Goal: Task Accomplishment & Management: Complete application form

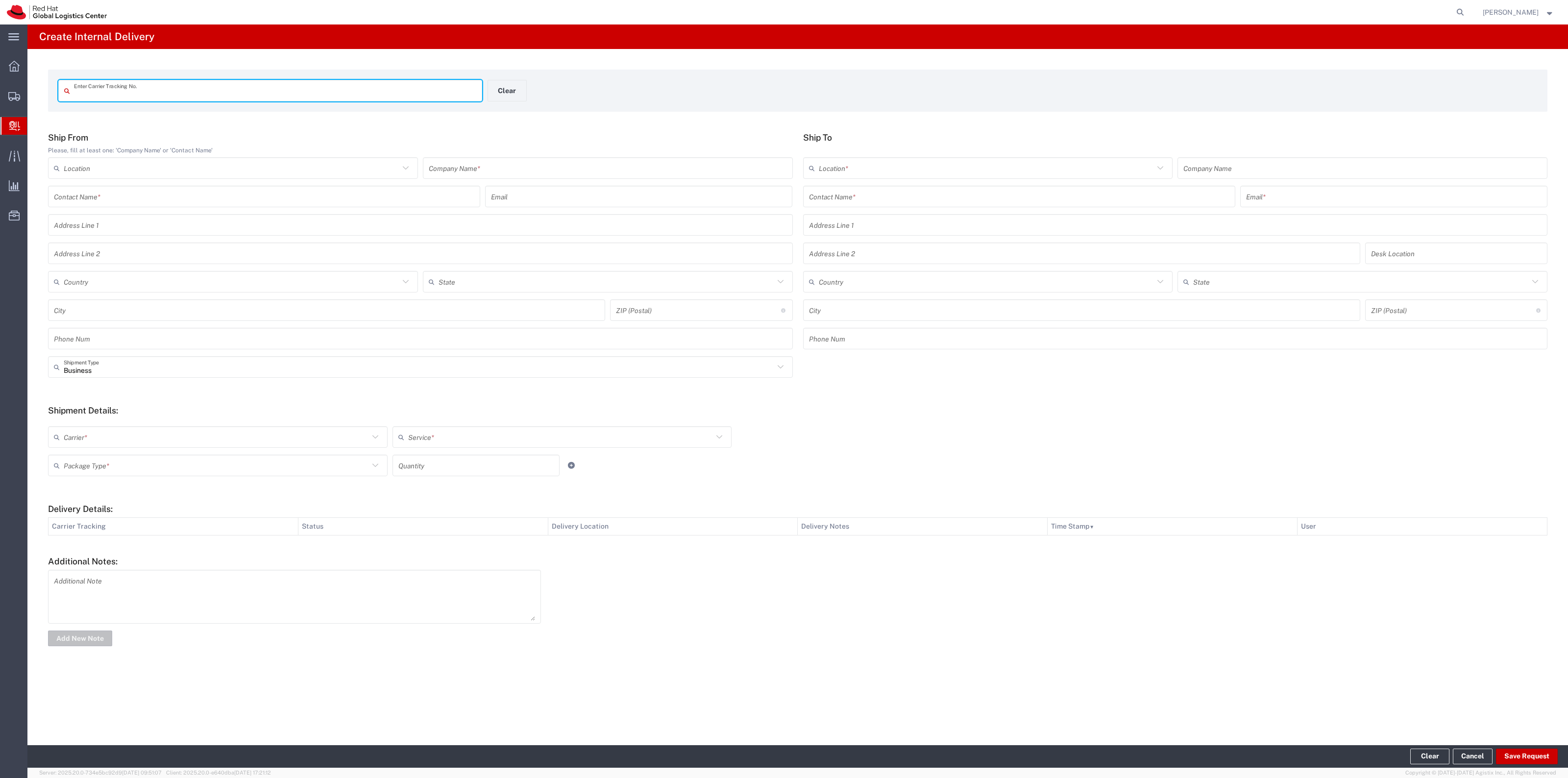
paste input "479790899628"
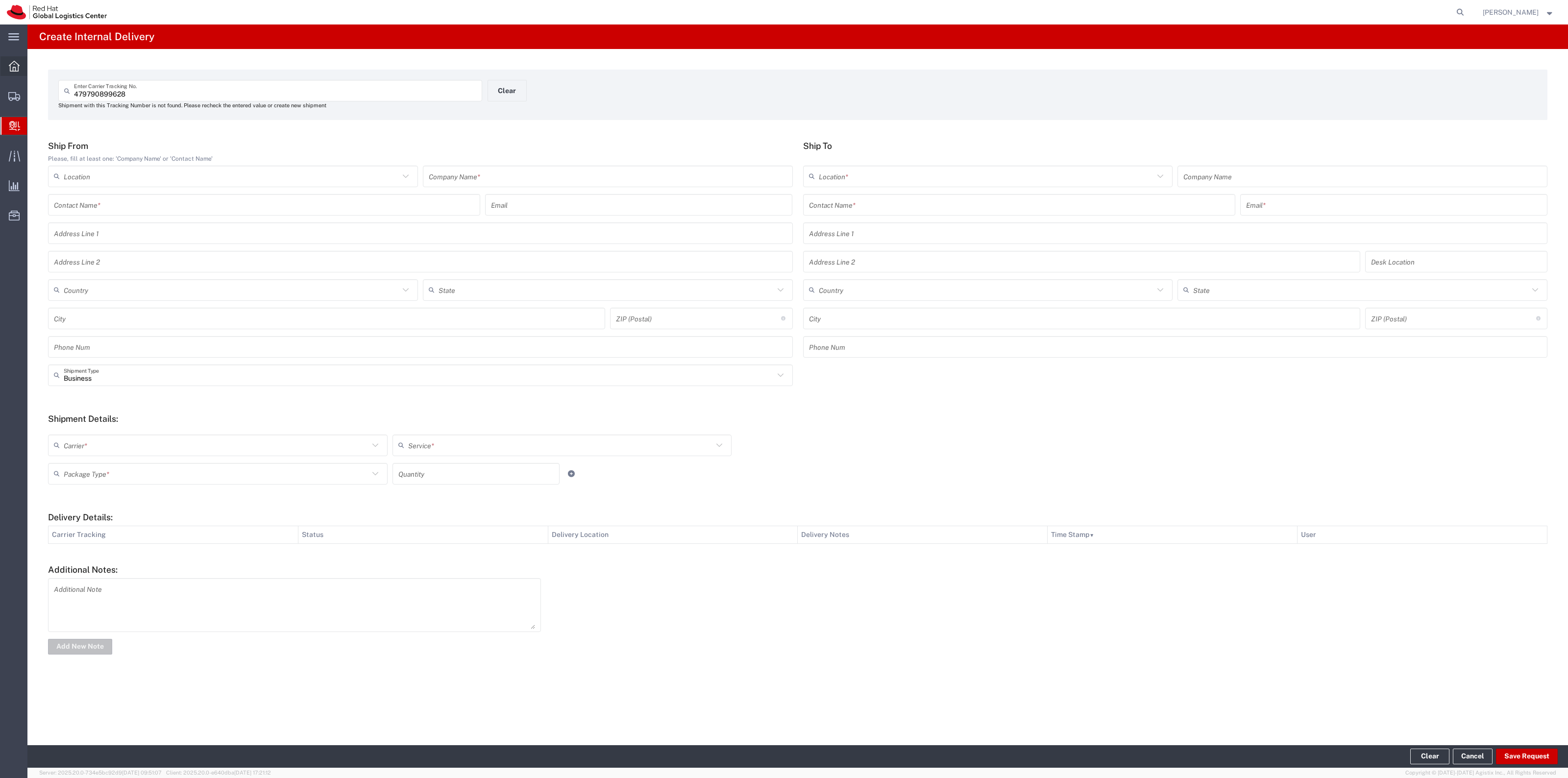
drag, startPoint x: 155, startPoint y: 89, endPoint x: 10, endPoint y: 63, distance: 147.3
click at [12, 64] on div "main_menu Created with Sketch. Collapse Menu Overview Shipments Shipment Manage…" at bounding box center [784, 401] width 1568 height 754
paste input "884081062280"
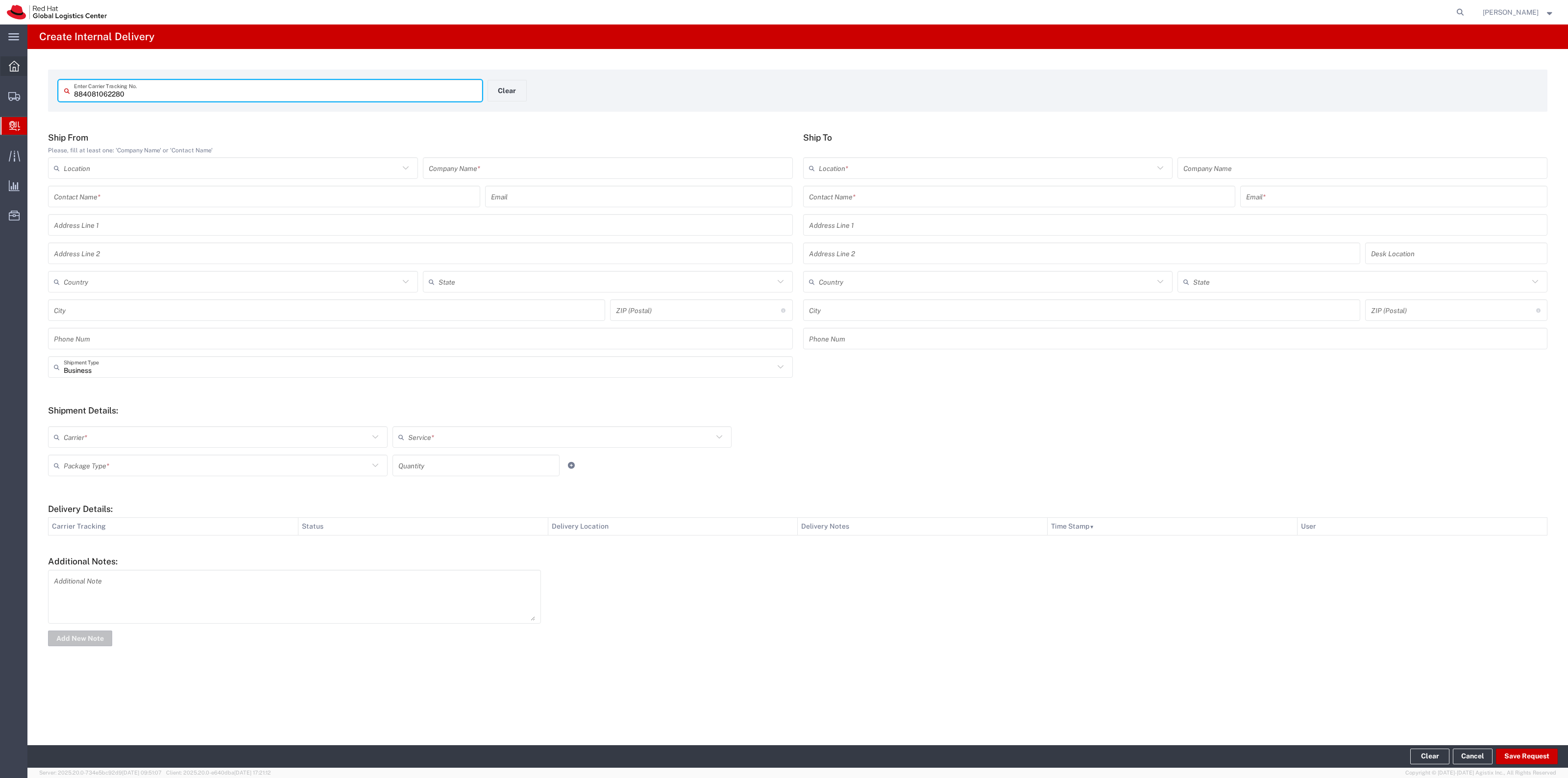
type input "884081062280"
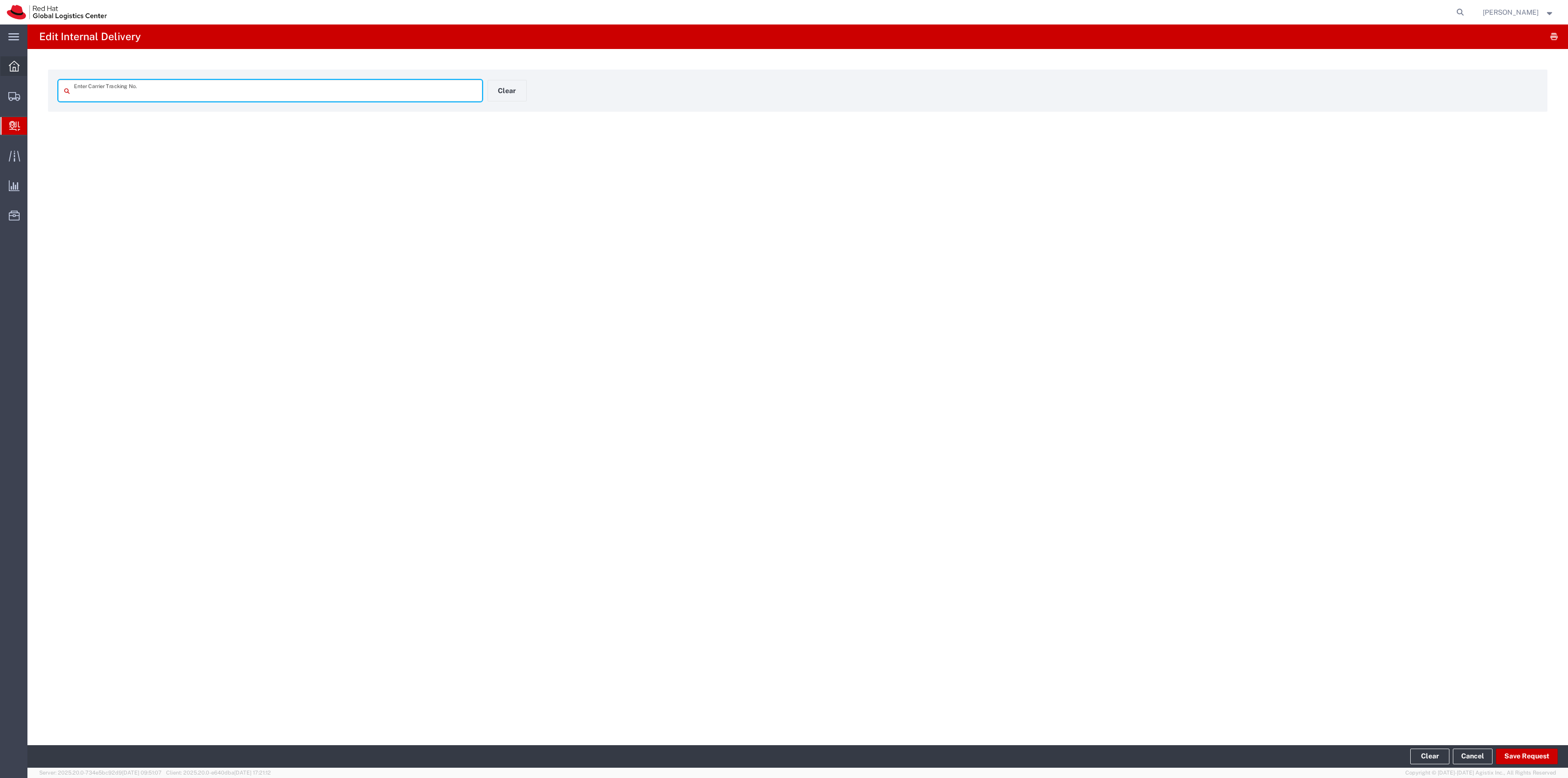
type input "884081062280"
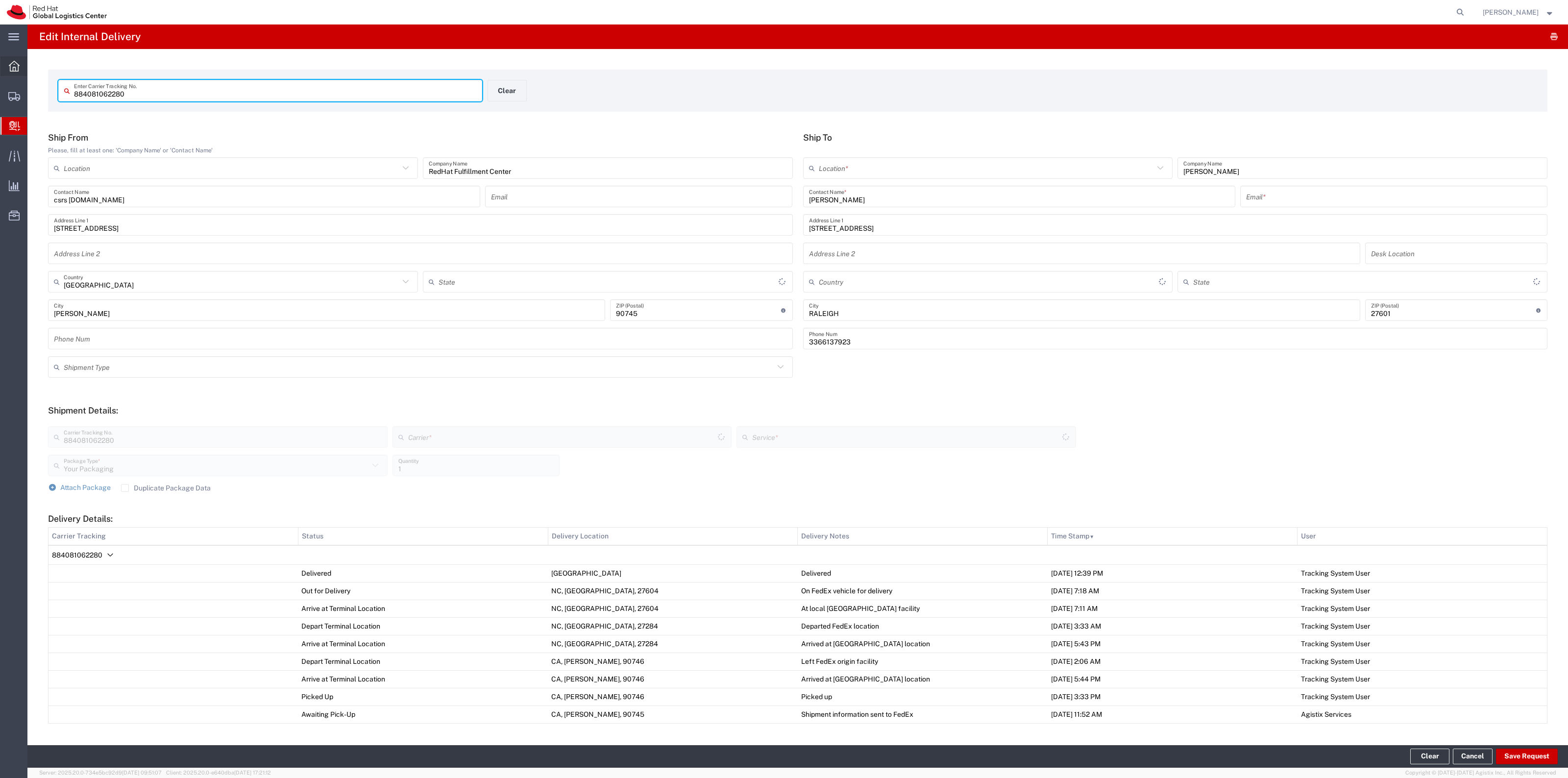
type input "[US_STATE]"
type input "[GEOGRAPHIC_DATA]"
type input "Ground"
type input "[US_STATE]"
type input "FedEx Express"
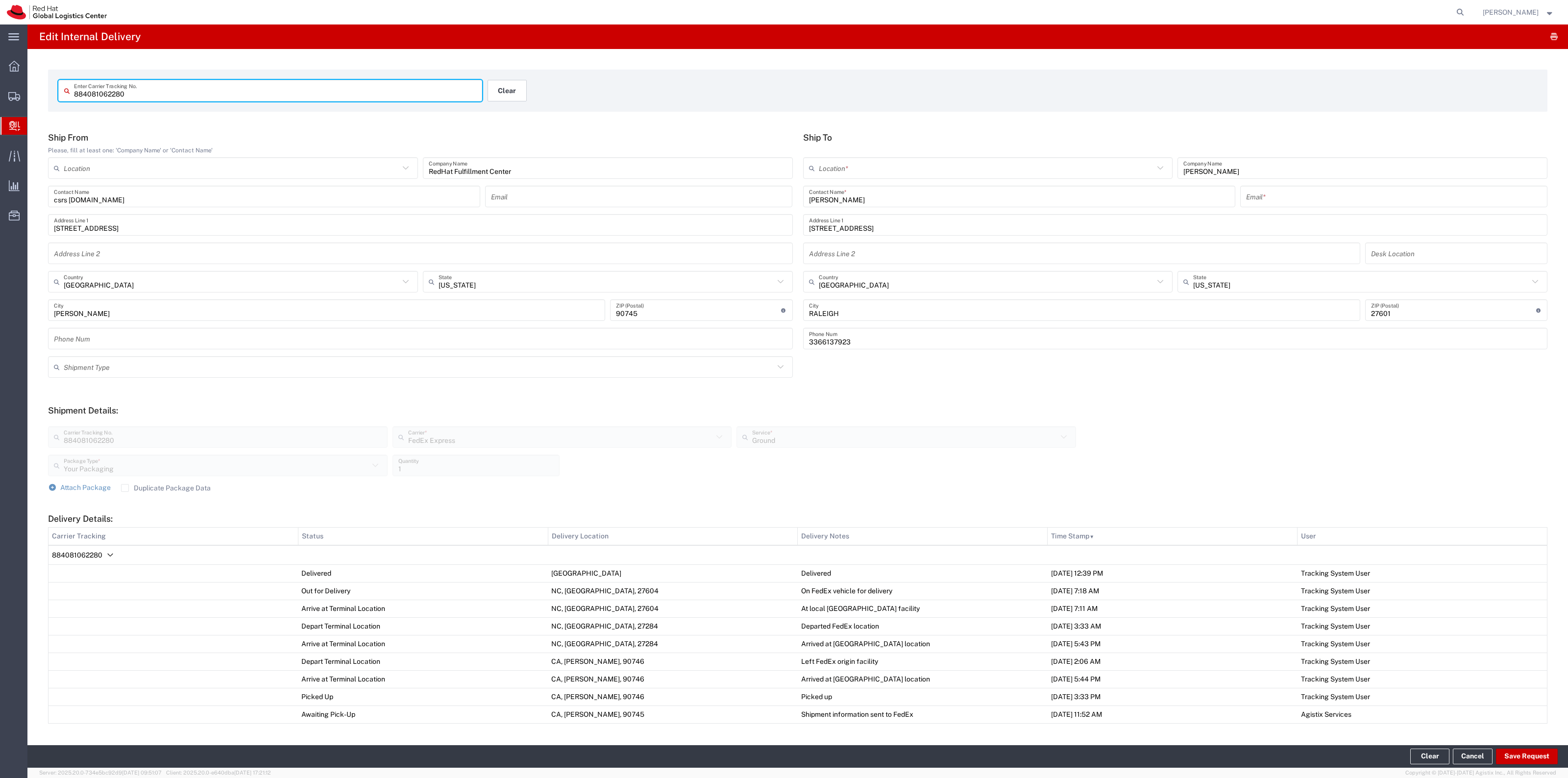
click at [499, 84] on button "Clear" at bounding box center [507, 90] width 39 height 21
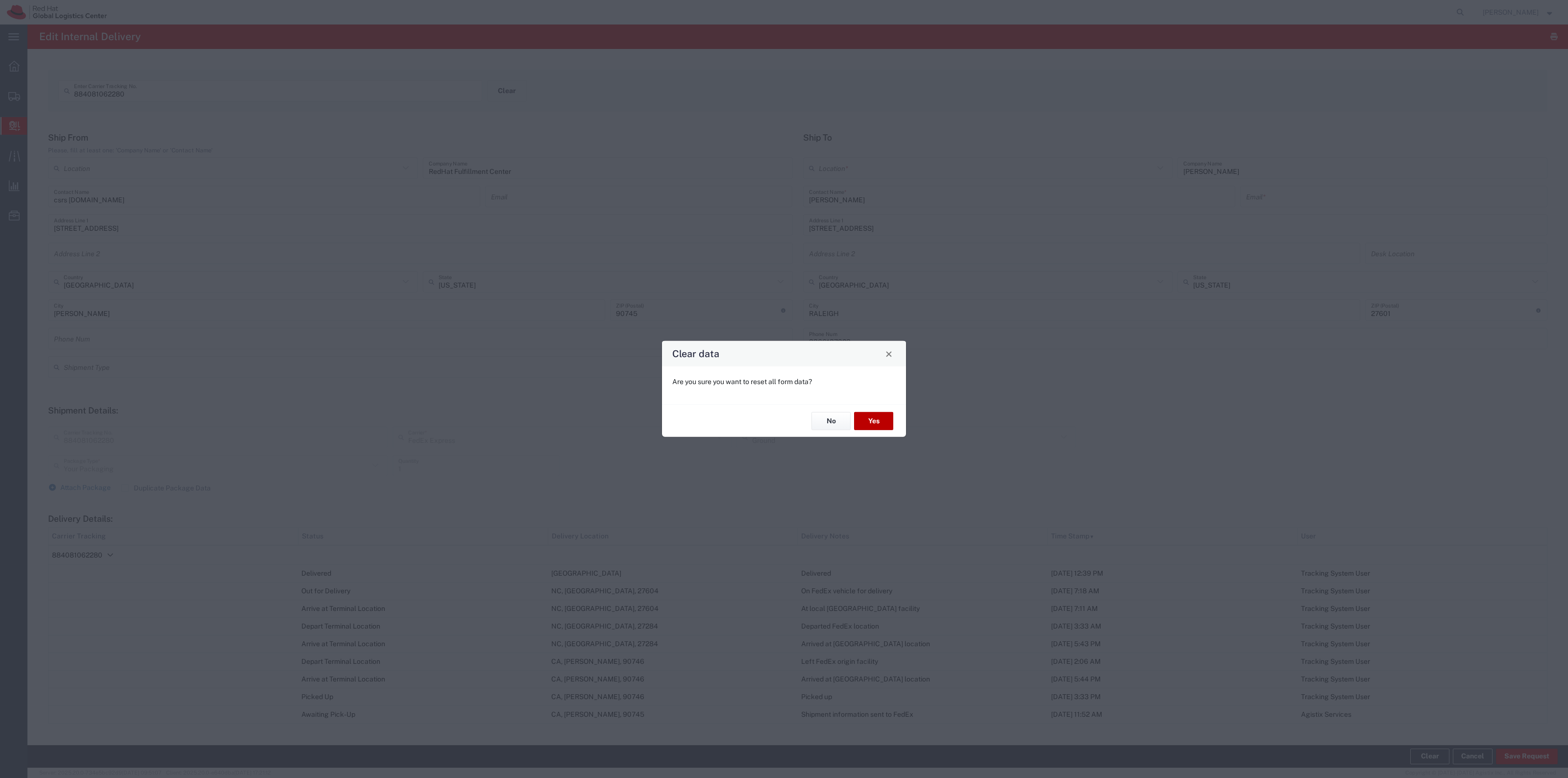
click at [863, 412] on button "Yes" at bounding box center [873, 421] width 39 height 18
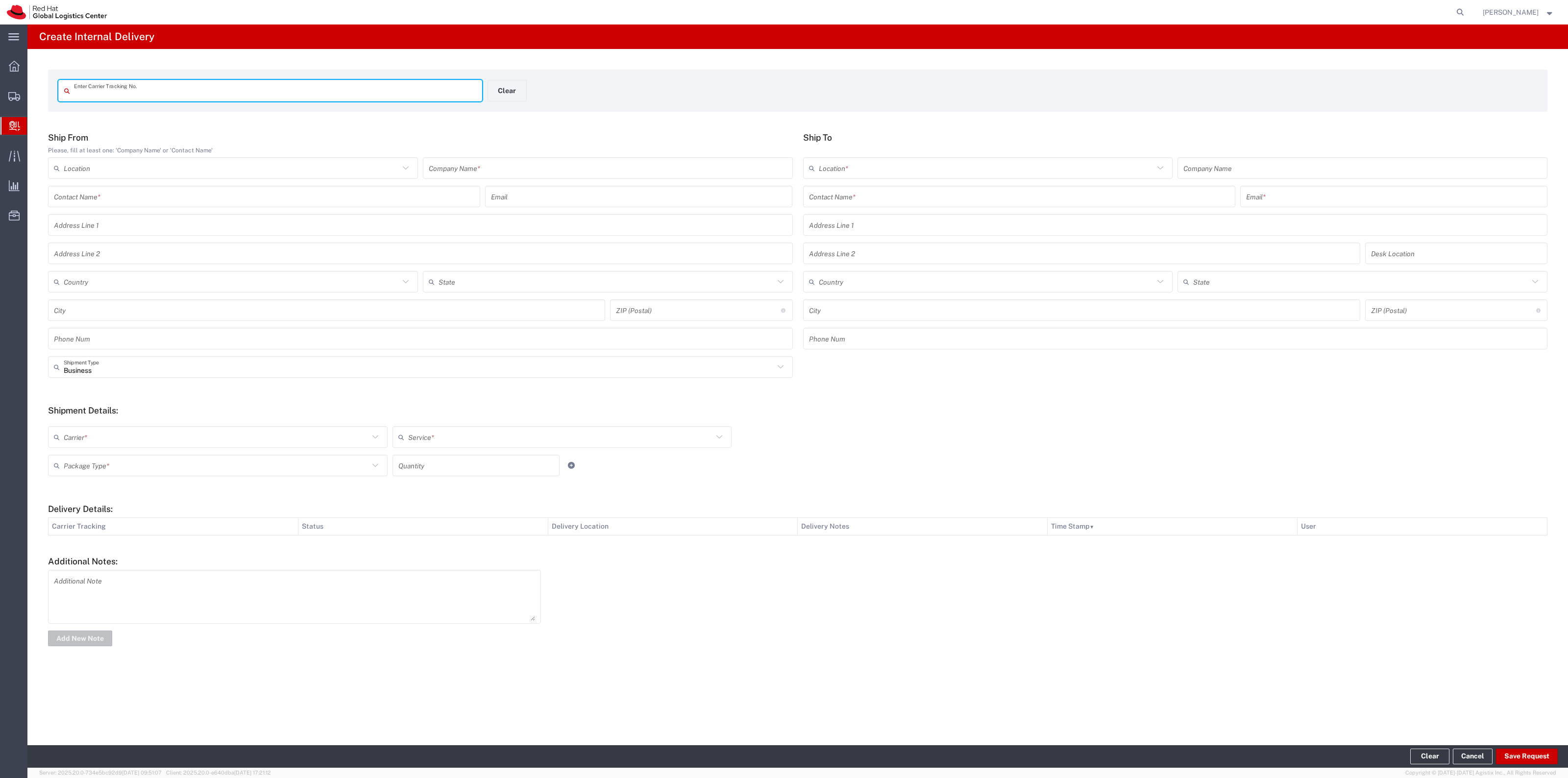
click at [295, 91] on input "text" at bounding box center [275, 91] width 402 height 17
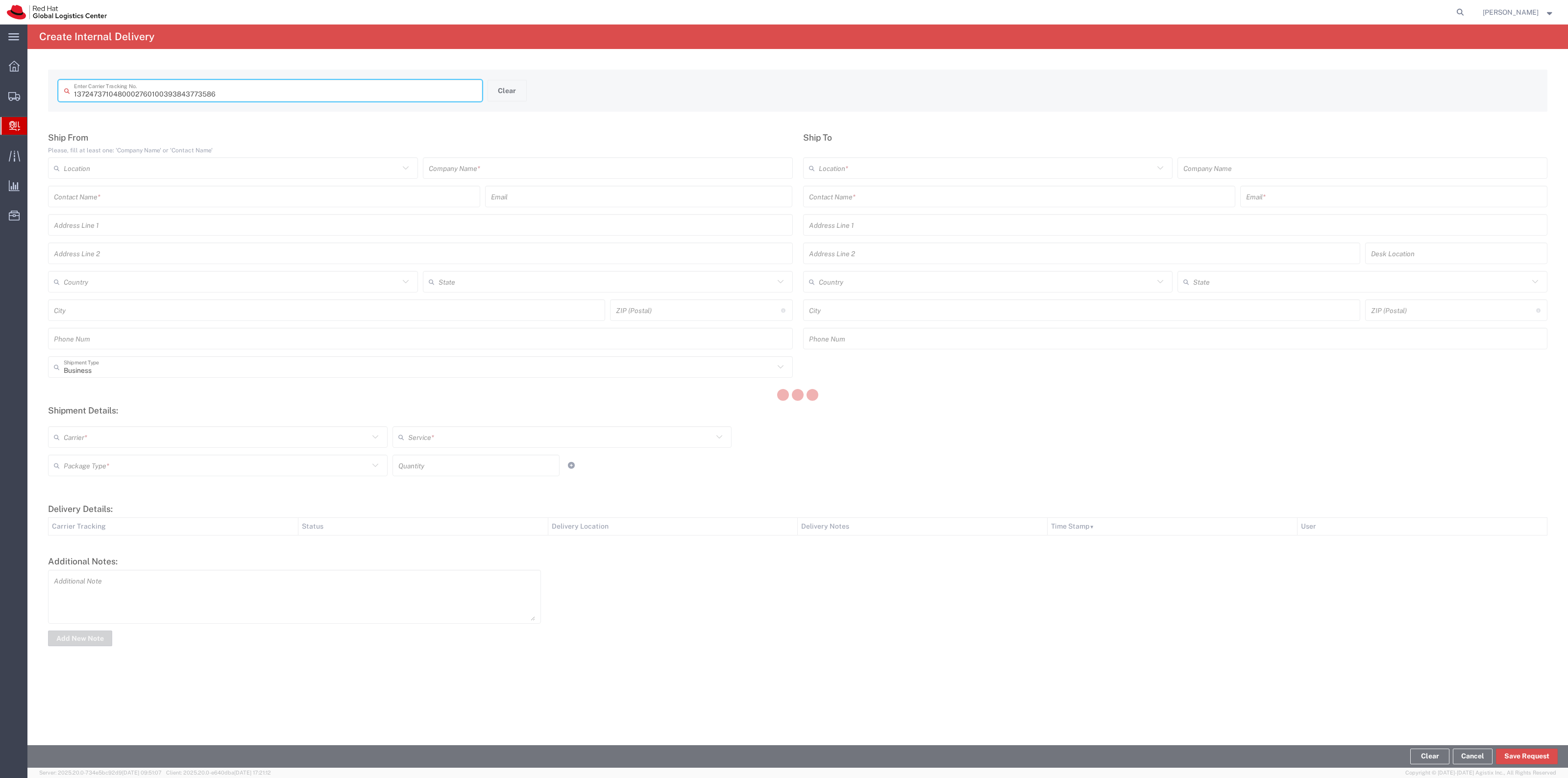
type input "393843773586"
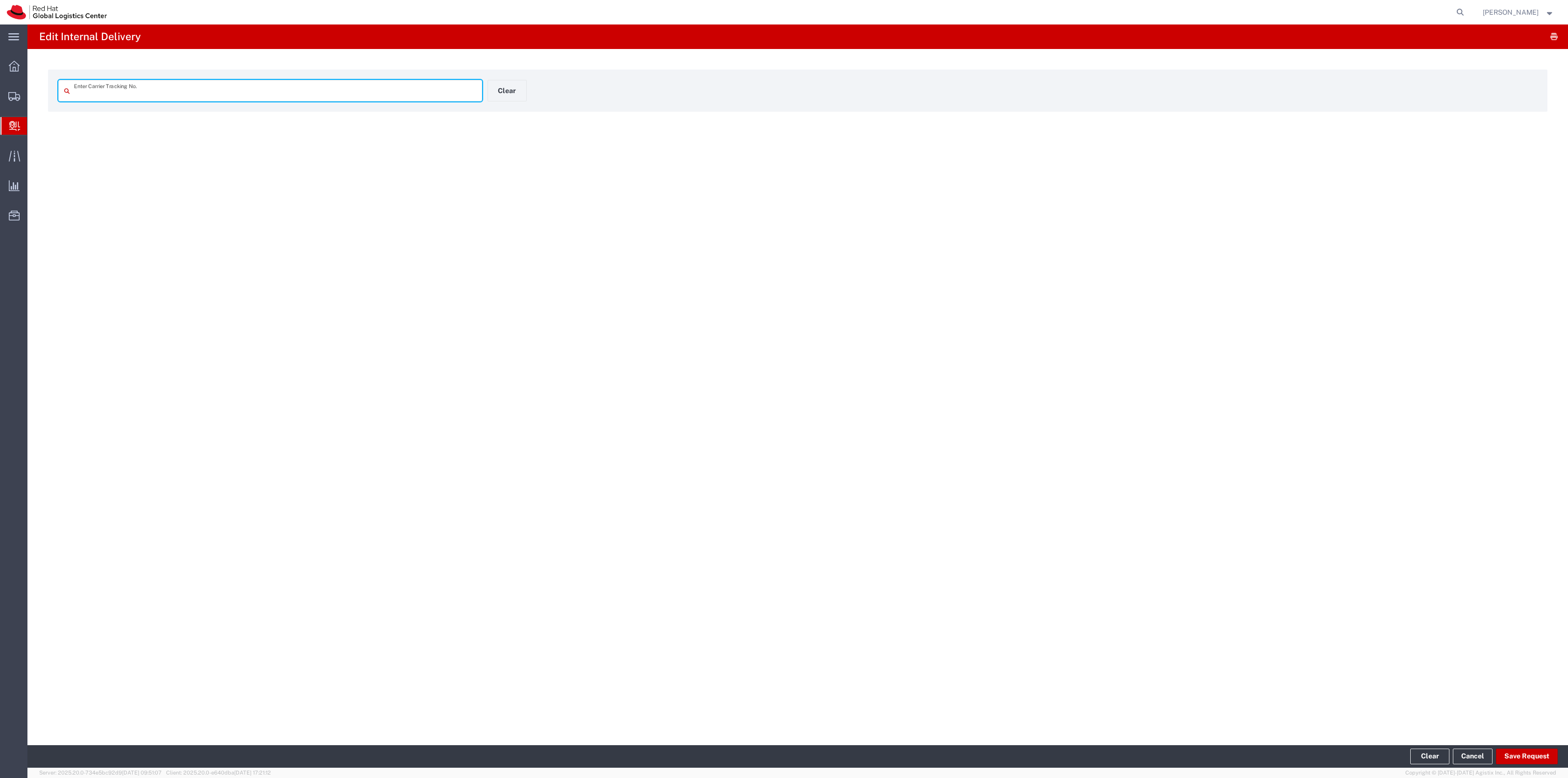
type input "393843773586"
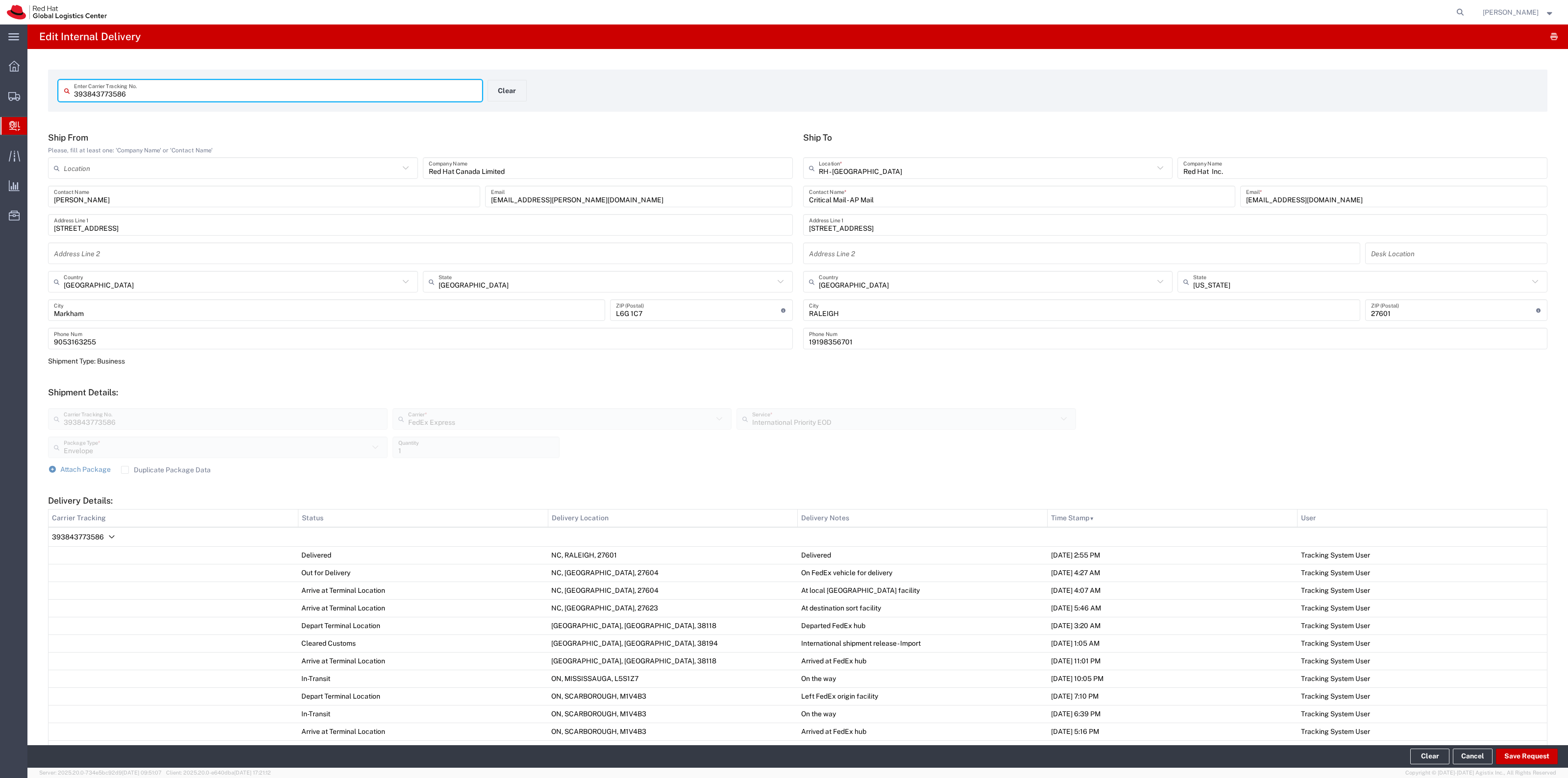
click at [1045, 493] on footer "Clear Cancel Save Request" at bounding box center [797, 756] width 1541 height 23
click at [1045, 493] on button "Save Request" at bounding box center [1527, 757] width 61 height 16
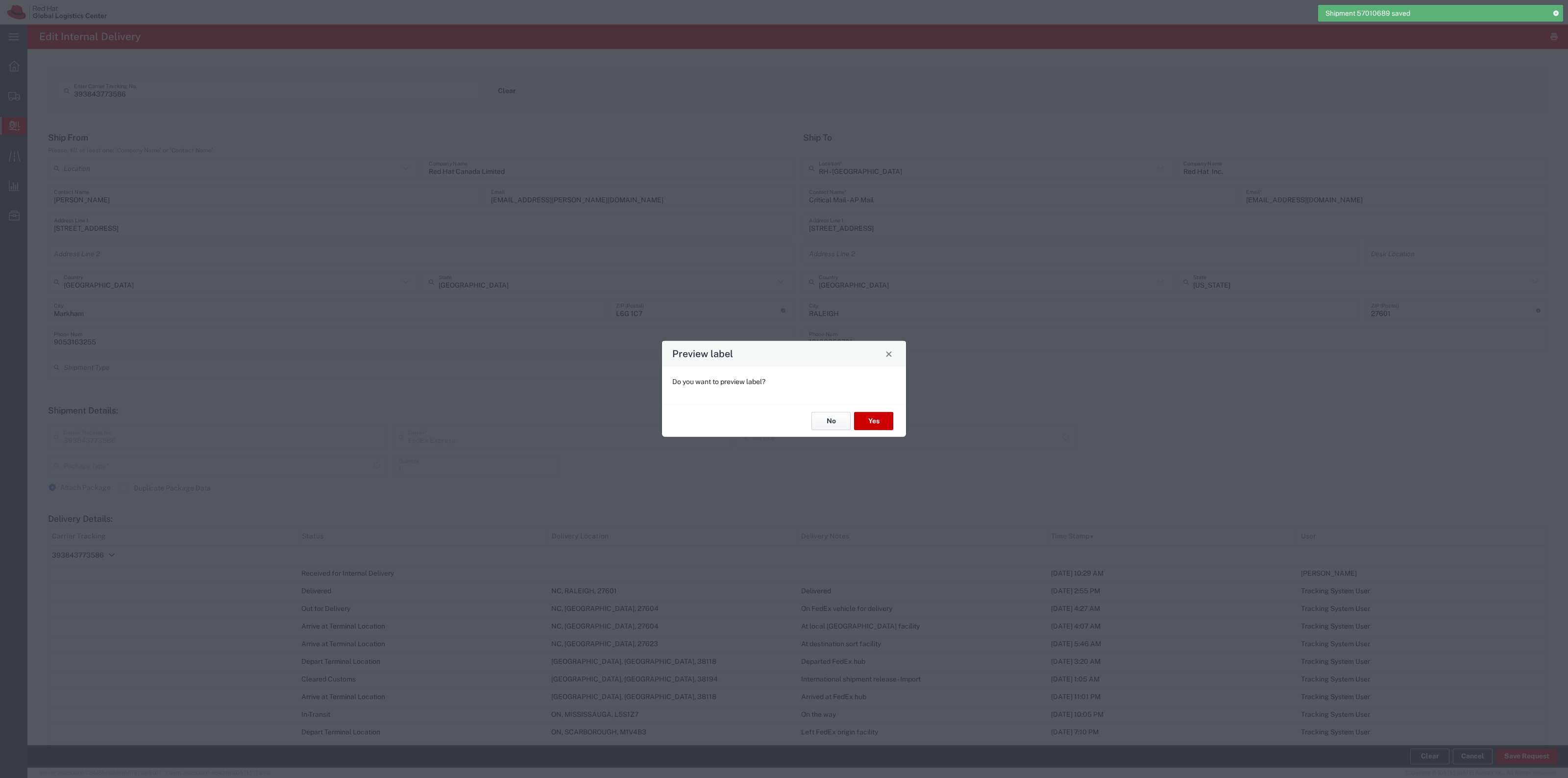
type input "Envelope"
type input "International Priority EOD"
drag, startPoint x: 828, startPoint y: 421, endPoint x: 433, endPoint y: 540, distance: 412.5
click at [827, 421] on button "No" at bounding box center [831, 421] width 39 height 18
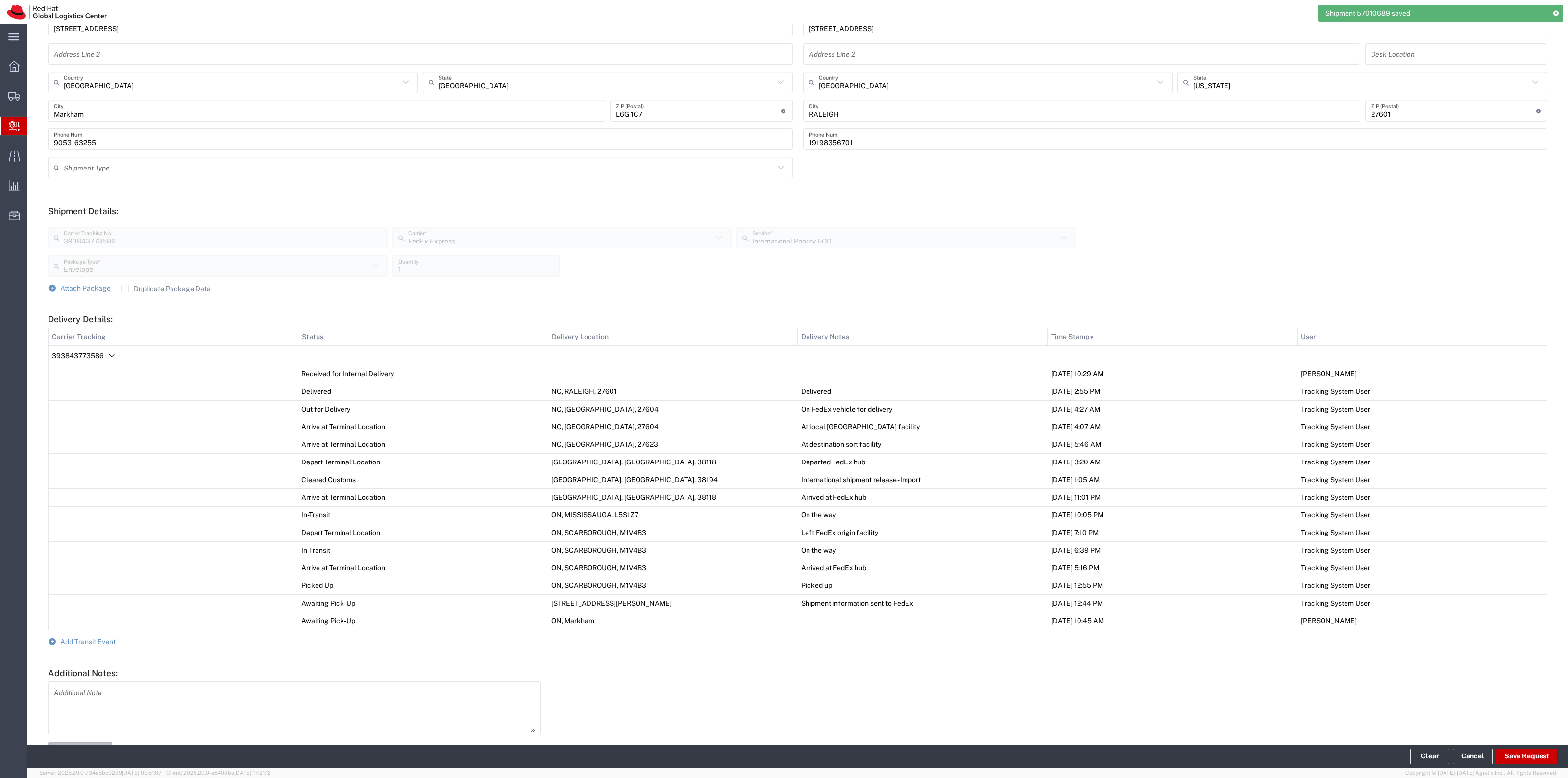
scroll to position [236, 0]
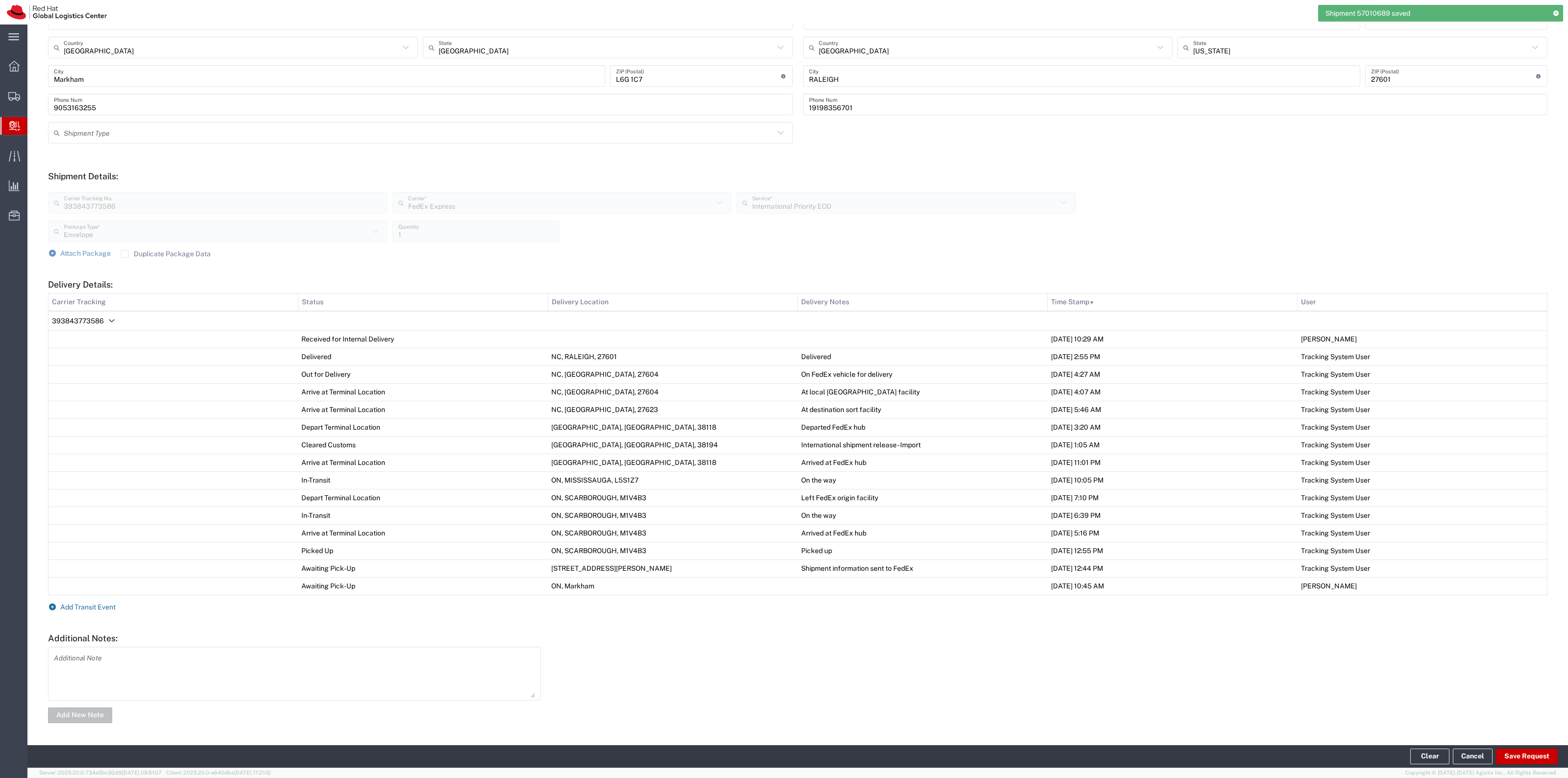
click at [92, 493] on span "Add Transit Event" at bounding box center [88, 607] width 55 height 8
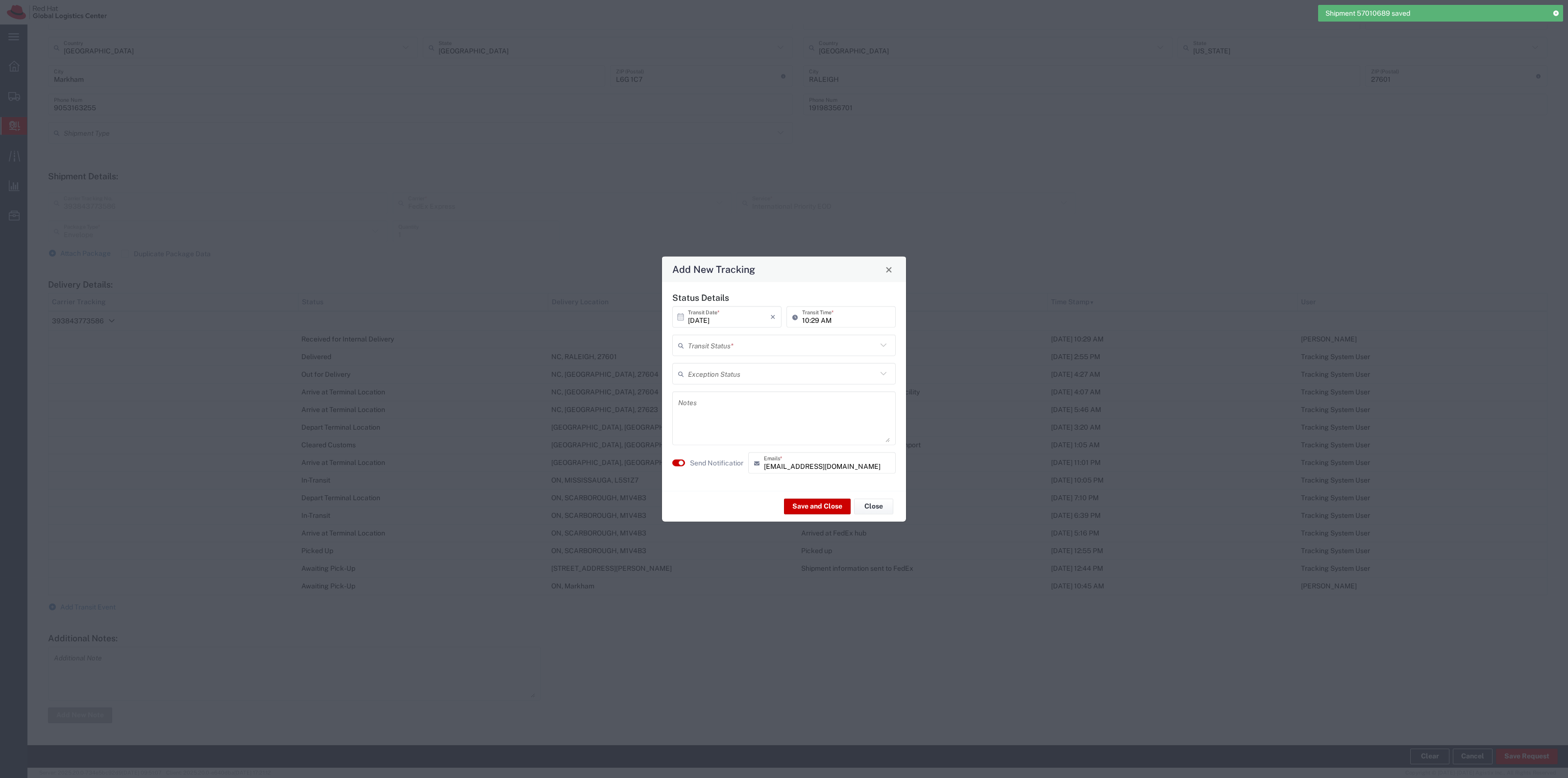
drag, startPoint x: 744, startPoint y: 340, endPoint x: 734, endPoint y: 354, distance: 17.2
click at [743, 340] on input "text" at bounding box center [782, 345] width 189 height 17
click at [731, 359] on span "Delivery Confirmation" at bounding box center [784, 366] width 222 height 15
type input "Delivery Confirmation"
click at [702, 459] on label "Send Notification" at bounding box center [717, 463] width 55 height 10
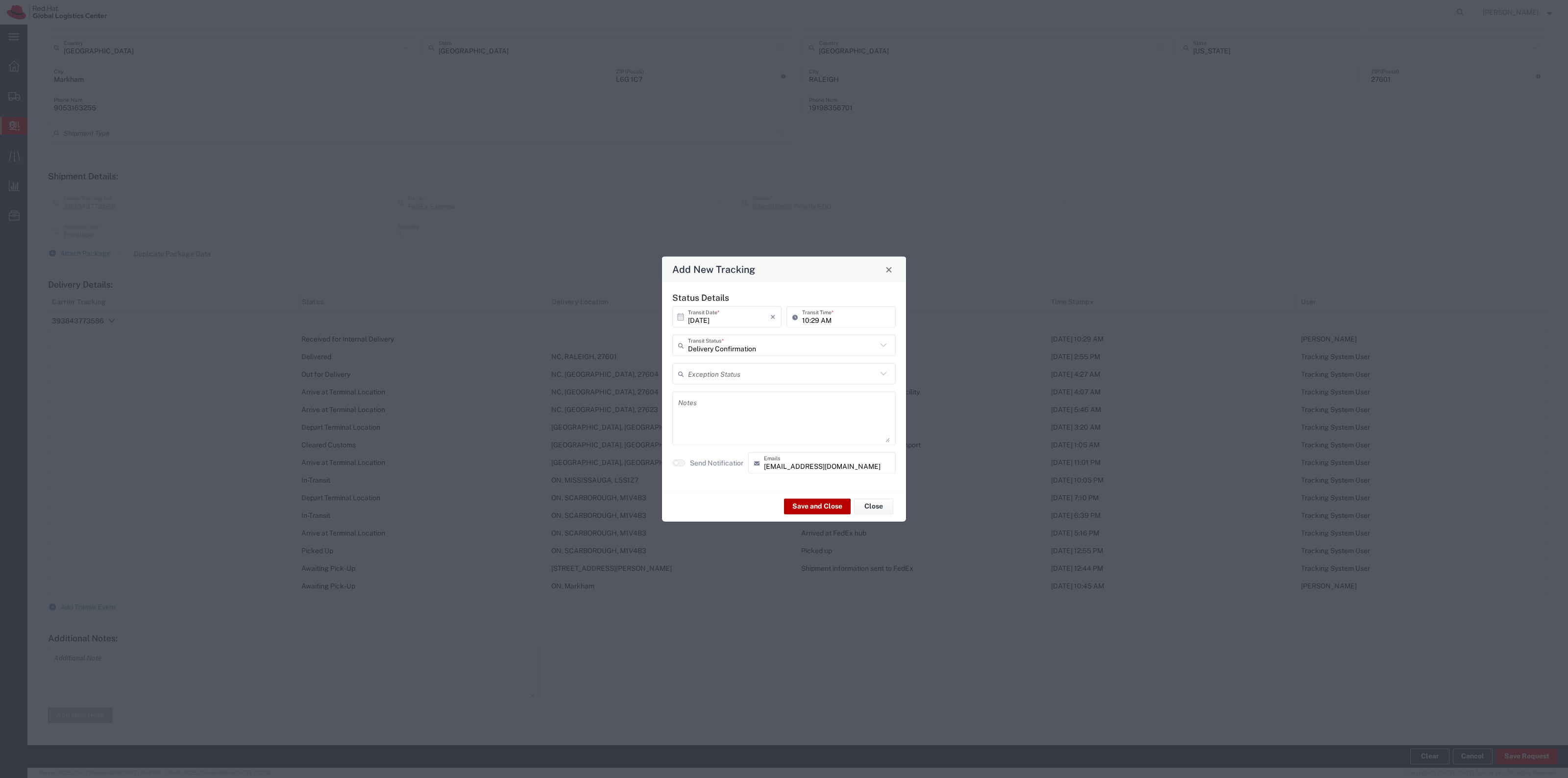
click at [797, 493] on button "Save and Close" at bounding box center [817, 506] width 66 height 16
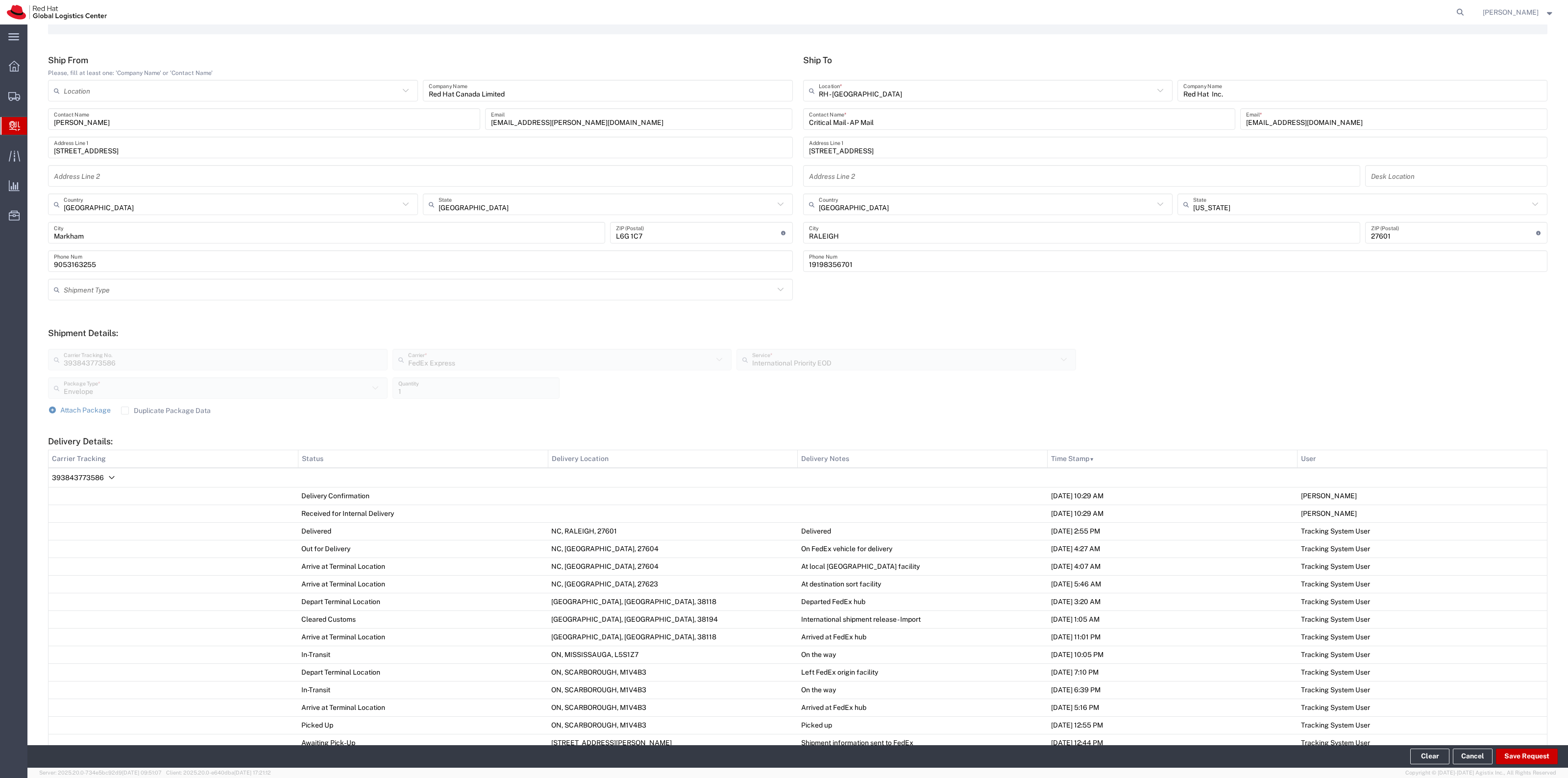
scroll to position [0, 0]
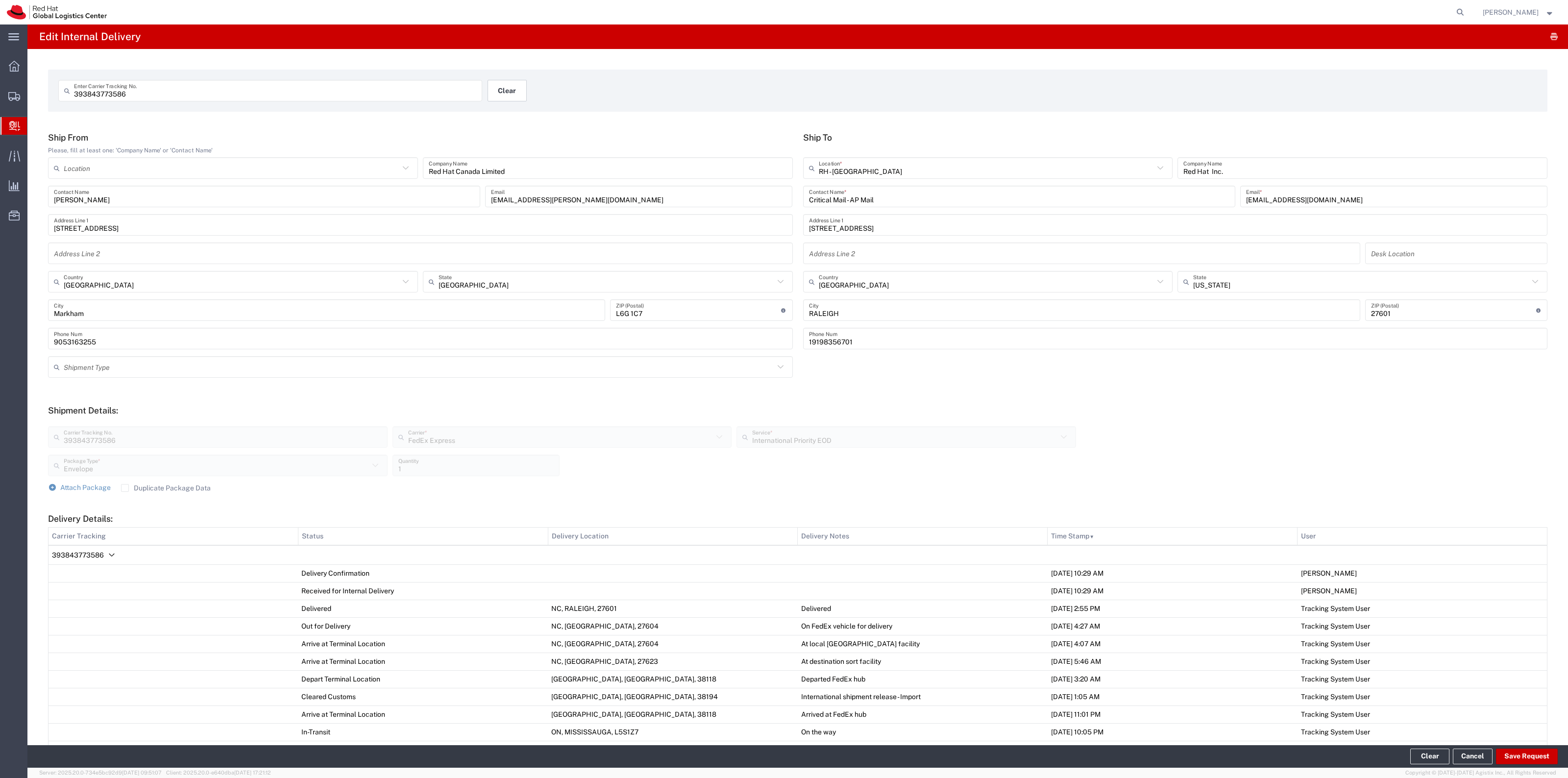
click at [490, 96] on button "Clear" at bounding box center [507, 90] width 39 height 21
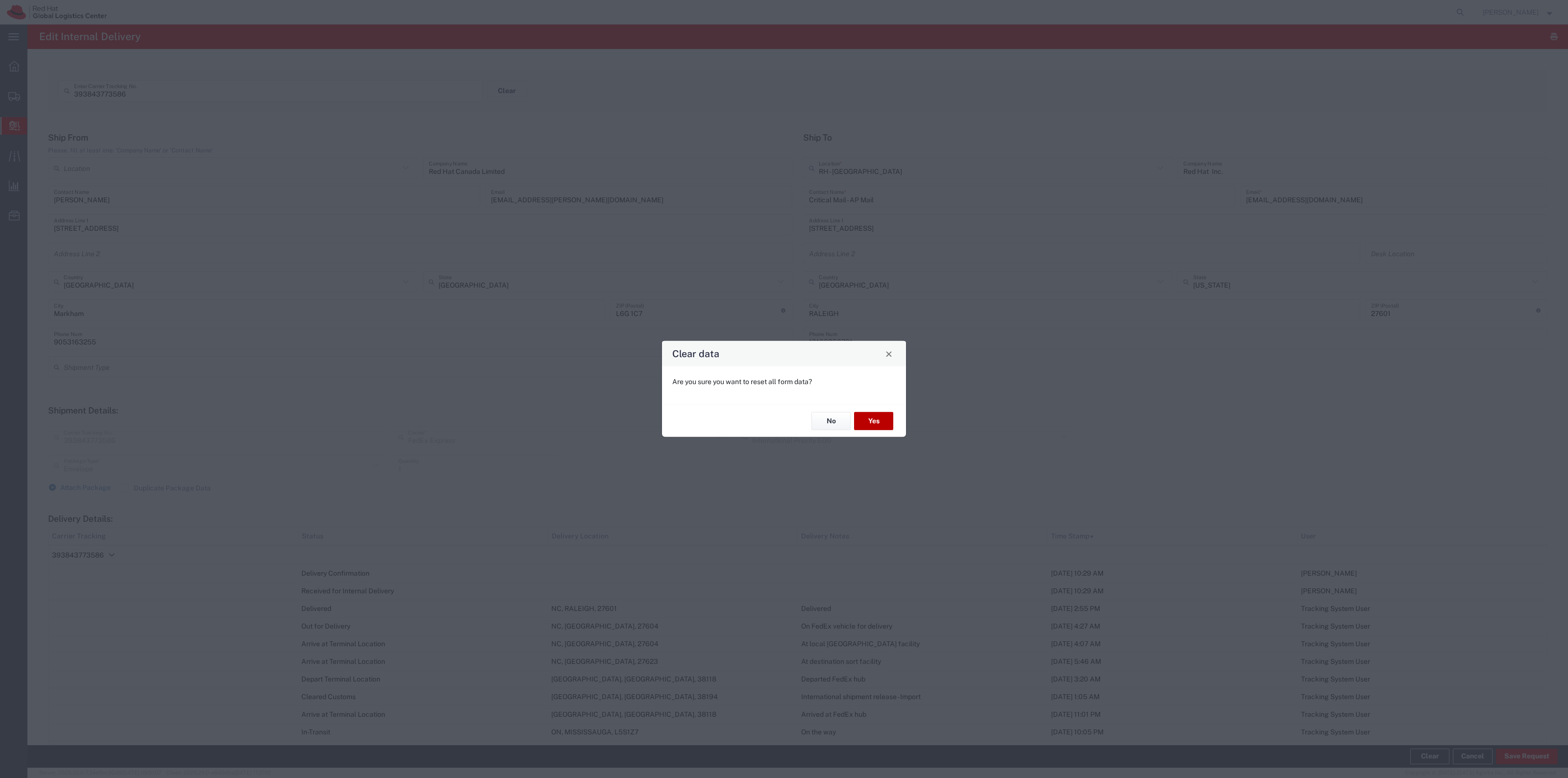
click at [878, 423] on button "Yes" at bounding box center [873, 421] width 39 height 18
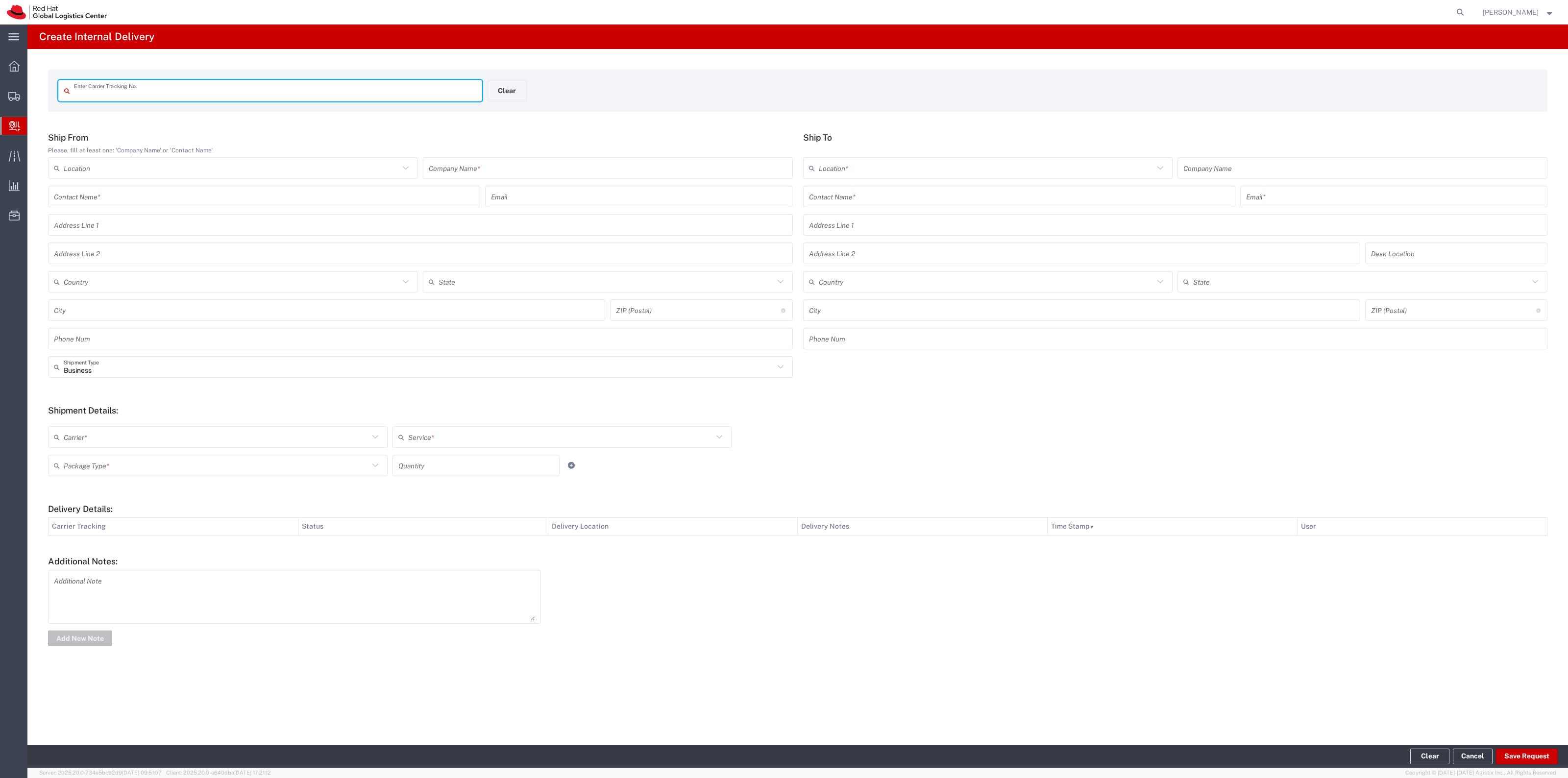
click at [444, 86] on input "text" at bounding box center [275, 91] width 402 height 17
type input "57010709"
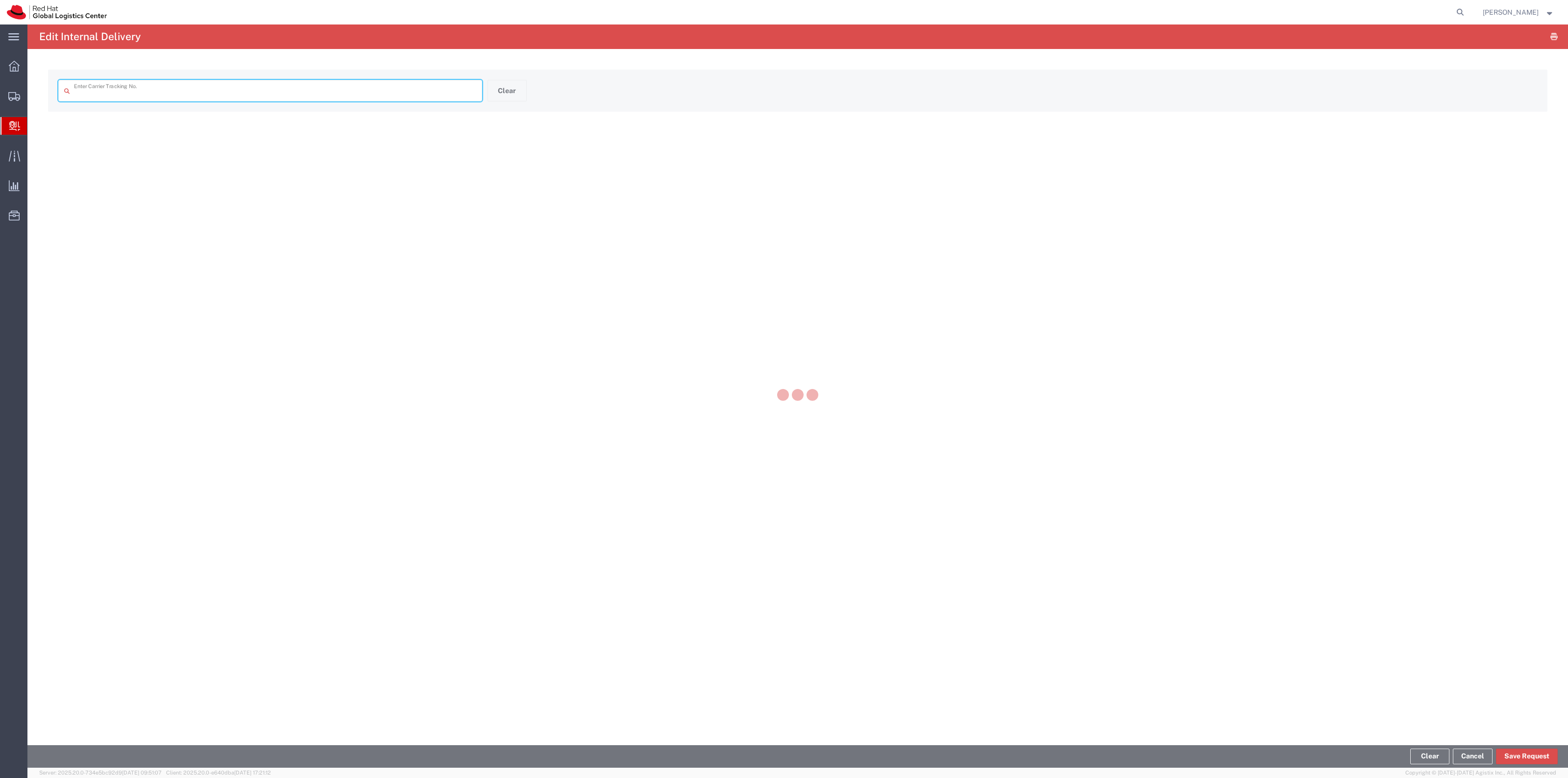
type input "57010709"
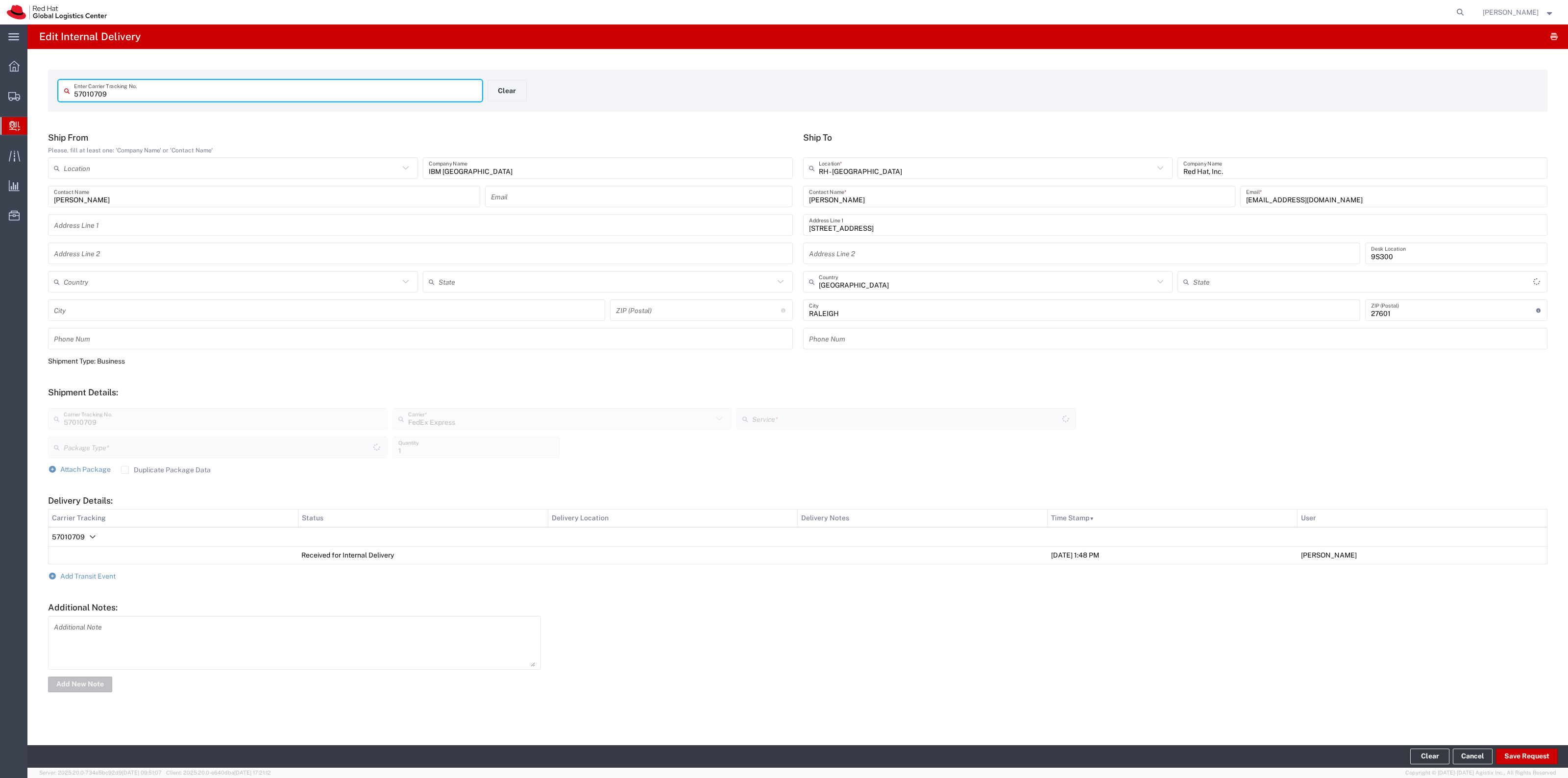
type input "[US_STATE]"
type input "Envelope"
type input "International Priority Express"
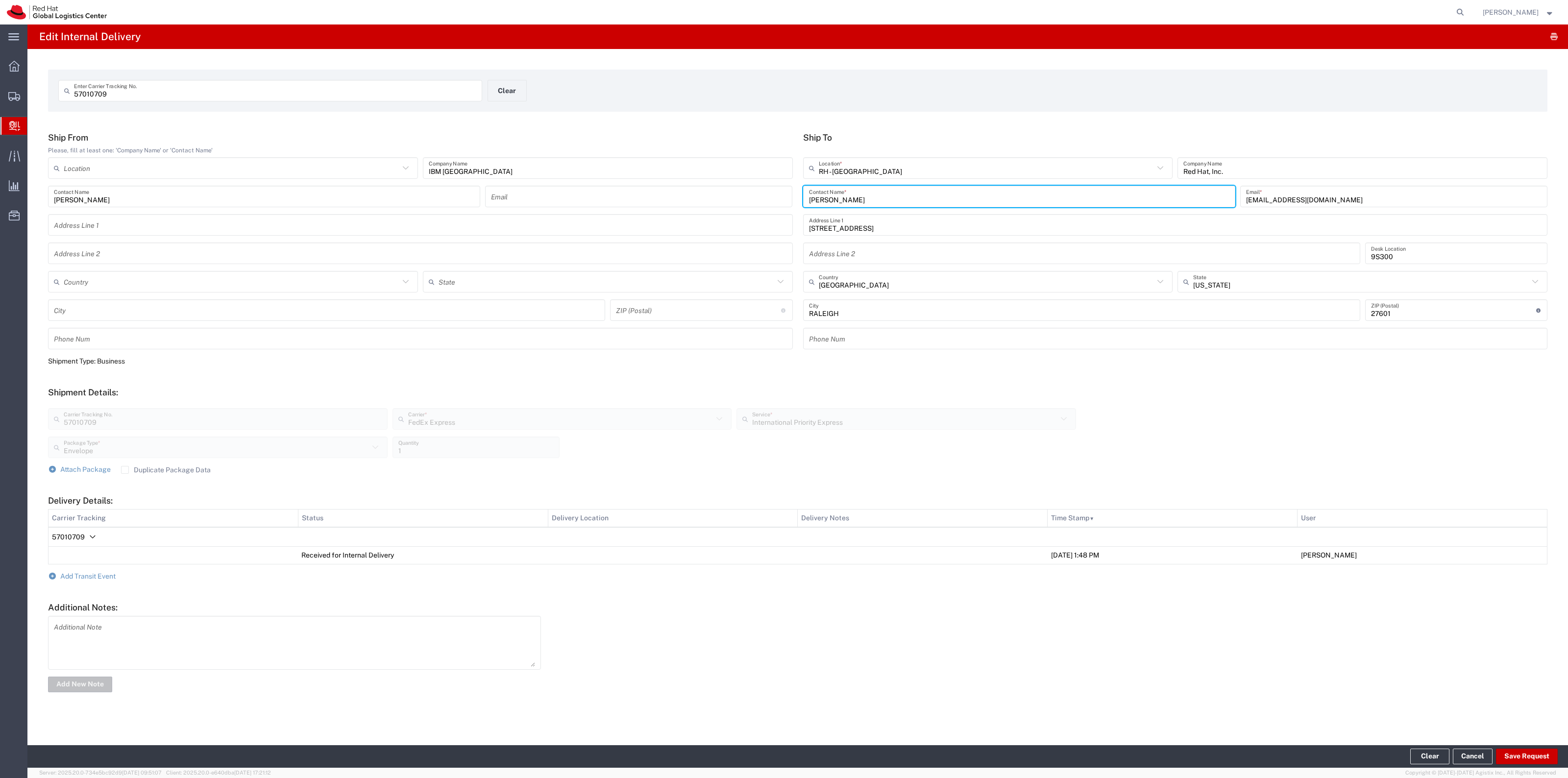
drag, startPoint x: 999, startPoint y: 197, endPoint x: 825, endPoint y: 197, distance: 174.0
click at [825, 197] on input "[PERSON_NAME]" at bounding box center [1019, 197] width 421 height 17
type input "R"
type input "Payroll mail"
click at [883, 69] on form "57010709 Enter Carrier Tracking No. Clear" at bounding box center [797, 90] width 1499 height 42
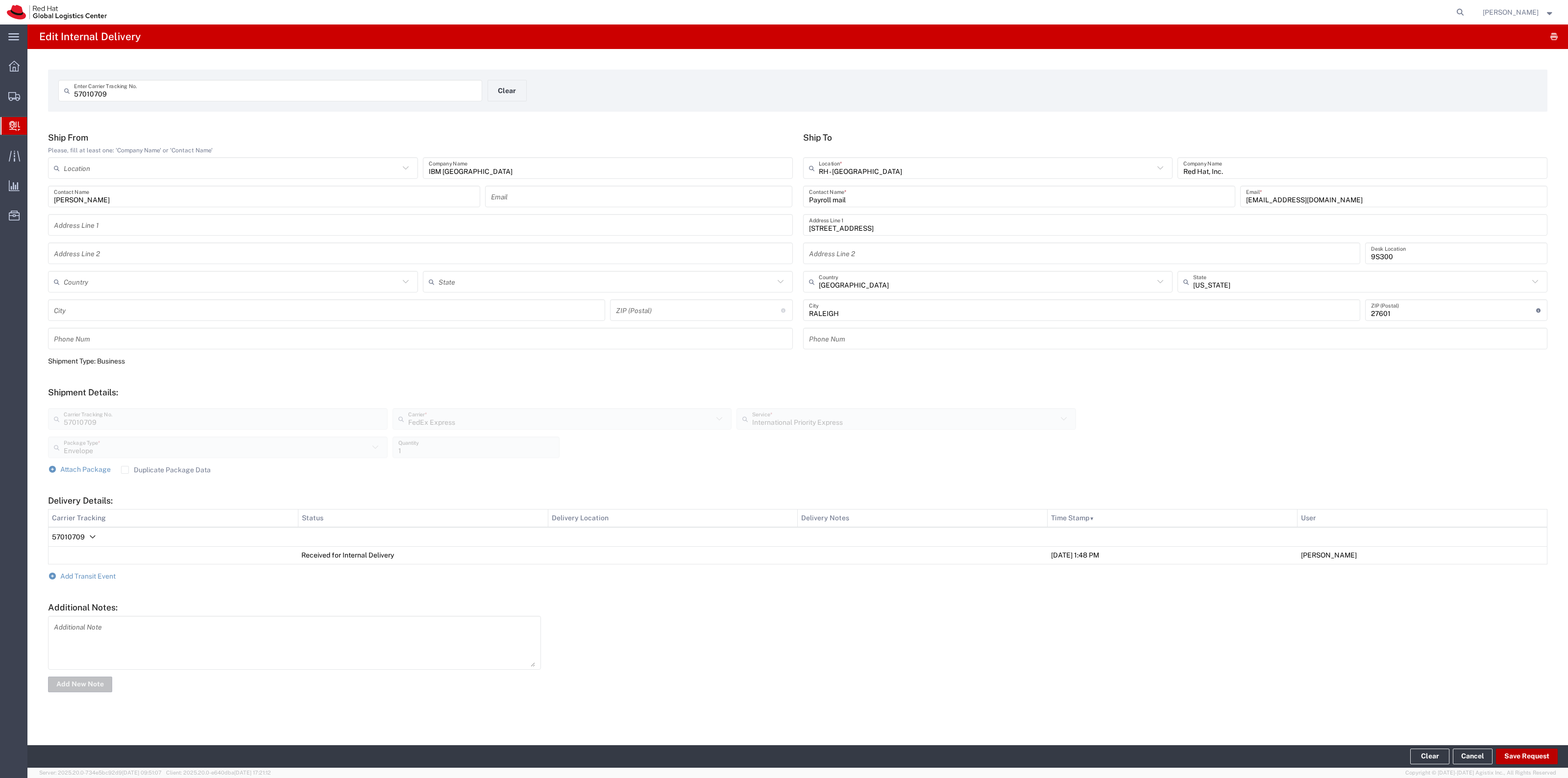
click at [1045, 493] on button "Save Request" at bounding box center [1527, 757] width 61 height 16
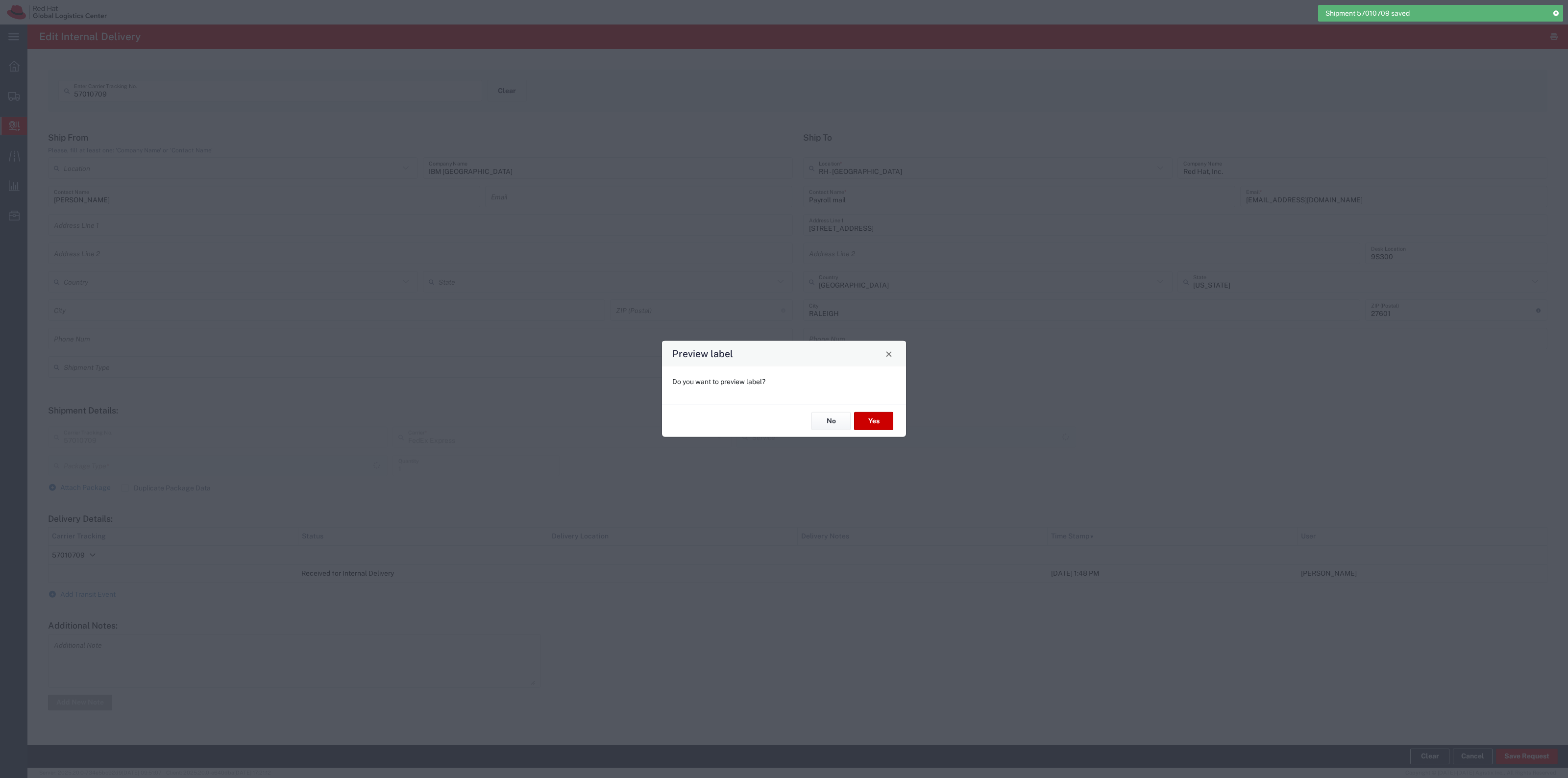
type input "International Priority Express"
type input "Envelope"
drag, startPoint x: 831, startPoint y: 425, endPoint x: 335, endPoint y: 537, distance: 508.5
click at [831, 426] on button "No" at bounding box center [831, 421] width 39 height 18
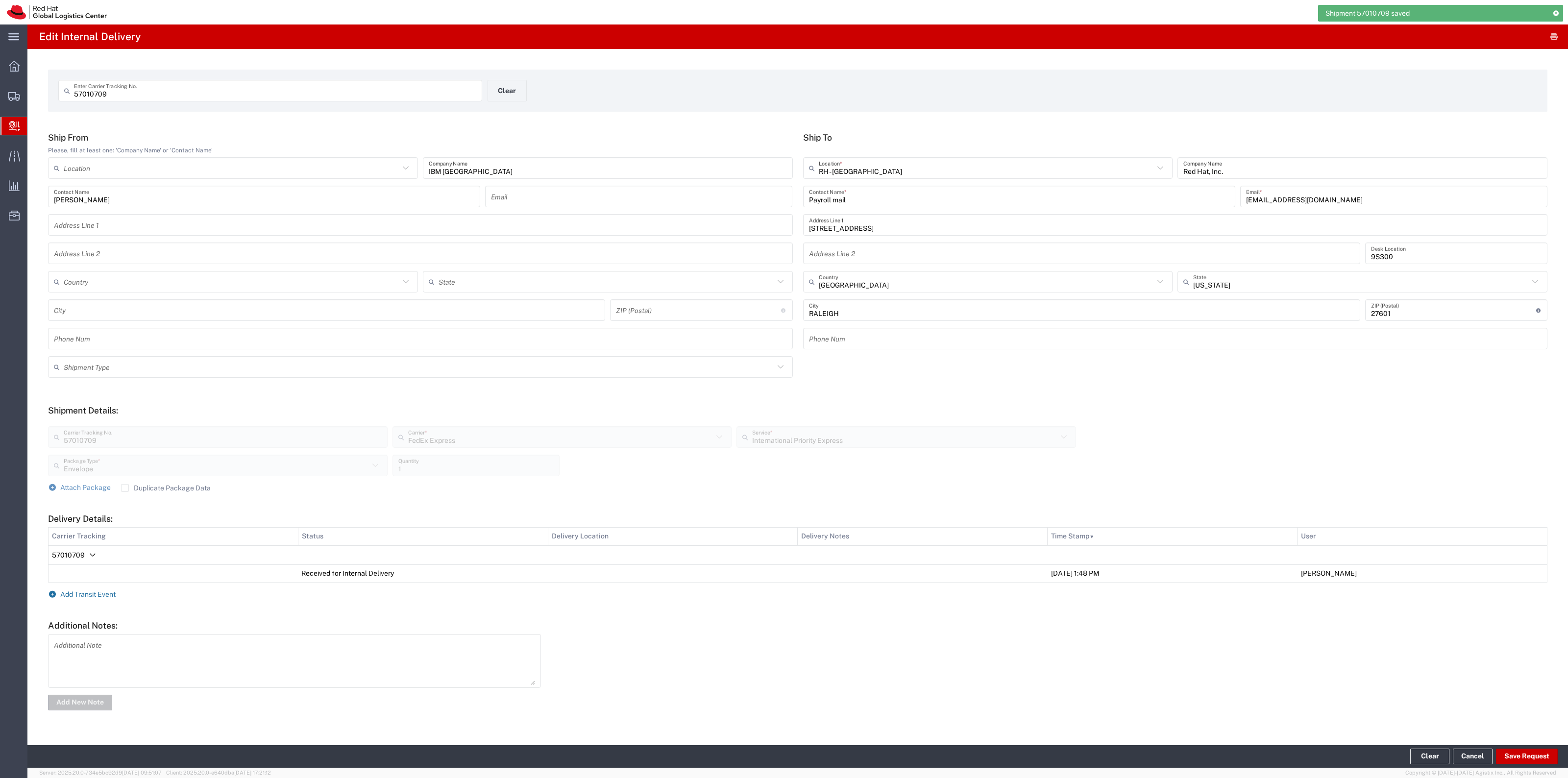
click at [82, 493] on span "Add Transit Event" at bounding box center [88, 594] width 55 height 8
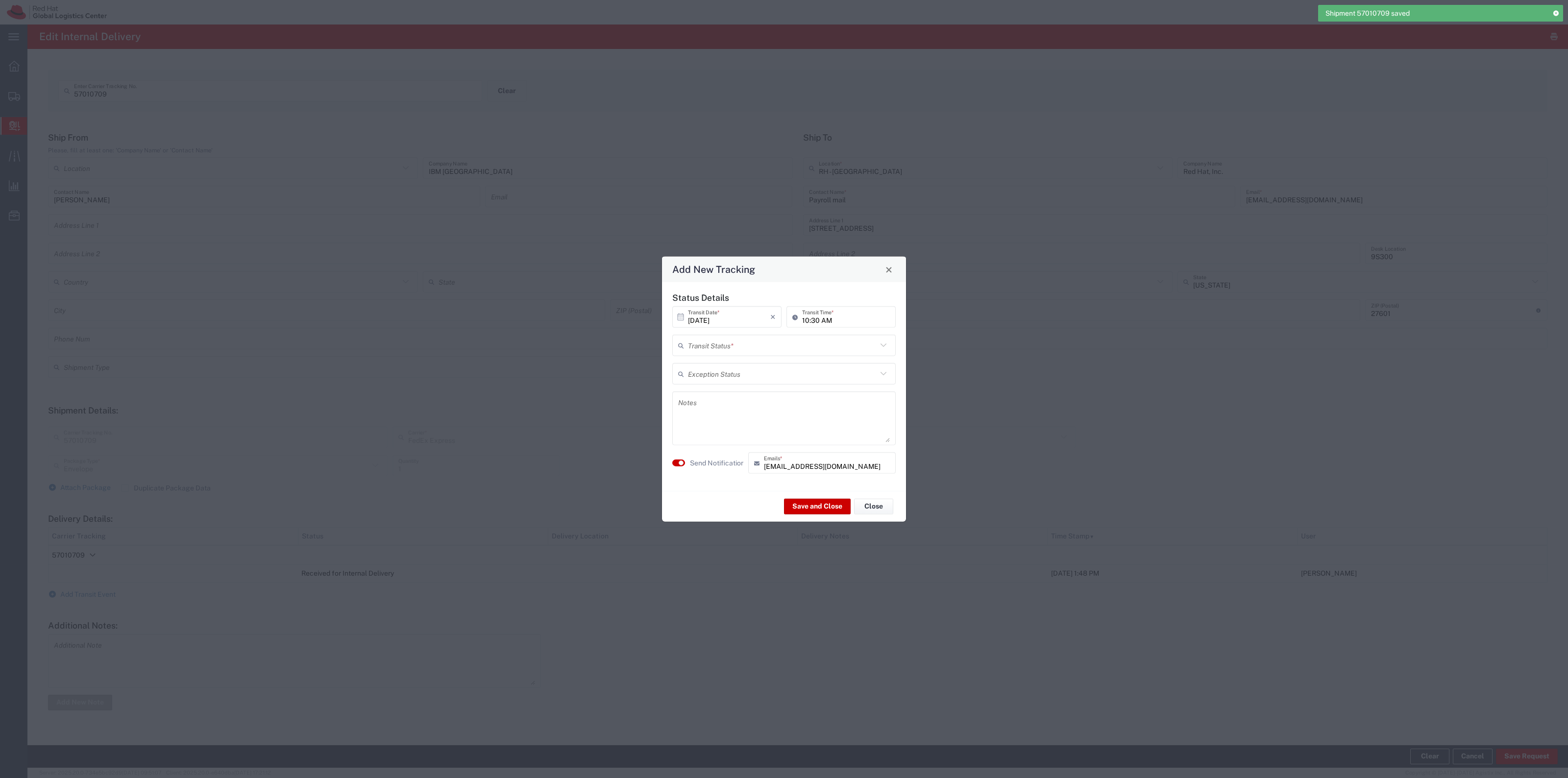
click at [703, 352] on input "text" at bounding box center [782, 345] width 189 height 17
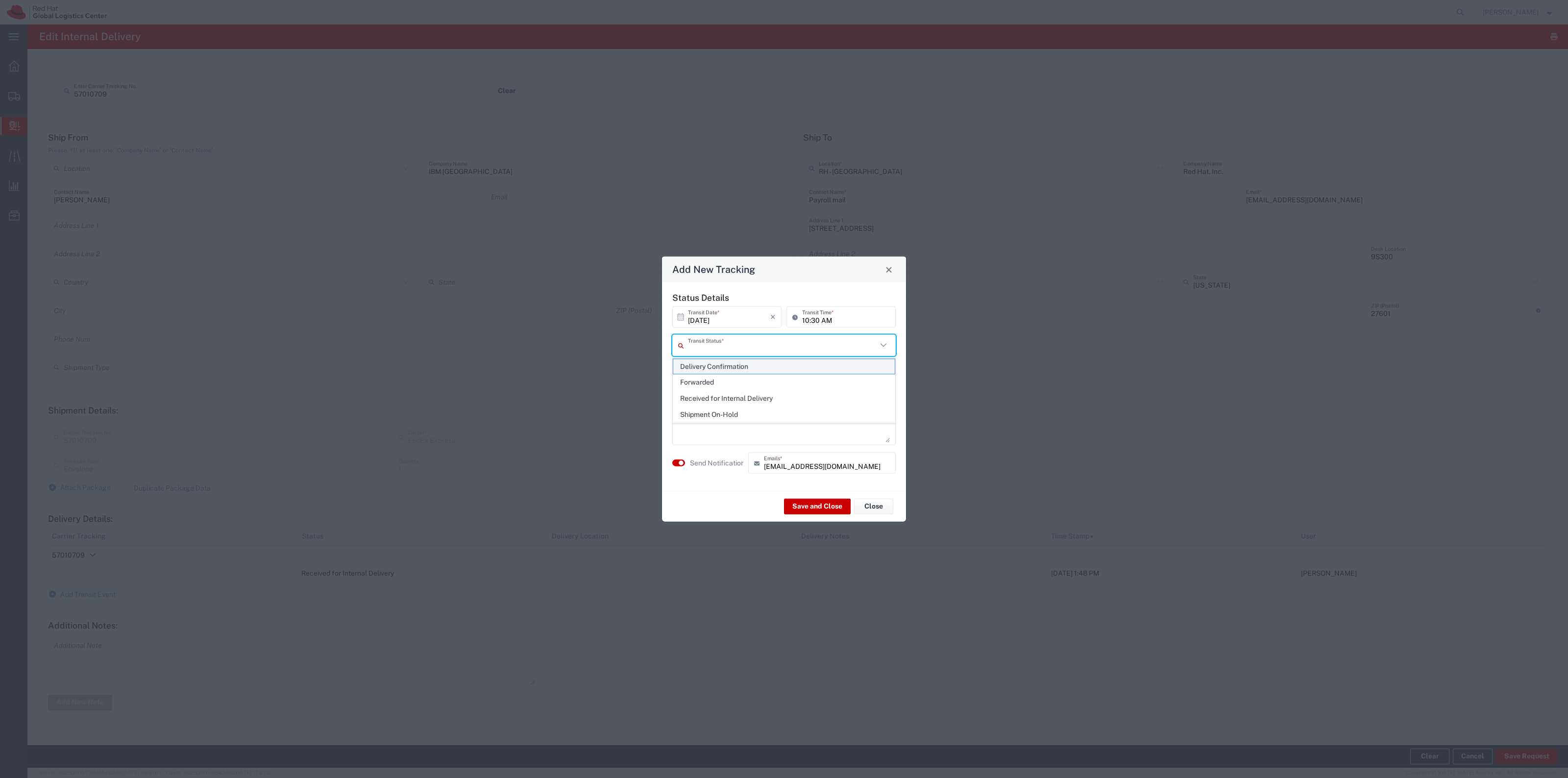
click at [703, 359] on span "Delivery Confirmation" at bounding box center [784, 366] width 222 height 15
type input "Delivery Confirmation"
click at [694, 438] on textarea at bounding box center [784, 418] width 212 height 48
click at [692, 454] on agx-switch-control "Send Notification" at bounding box center [707, 463] width 76 height 21
click at [692, 456] on agx-switch-control "Send Notification" at bounding box center [707, 463] width 76 height 21
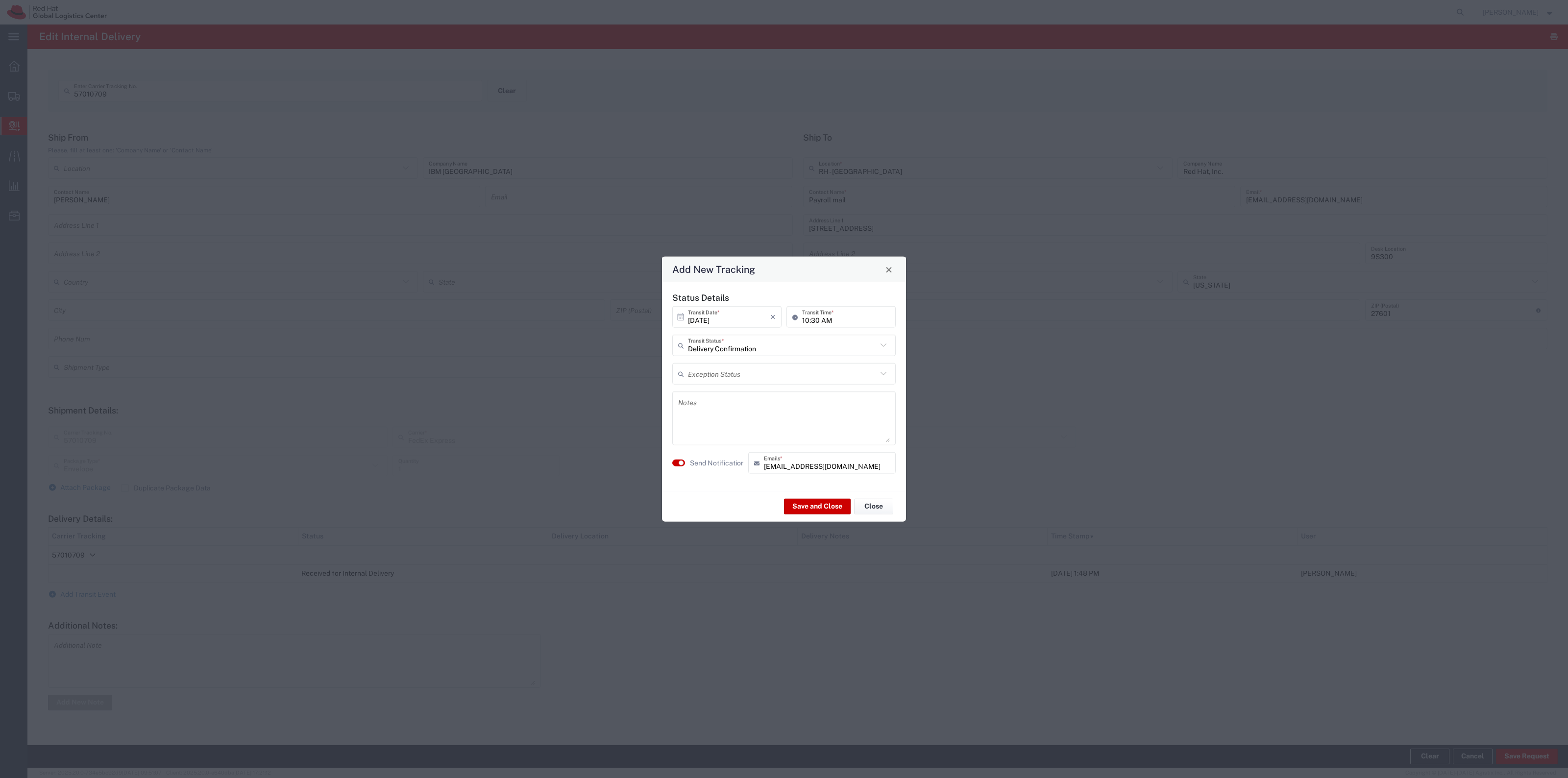
click at [693, 460] on label "Send Notification" at bounding box center [717, 463] width 55 height 10
click at [795, 493] on div "Save and Close Close" at bounding box center [784, 506] width 244 height 31
click at [795, 493] on button "Save and Close" at bounding box center [817, 506] width 66 height 16
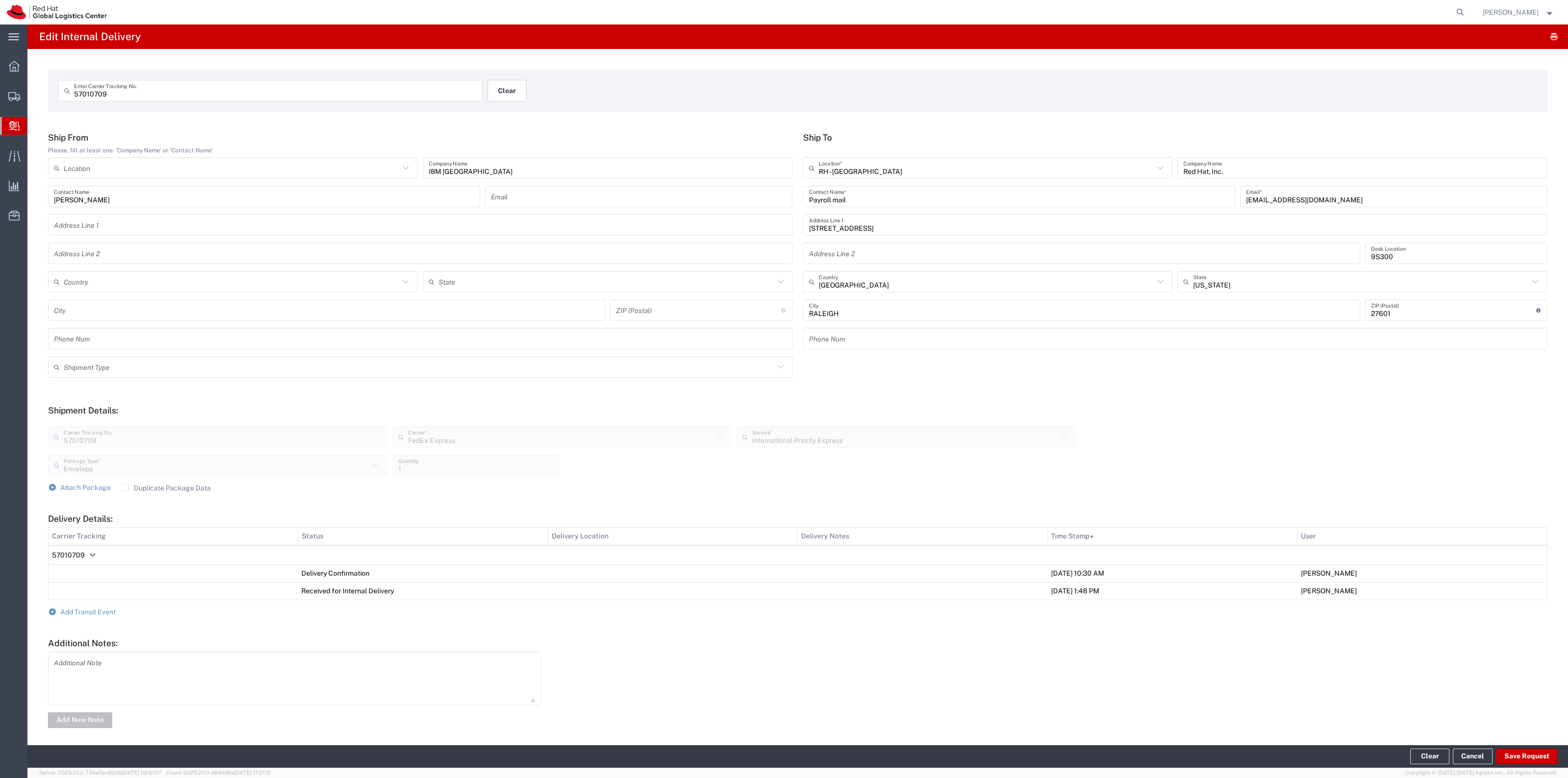
click at [498, 99] on button "Clear" at bounding box center [507, 90] width 39 height 21
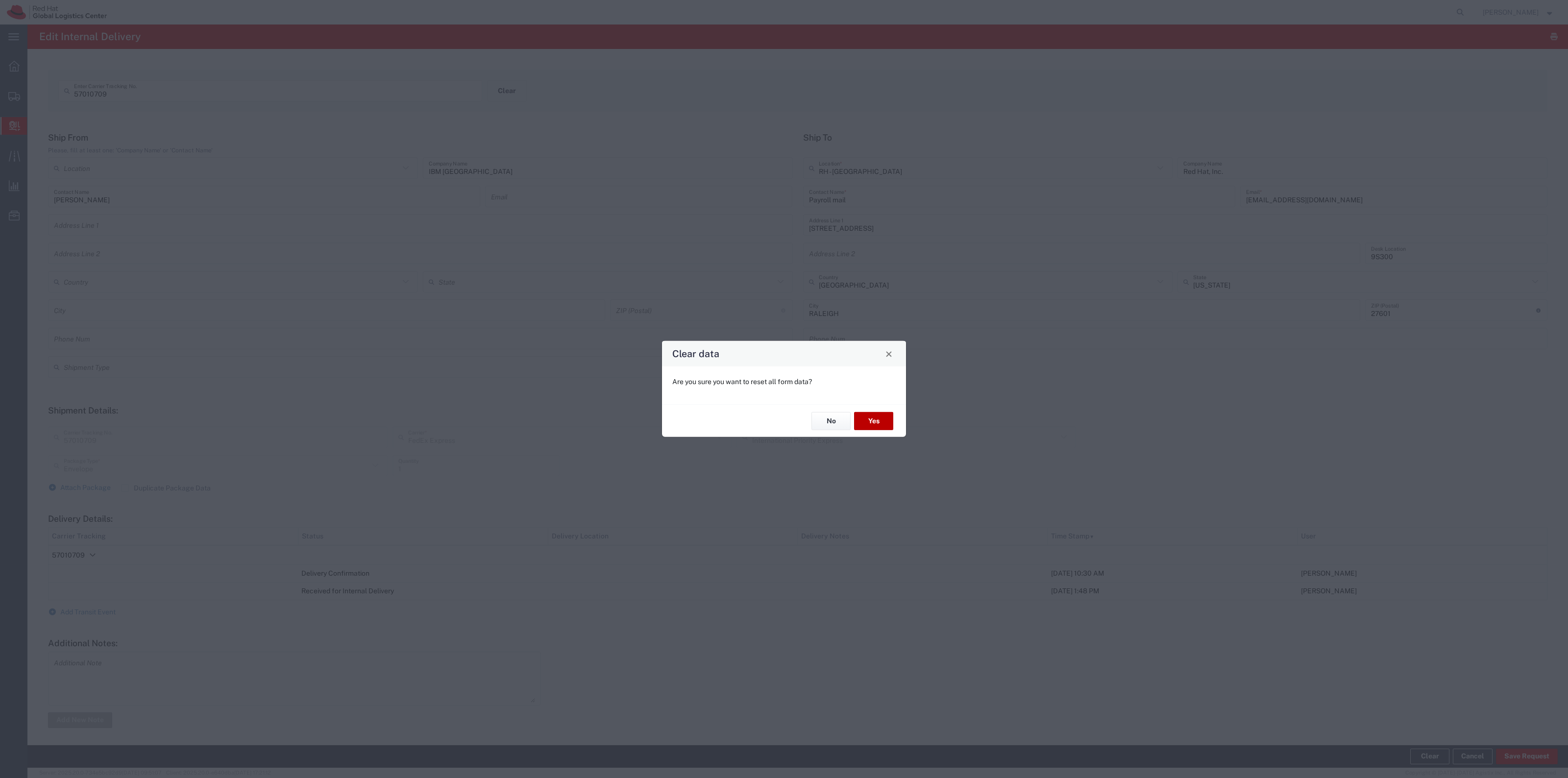
click at [873, 424] on button "Yes" at bounding box center [873, 421] width 39 height 18
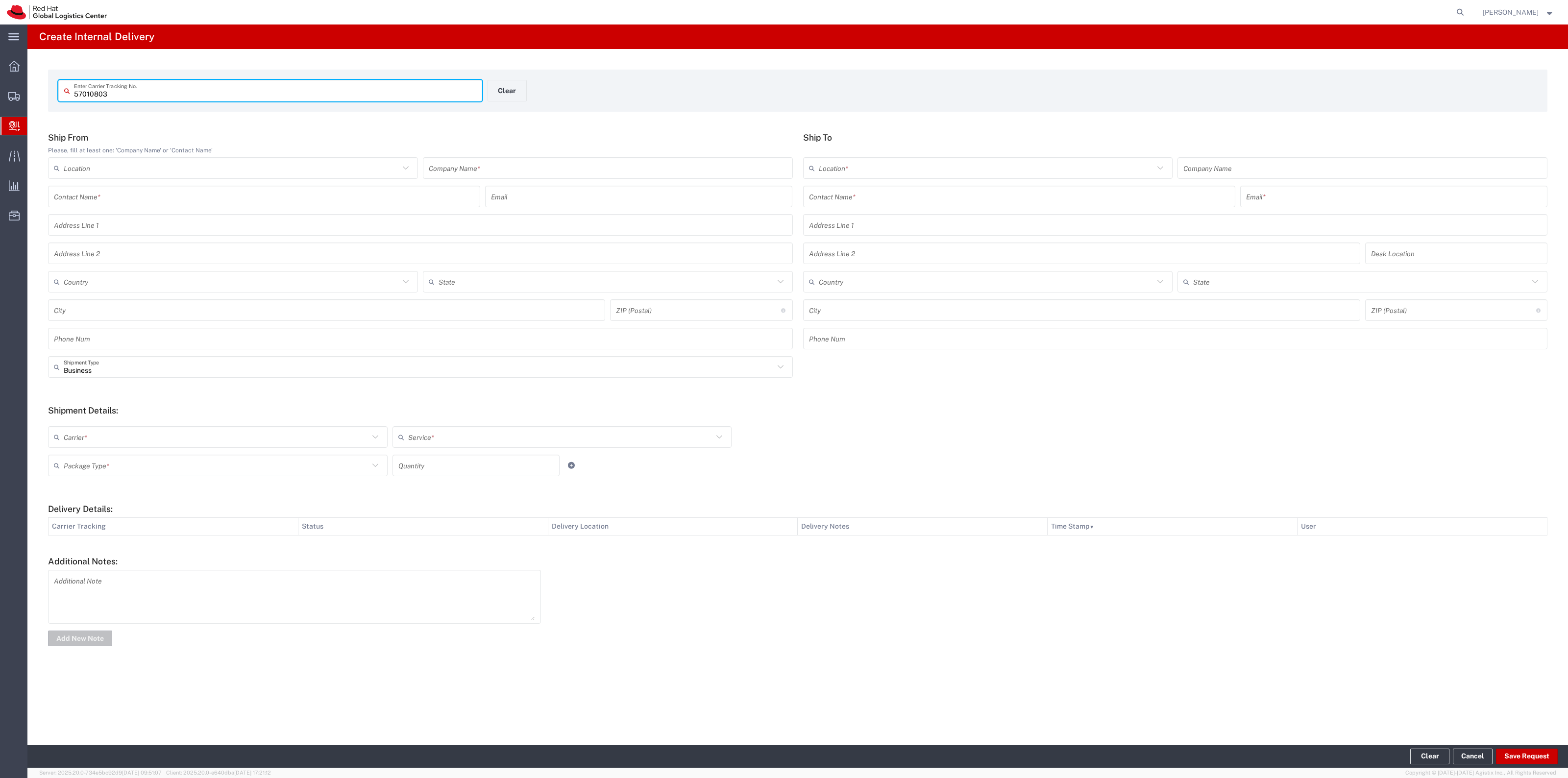
type input "57010803"
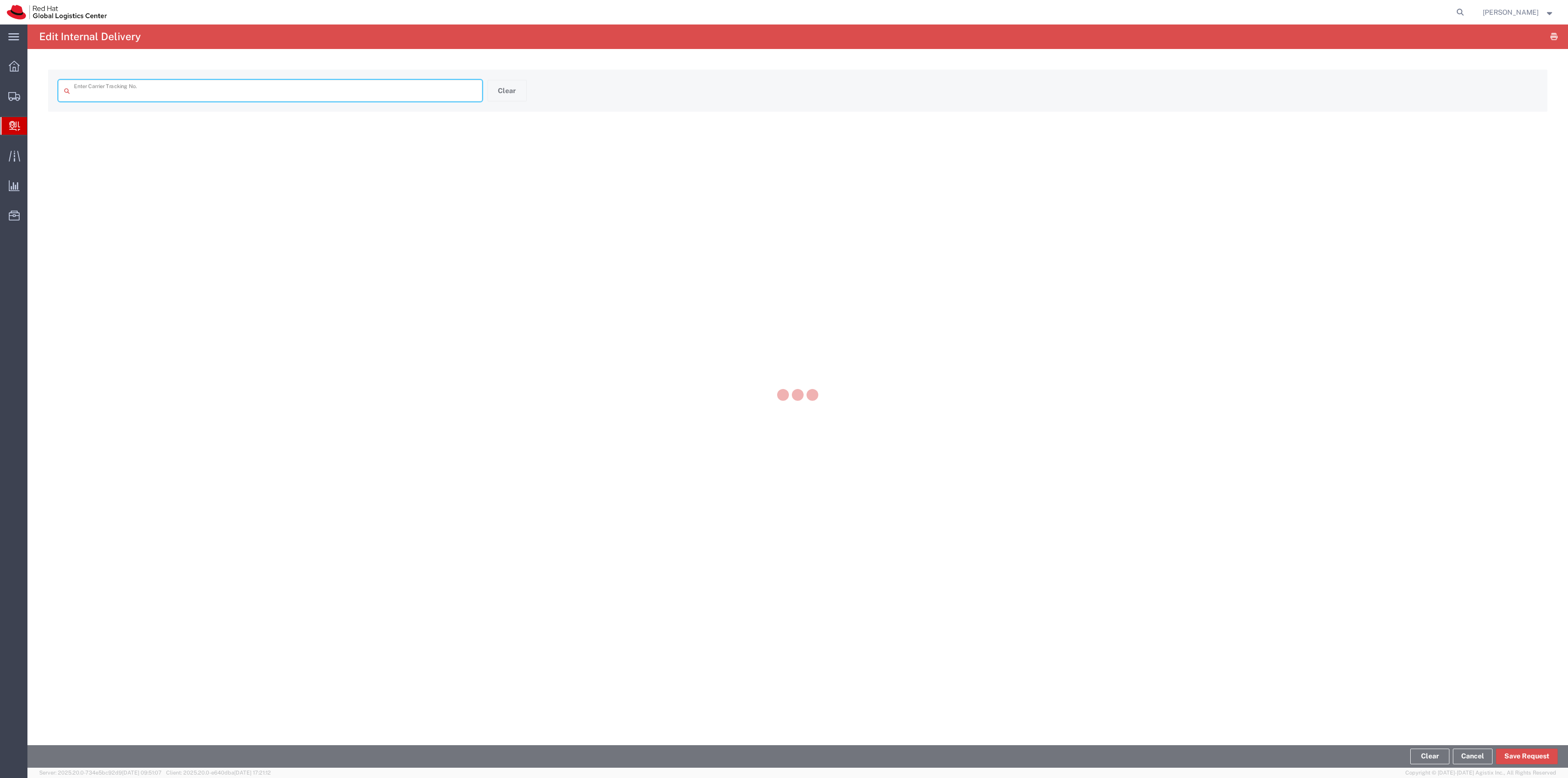
type input "57010803"
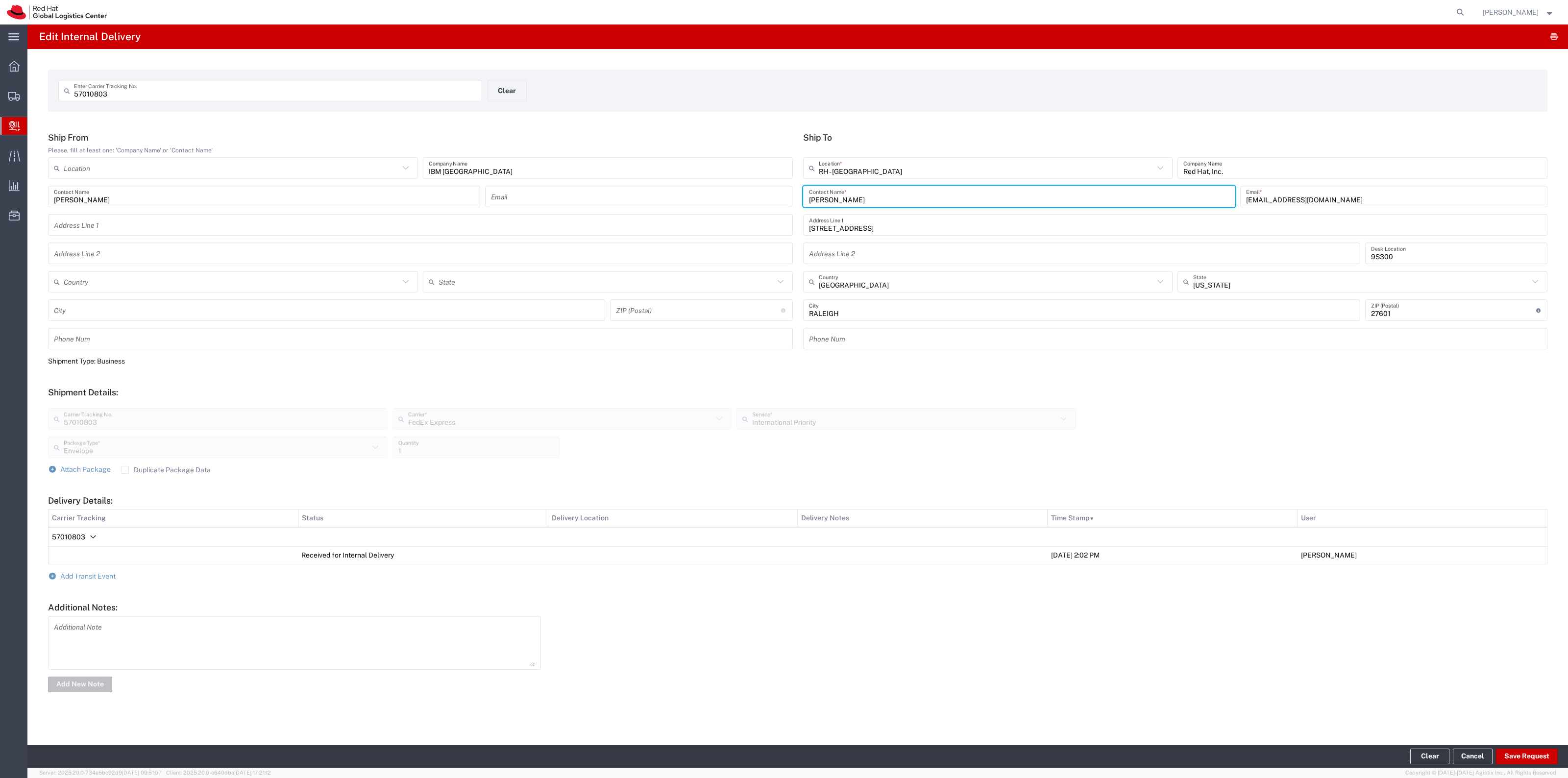
drag, startPoint x: 866, startPoint y: 191, endPoint x: 705, endPoint y: 187, distance: 161.0
click at [710, 187] on div "Ship From Please, fill at least one: 'Company Name' or 'Contact Name' Location …" at bounding box center [798, 244] width 1510 height 224
type input "Treasury mail"
click at [1045, 493] on button "Save Request" at bounding box center [1527, 757] width 61 height 16
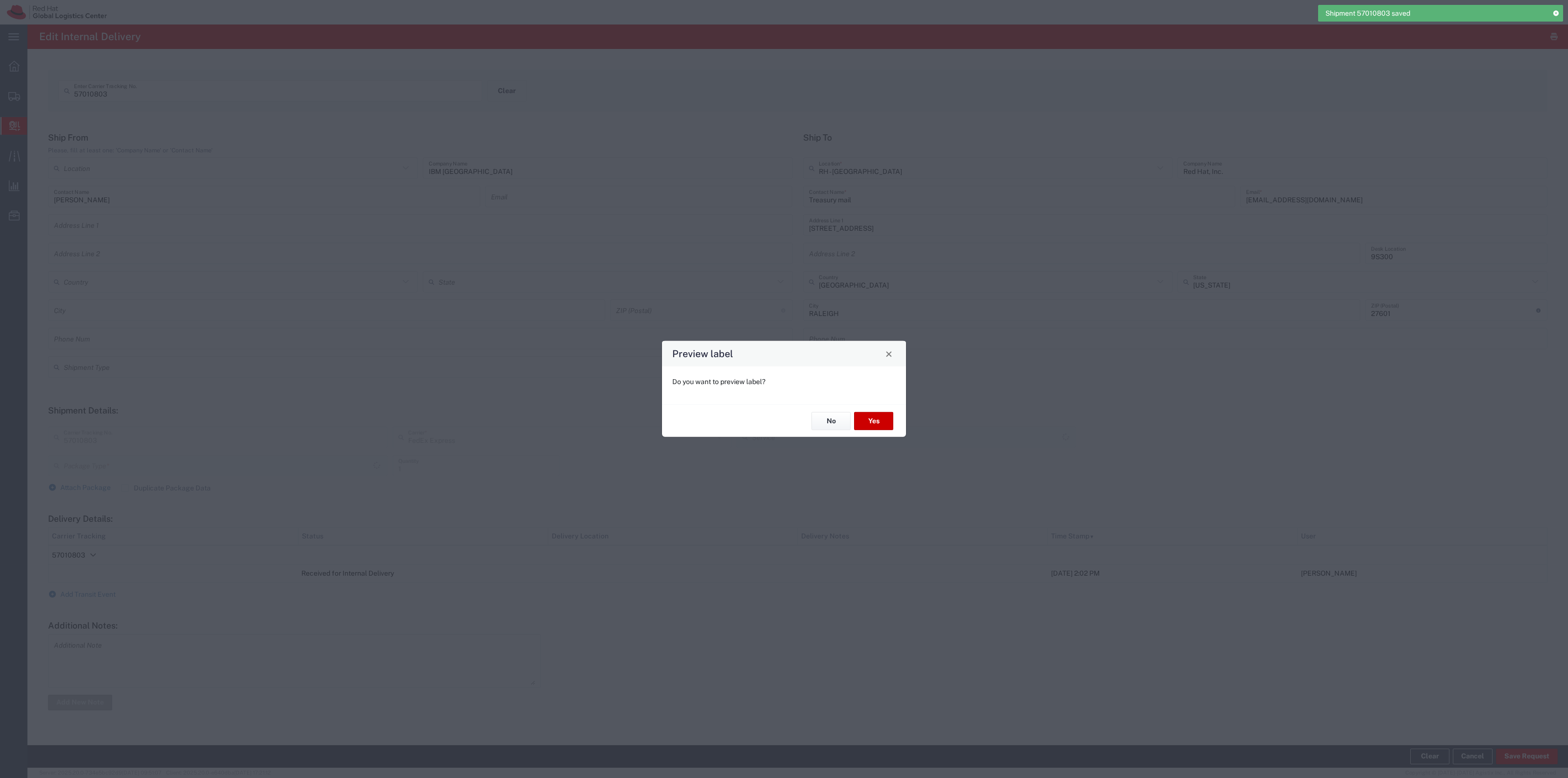
type input "Envelope"
type input "International Priority"
click at [831, 429] on button "No" at bounding box center [831, 421] width 39 height 18
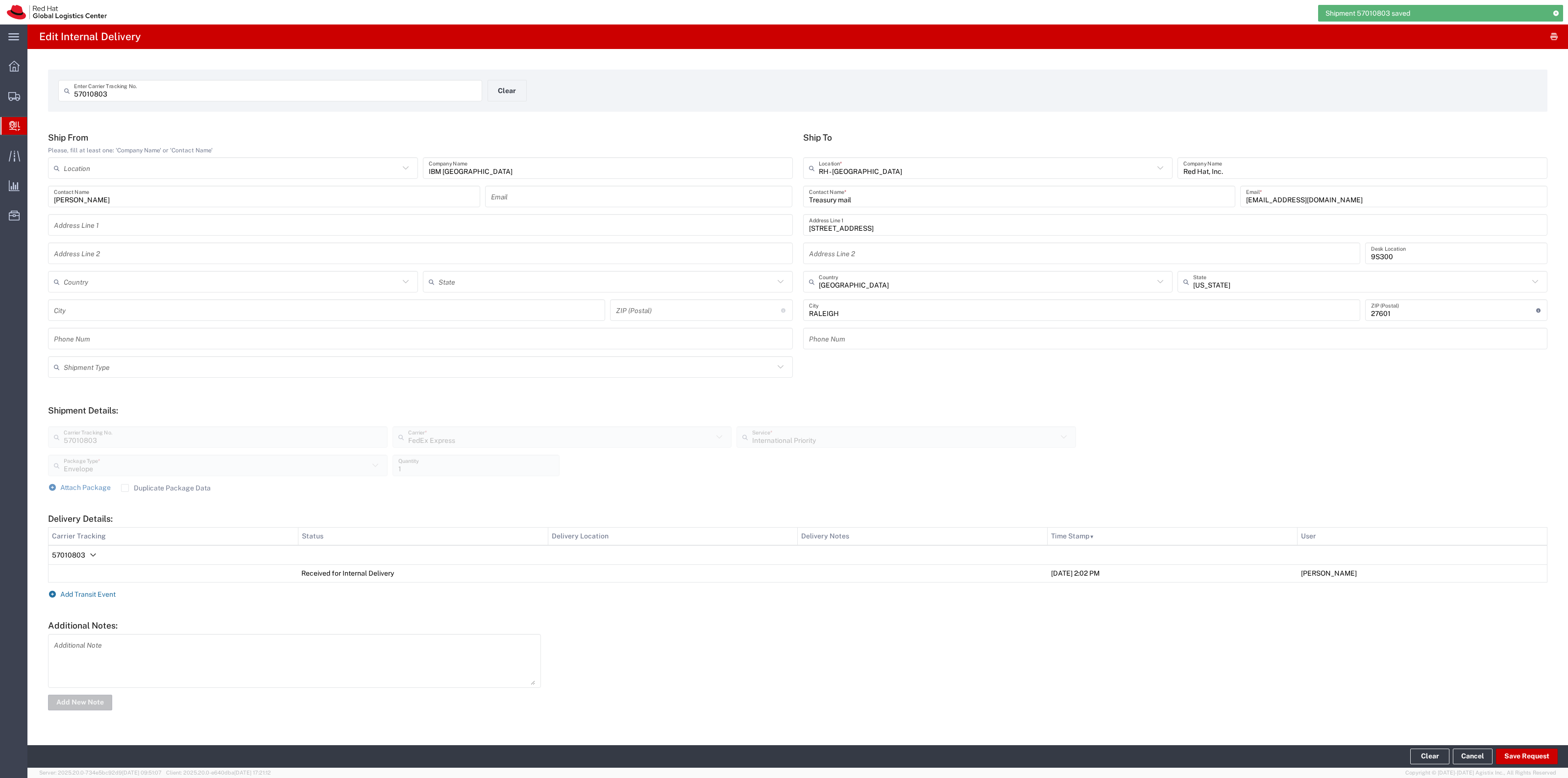
click at [85, 493] on span "Add Transit Event" at bounding box center [88, 594] width 55 height 8
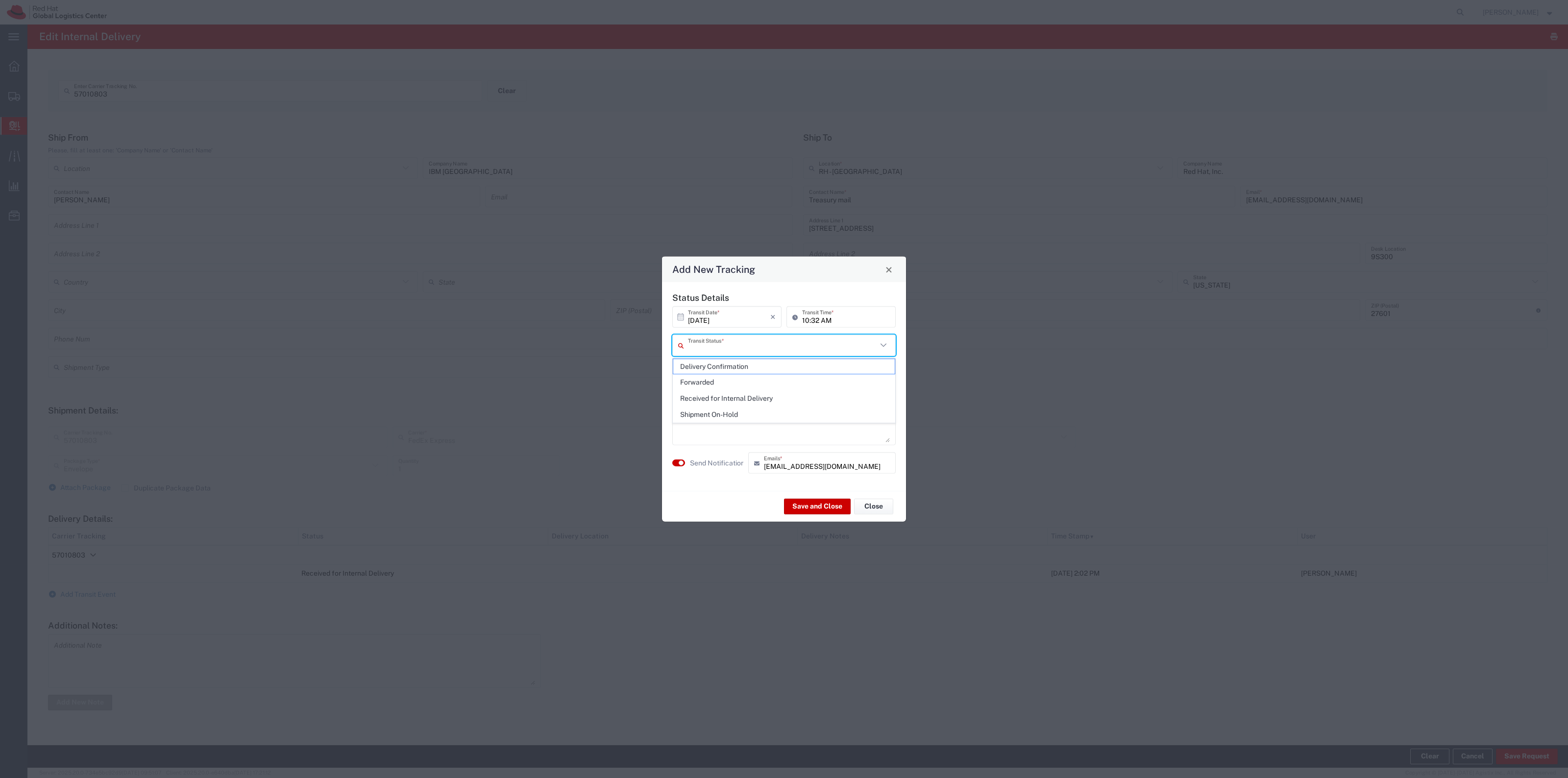
click at [720, 343] on input "text" at bounding box center [782, 345] width 189 height 17
click at [723, 360] on span "Delivery Confirmation" at bounding box center [784, 366] width 222 height 15
type input "Delivery Confirmation"
click at [707, 476] on div "Send Notification [EMAIL_ADDRESS][DOMAIN_NAME] Emails *" at bounding box center [783, 466] width 228 height 29
click at [712, 464] on label "Send Notification" at bounding box center [717, 463] width 55 height 10
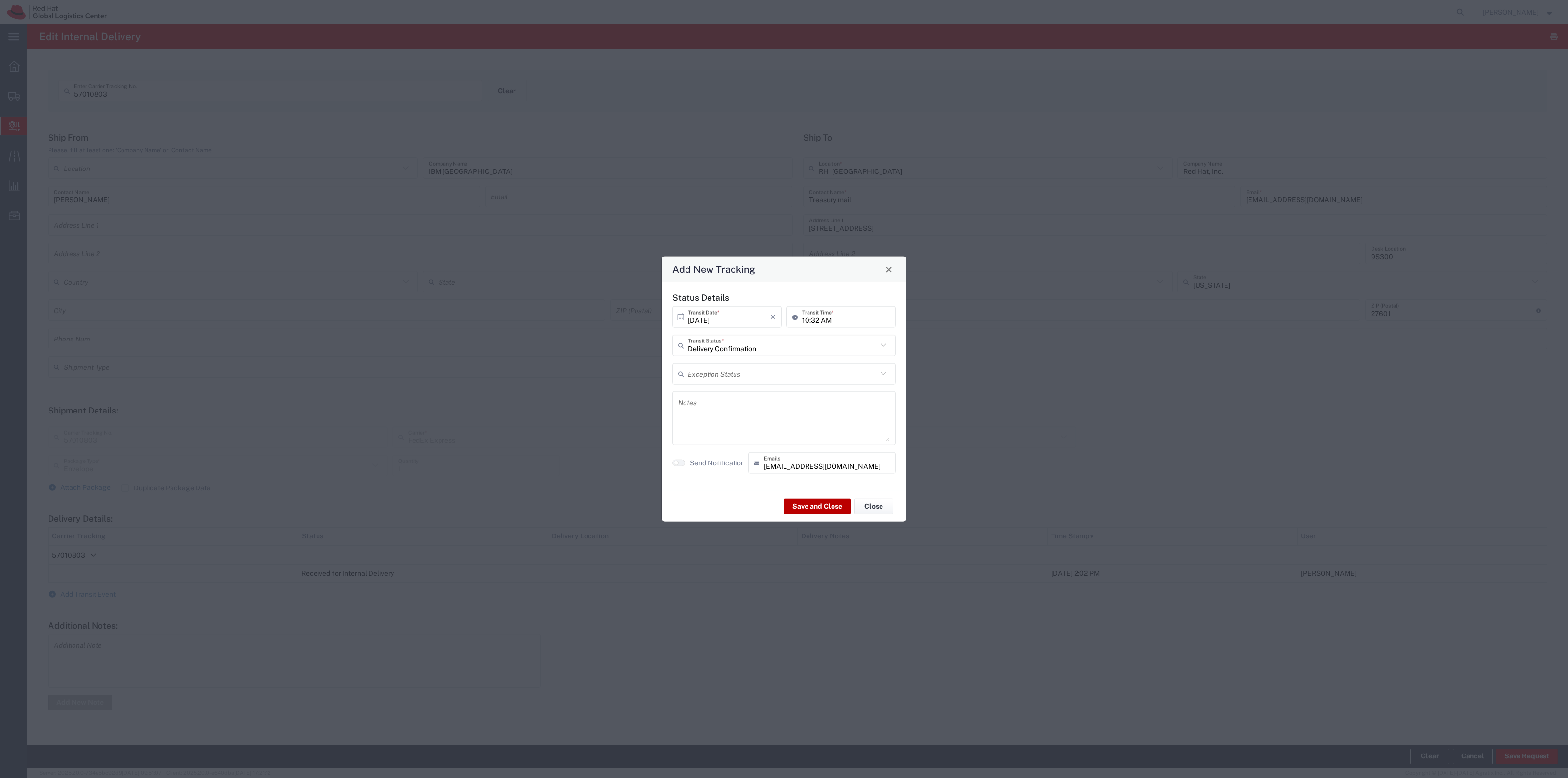
click at [800, 493] on button "Save and Close" at bounding box center [817, 506] width 66 height 16
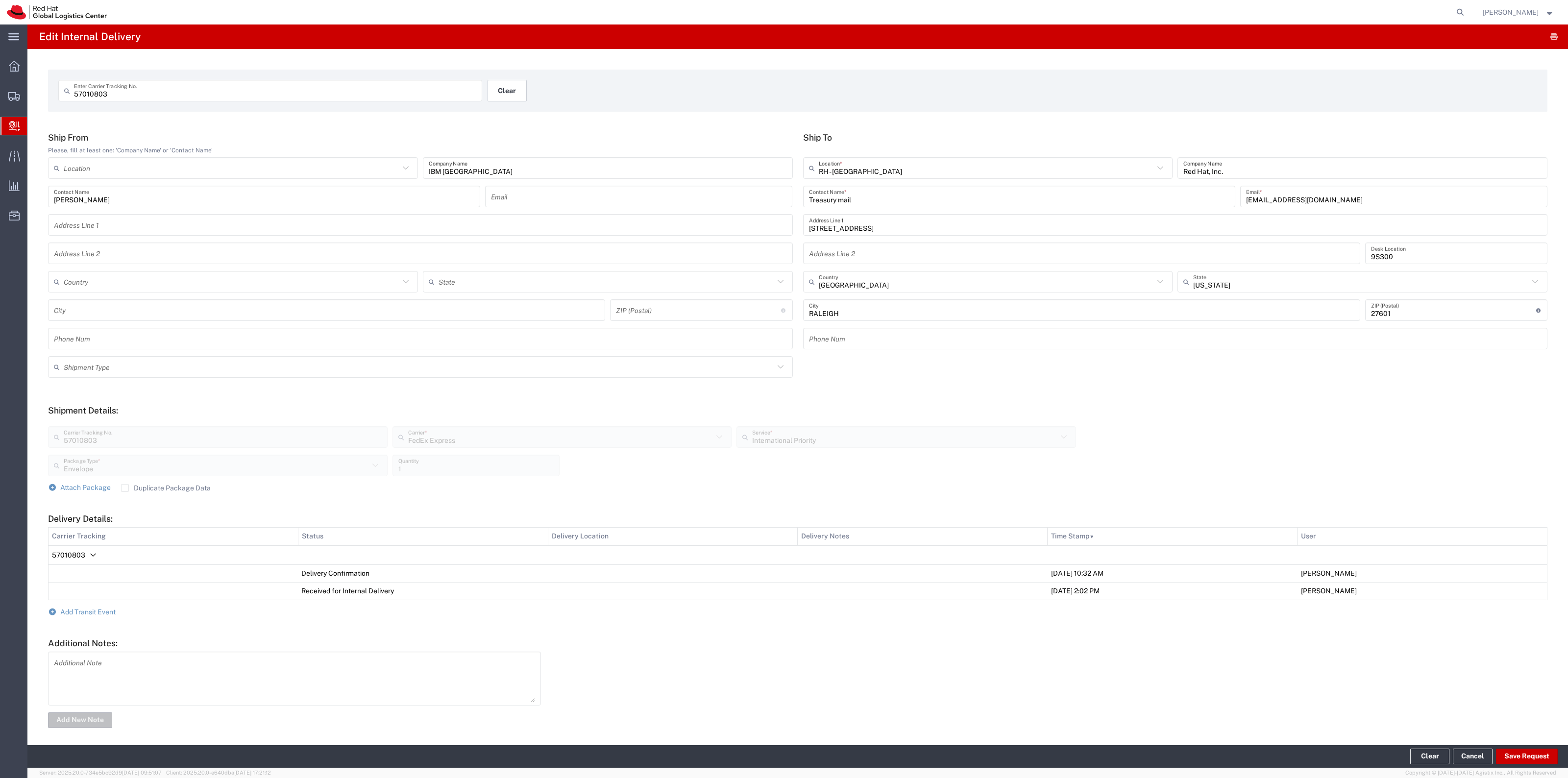
click at [495, 91] on button "Clear" at bounding box center [507, 90] width 39 height 21
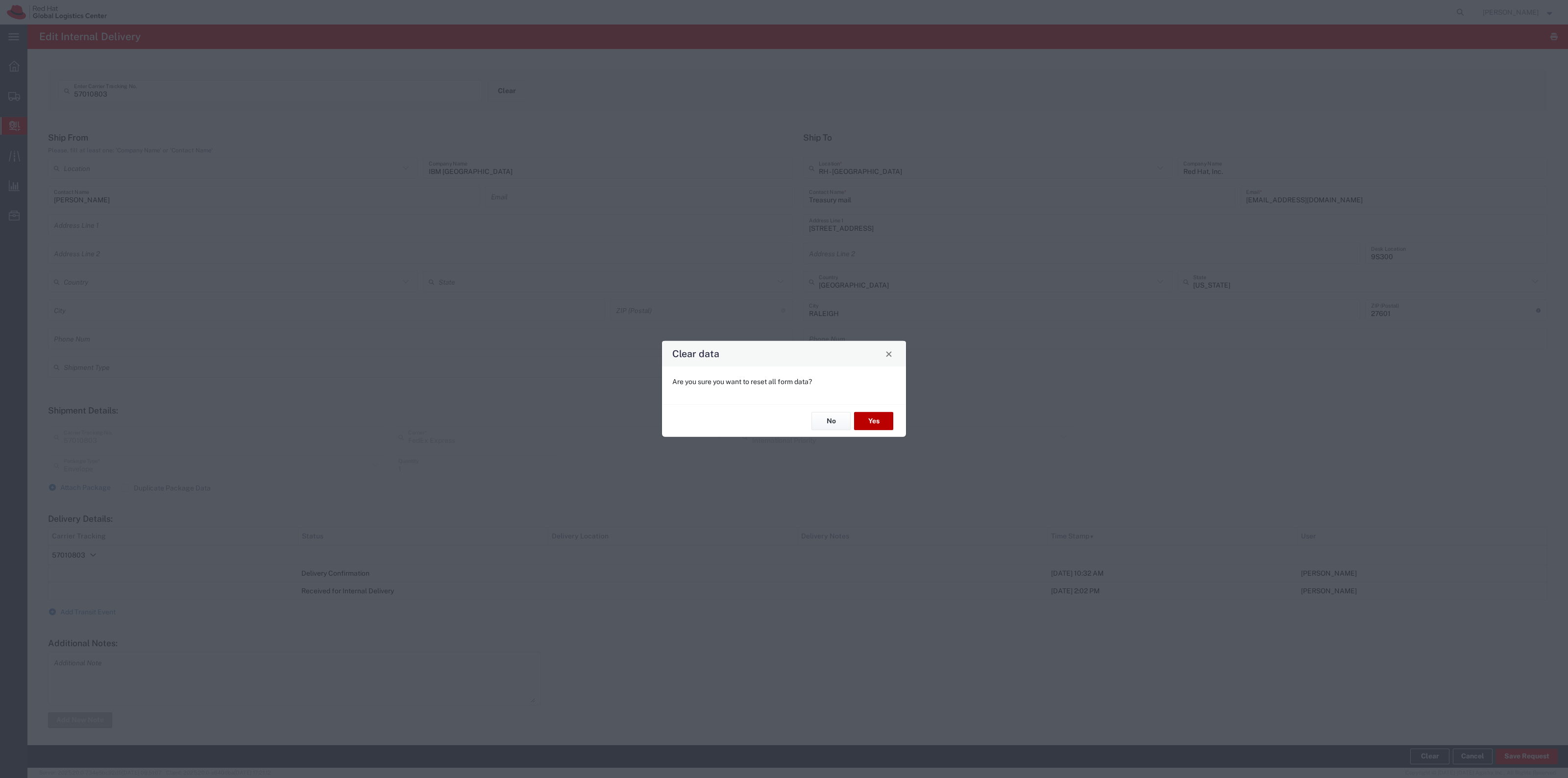
click at [875, 420] on button "Yes" at bounding box center [873, 421] width 39 height 18
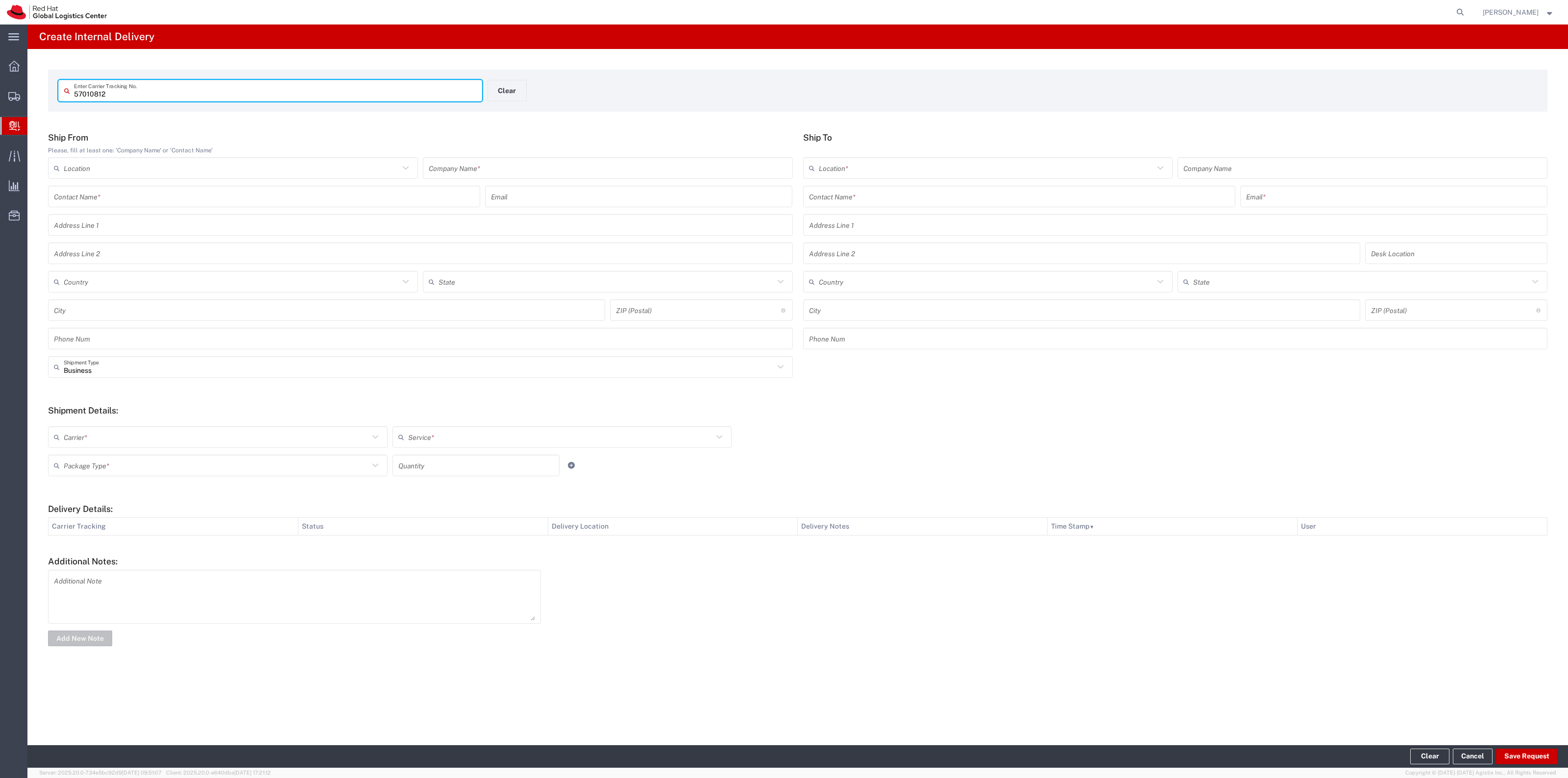
type input "57010812"
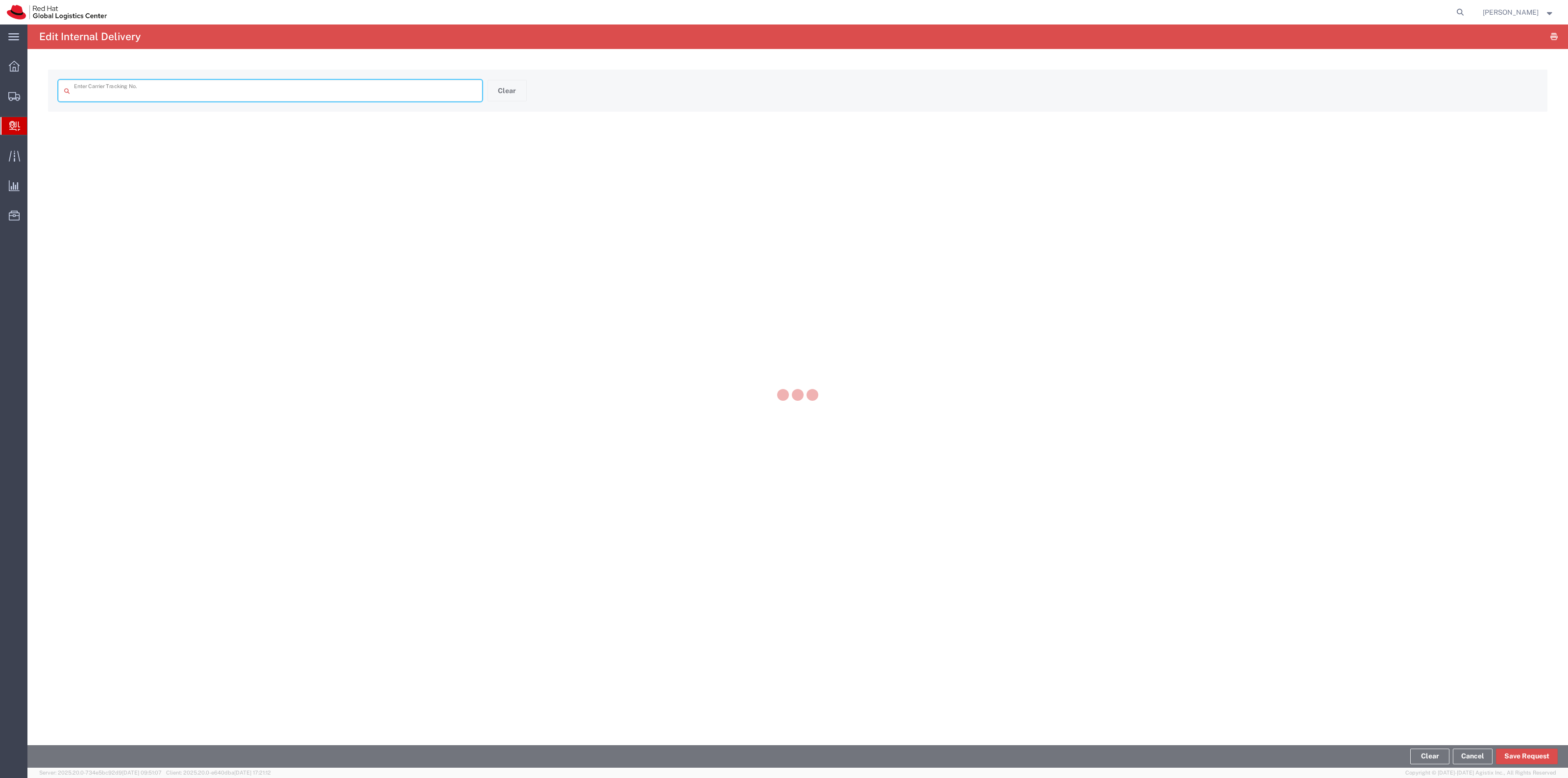
type input "57010812"
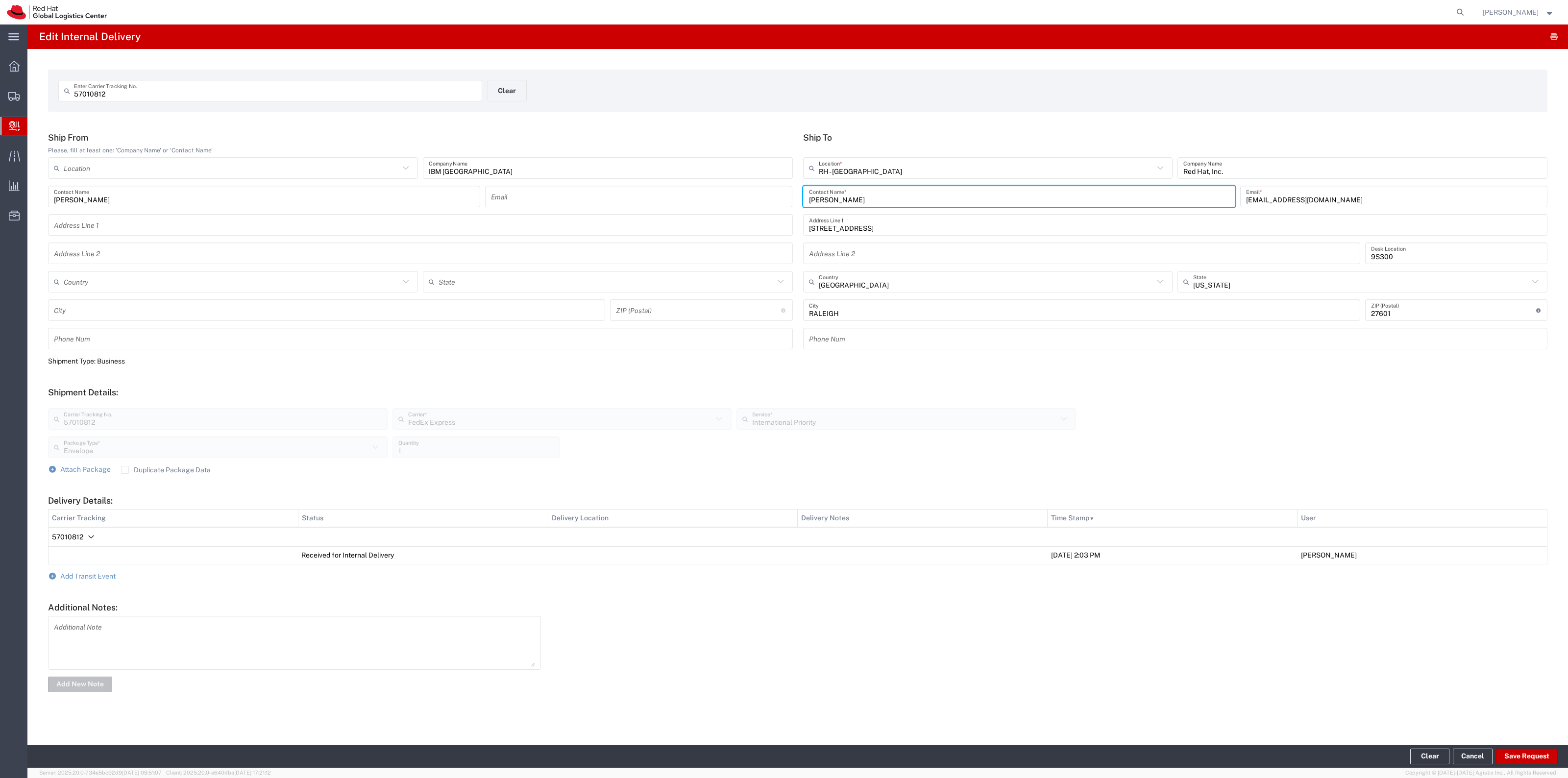
drag, startPoint x: 880, startPoint y: 195, endPoint x: 767, endPoint y: 204, distance: 113.4
click at [767, 204] on div "Ship From Please, fill at least one: 'Company Name' or 'Contact Name' Location …" at bounding box center [798, 244] width 1510 height 224
type input "treasury mail"
click at [1045, 493] on button "Save Request" at bounding box center [1527, 757] width 61 height 16
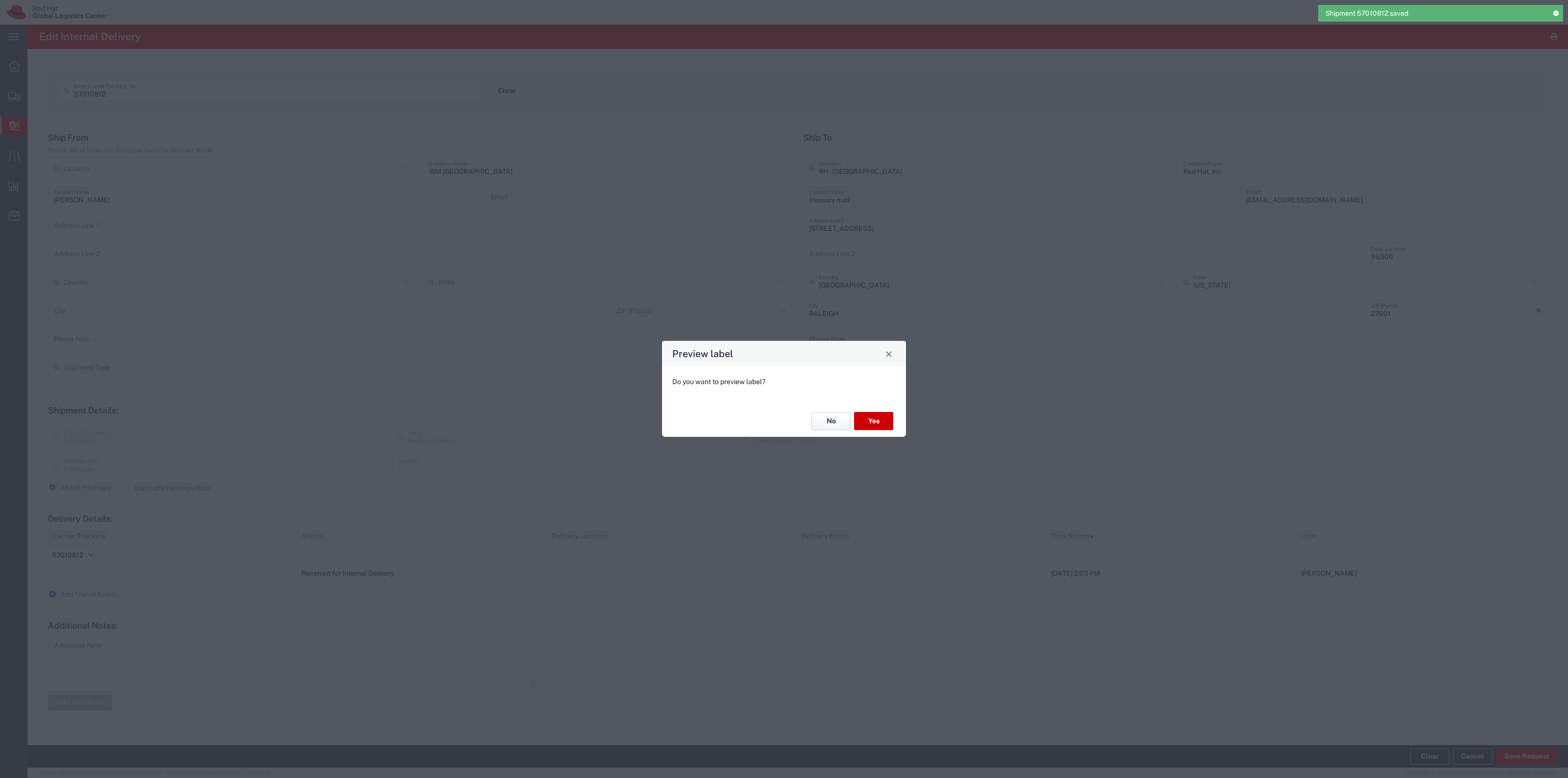
drag, startPoint x: 827, startPoint y: 419, endPoint x: 733, endPoint y: 451, distance: 99.3
click at [827, 420] on button "No" at bounding box center [831, 421] width 39 height 18
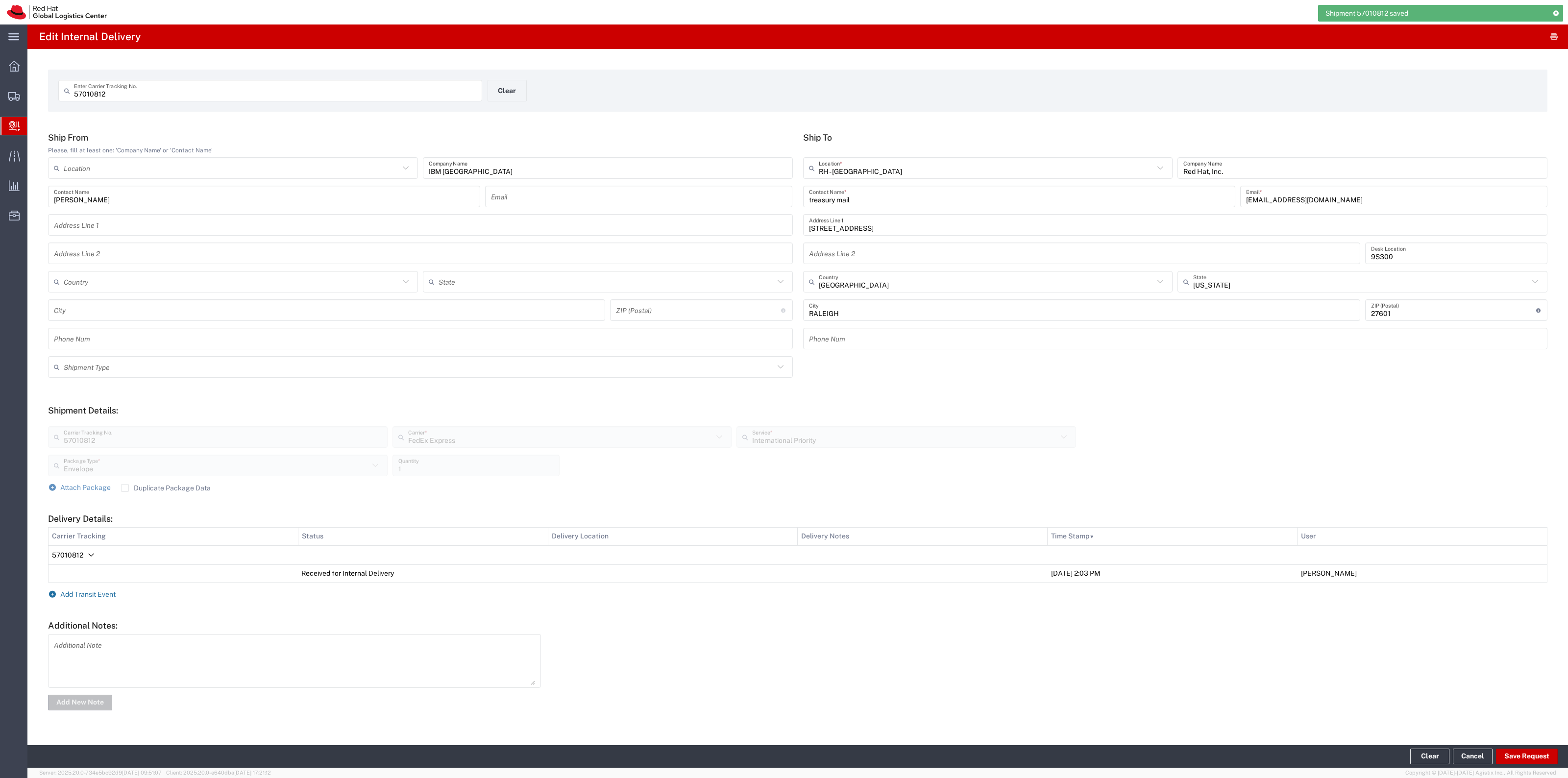
click at [89, 493] on span "Add Transit Event" at bounding box center [88, 594] width 55 height 8
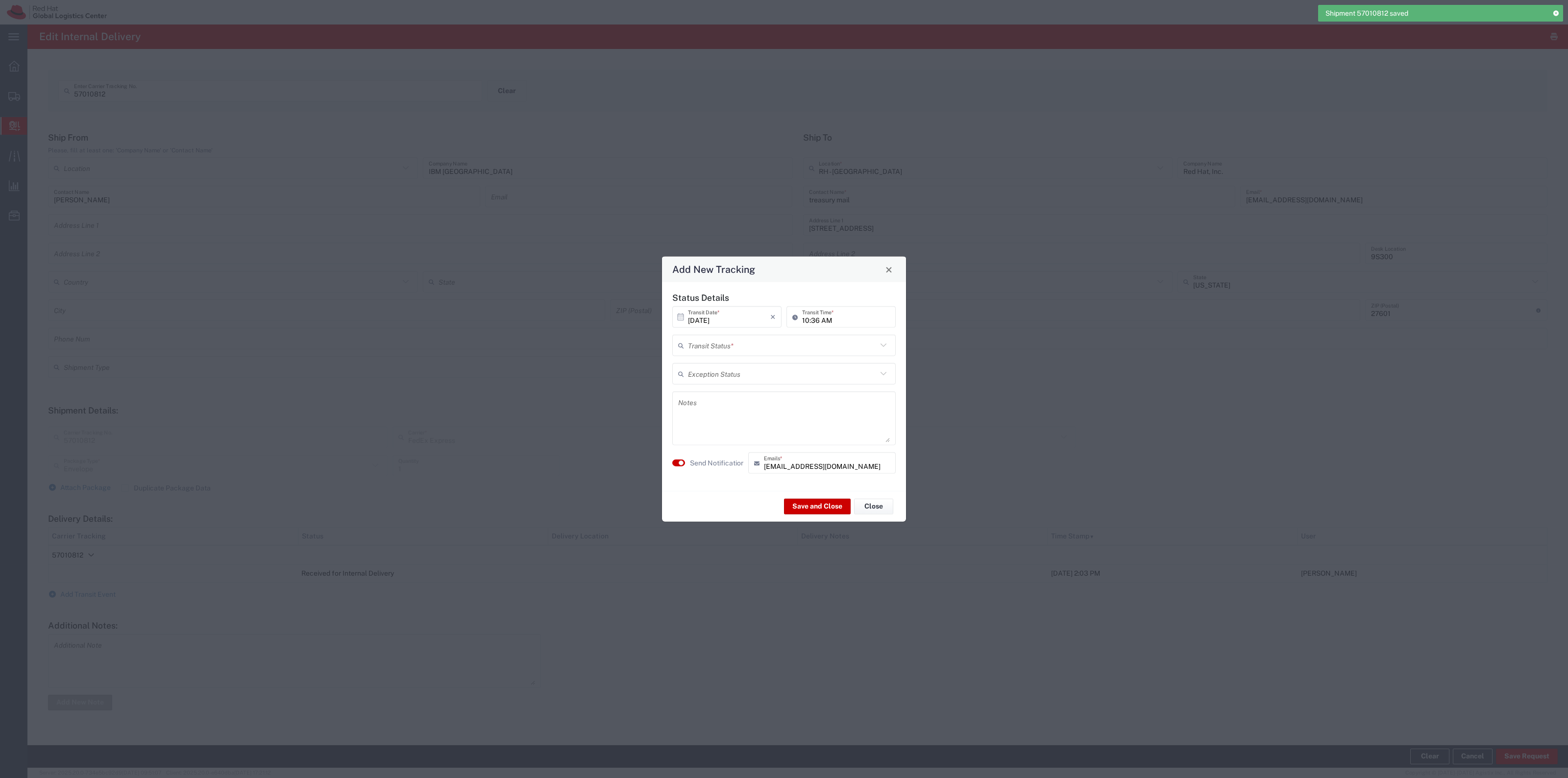
click at [691, 340] on input "text" at bounding box center [782, 345] width 189 height 17
click at [716, 359] on li "Delivery Confirmation" at bounding box center [783, 366] width 222 height 16
type input "Delivery Confirmation"
click at [721, 457] on agx-switch-control "Send Notification" at bounding box center [707, 463] width 76 height 21
click at [722, 459] on label "Send Notification" at bounding box center [717, 463] width 55 height 10
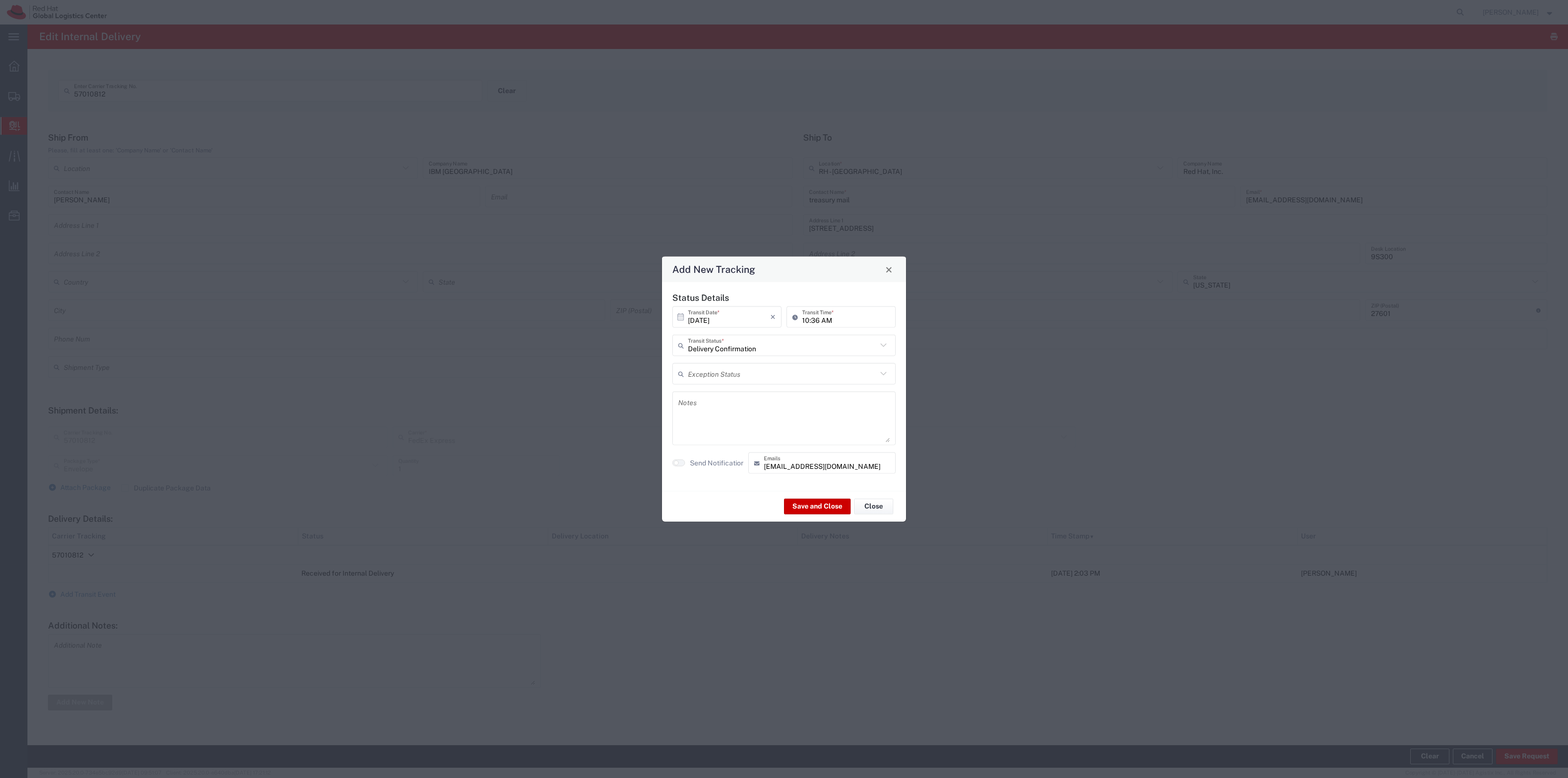
click at [798, 493] on div "Save and Close Close" at bounding box center [784, 506] width 244 height 31
click at [799, 493] on button "Save and Close" at bounding box center [817, 506] width 66 height 16
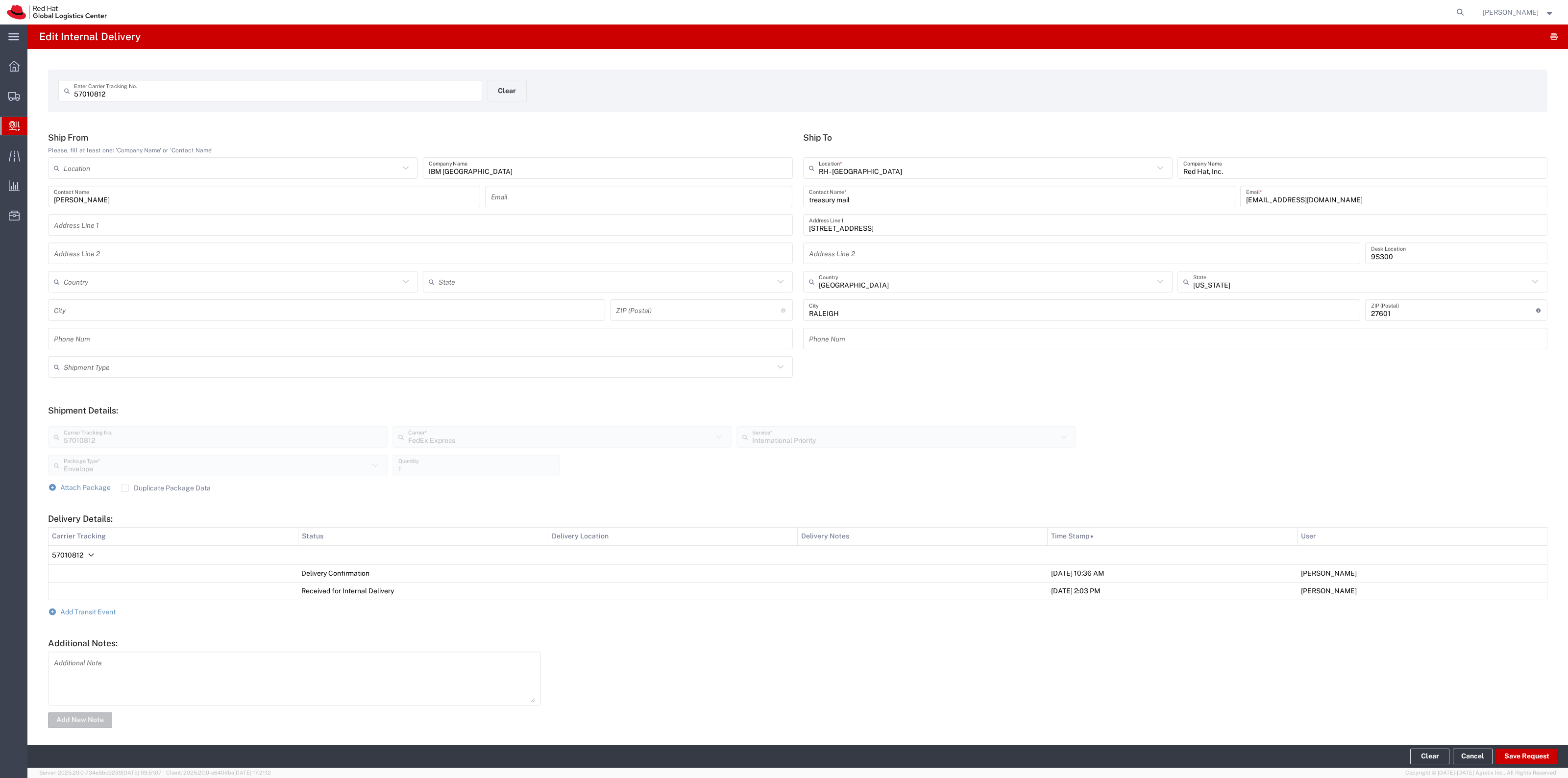
click at [526, 91] on div "57010812 Enter Carrier Tracking No. Clear" at bounding box center [488, 94] width 869 height 29
click at [523, 96] on button "Clear" at bounding box center [507, 90] width 39 height 21
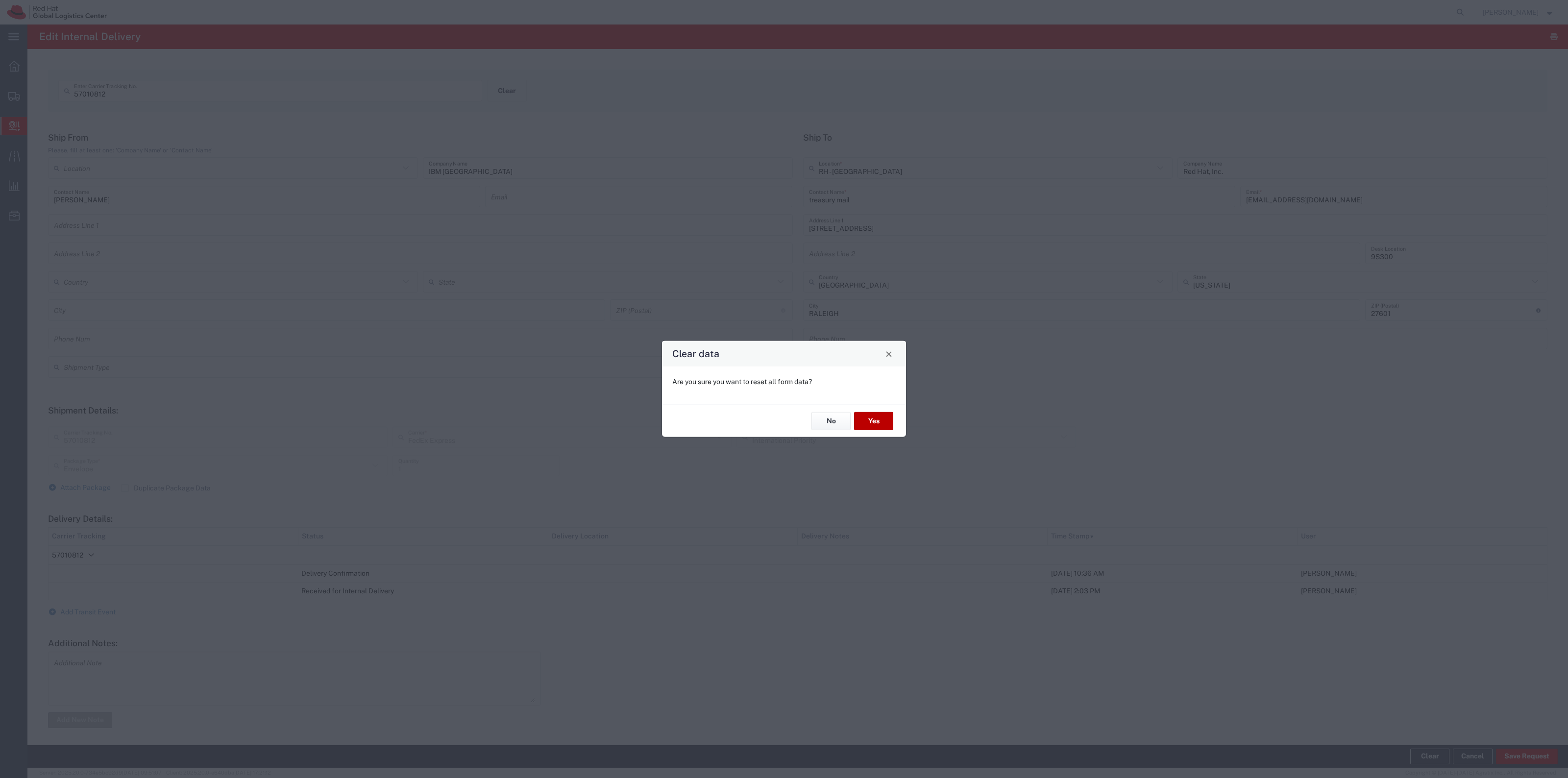
click at [864, 419] on button "Yes" at bounding box center [873, 421] width 39 height 18
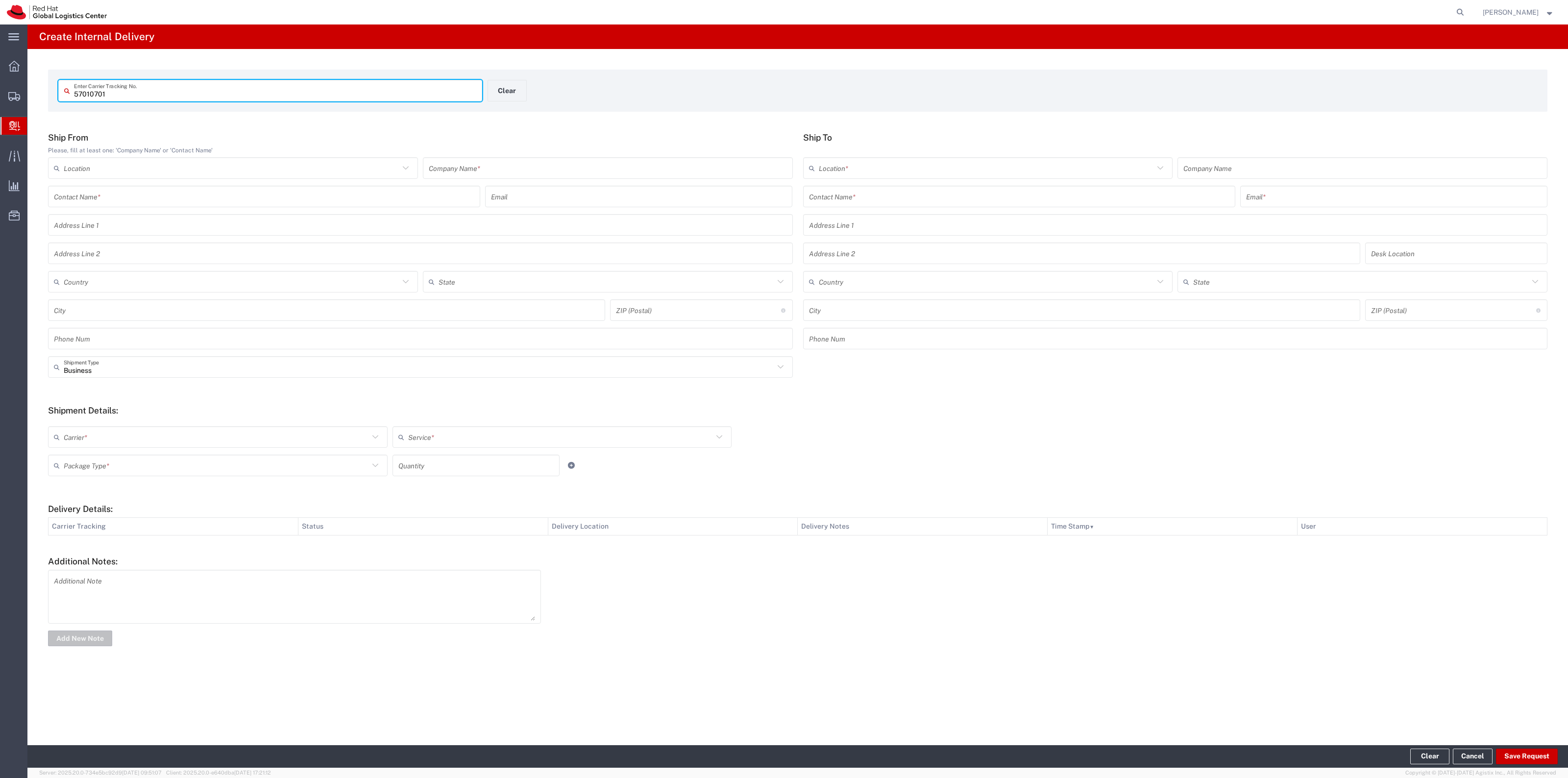
type input "57010701"
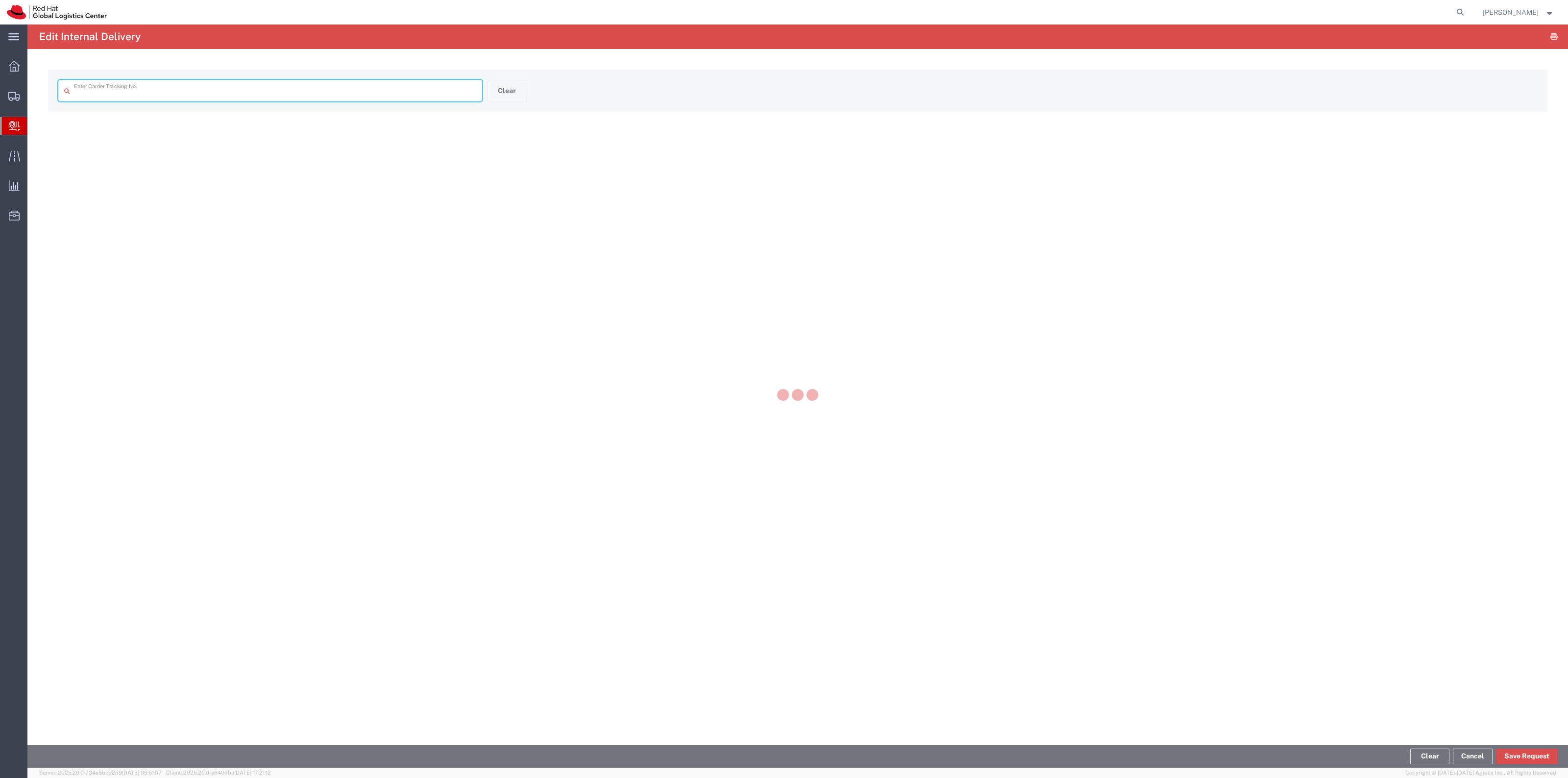
type input "57010701"
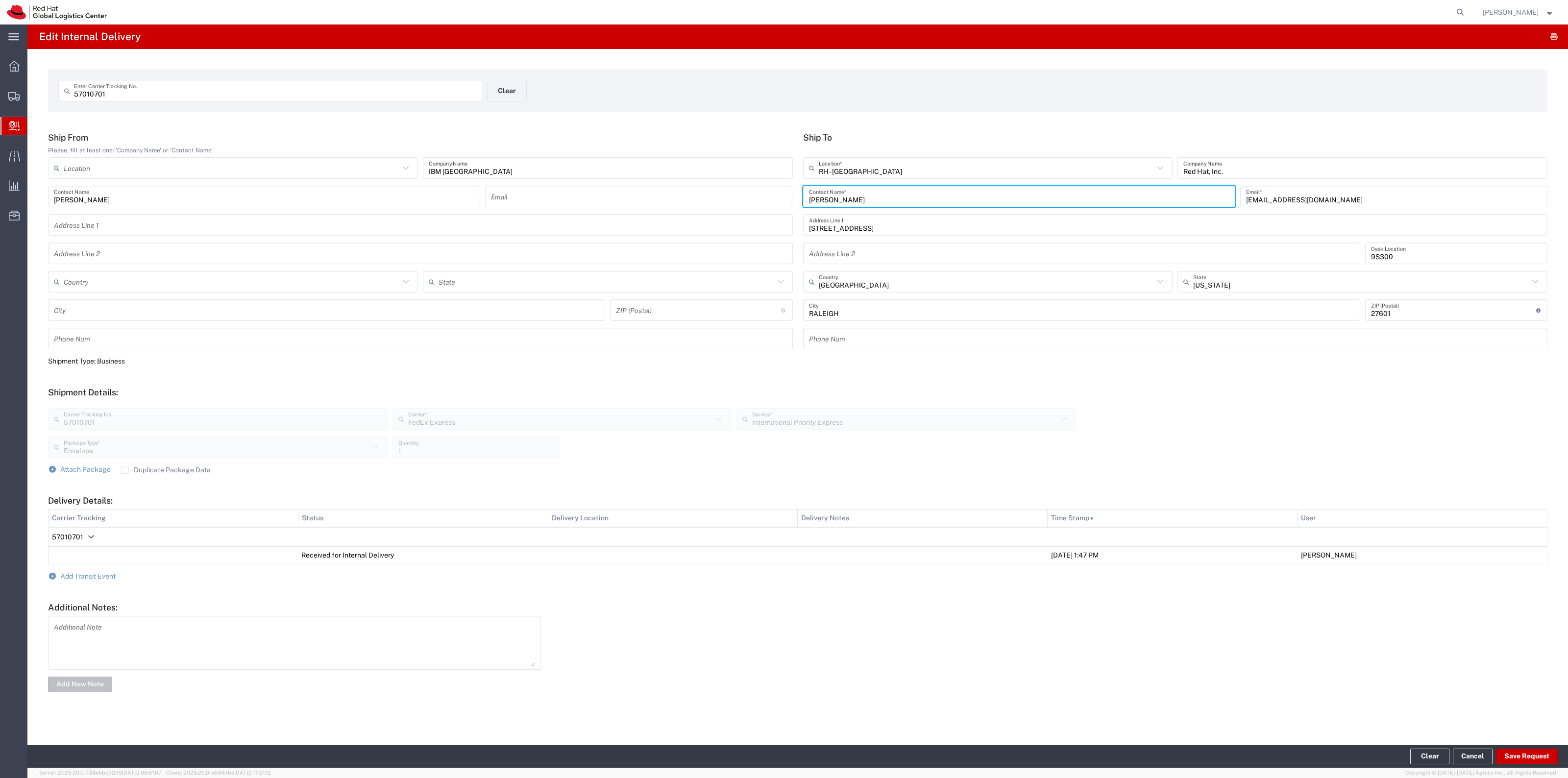
drag, startPoint x: 882, startPoint y: 205, endPoint x: 673, endPoint y: 175, distance: 211.1
click at [674, 175] on div "Ship From Please, fill at least one: 'Company Name' or 'Contact Name' Location …" at bounding box center [798, 244] width 1510 height 224
type input "Tax Mail"
click at [1045, 493] on button "Save Request" at bounding box center [1527, 757] width 61 height 16
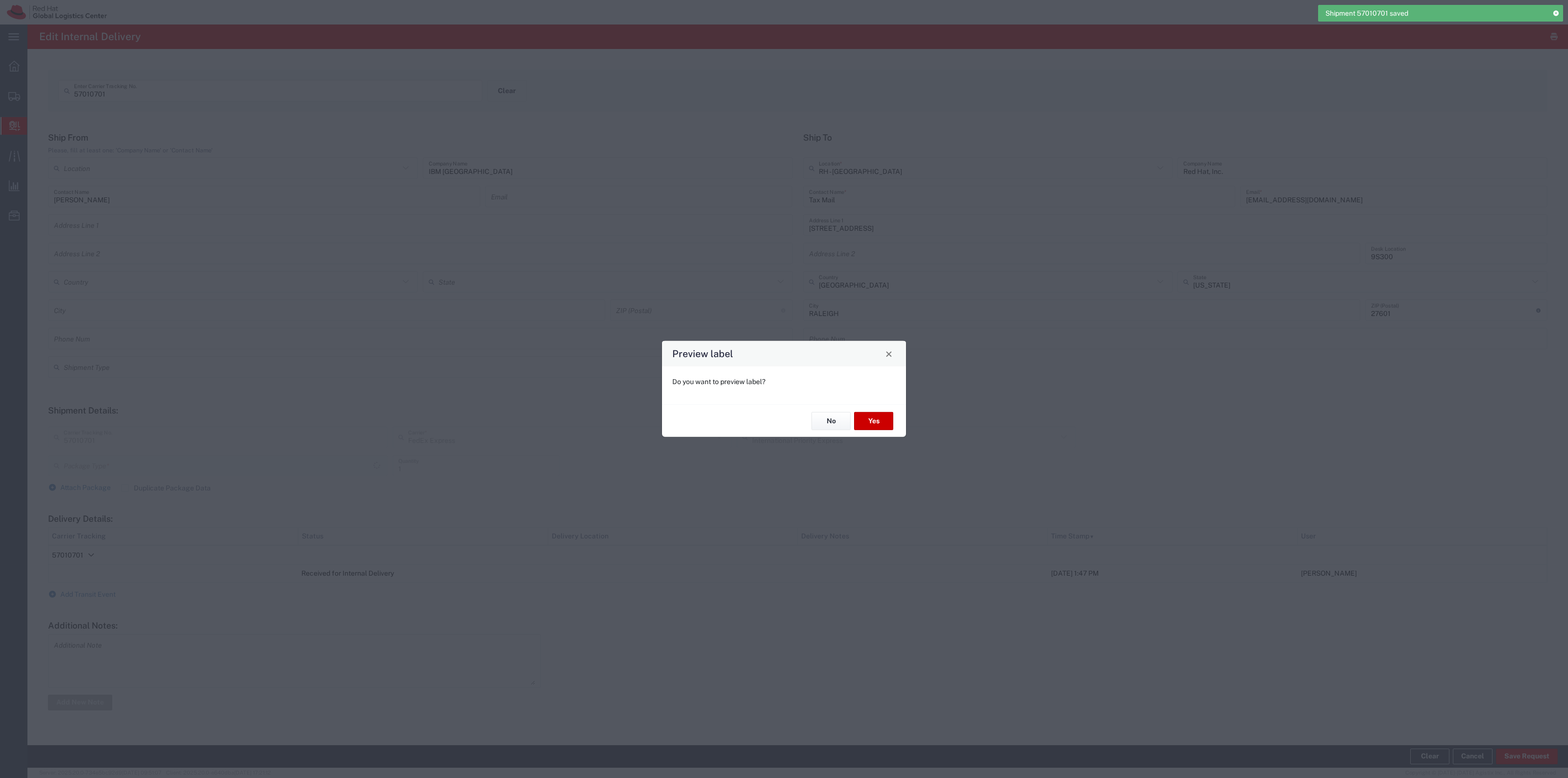
type input "Envelope"
click at [816, 427] on button "No" at bounding box center [831, 421] width 39 height 18
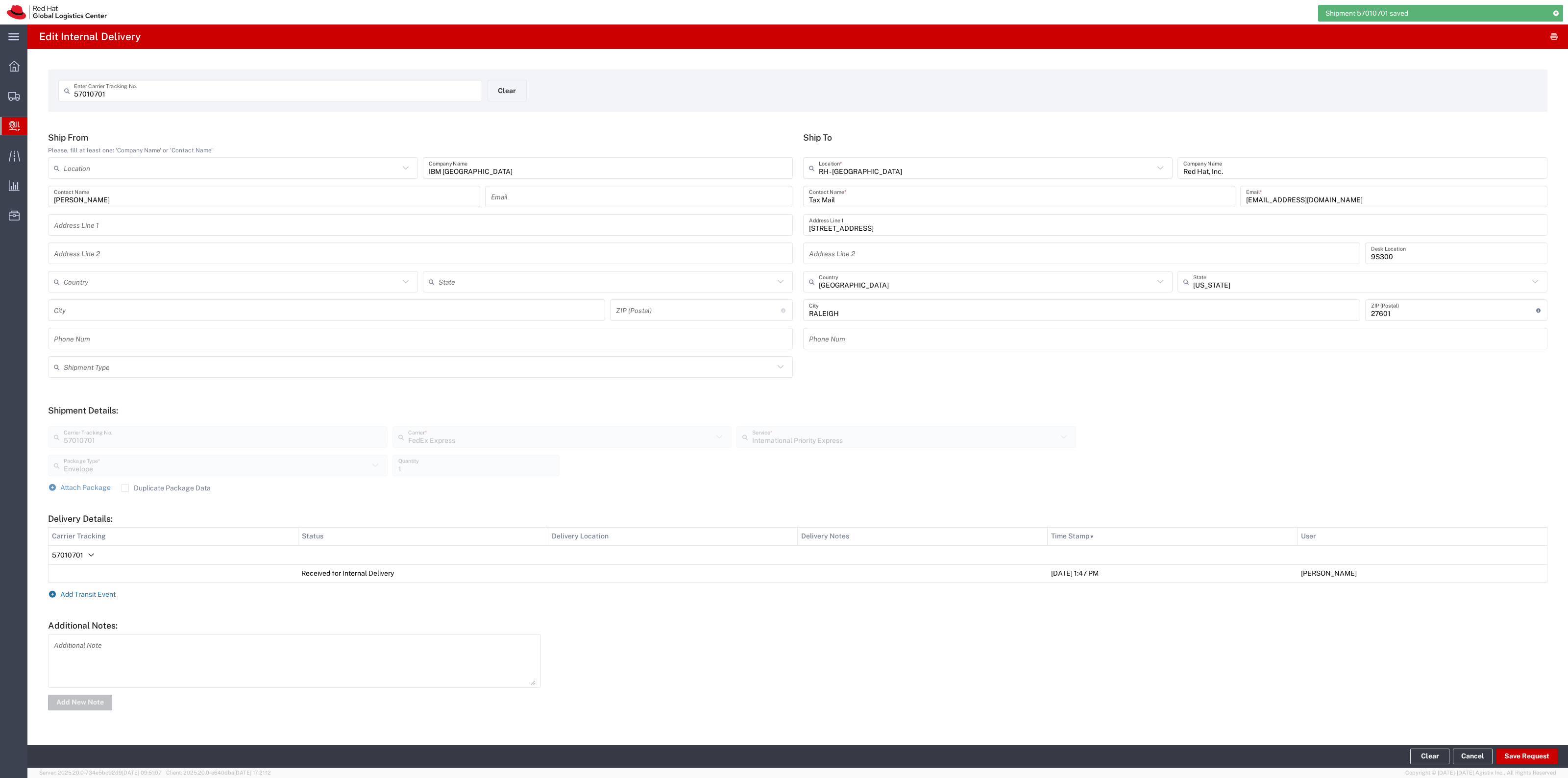
click at [93, 493] on span "Add Transit Event" at bounding box center [88, 594] width 55 height 8
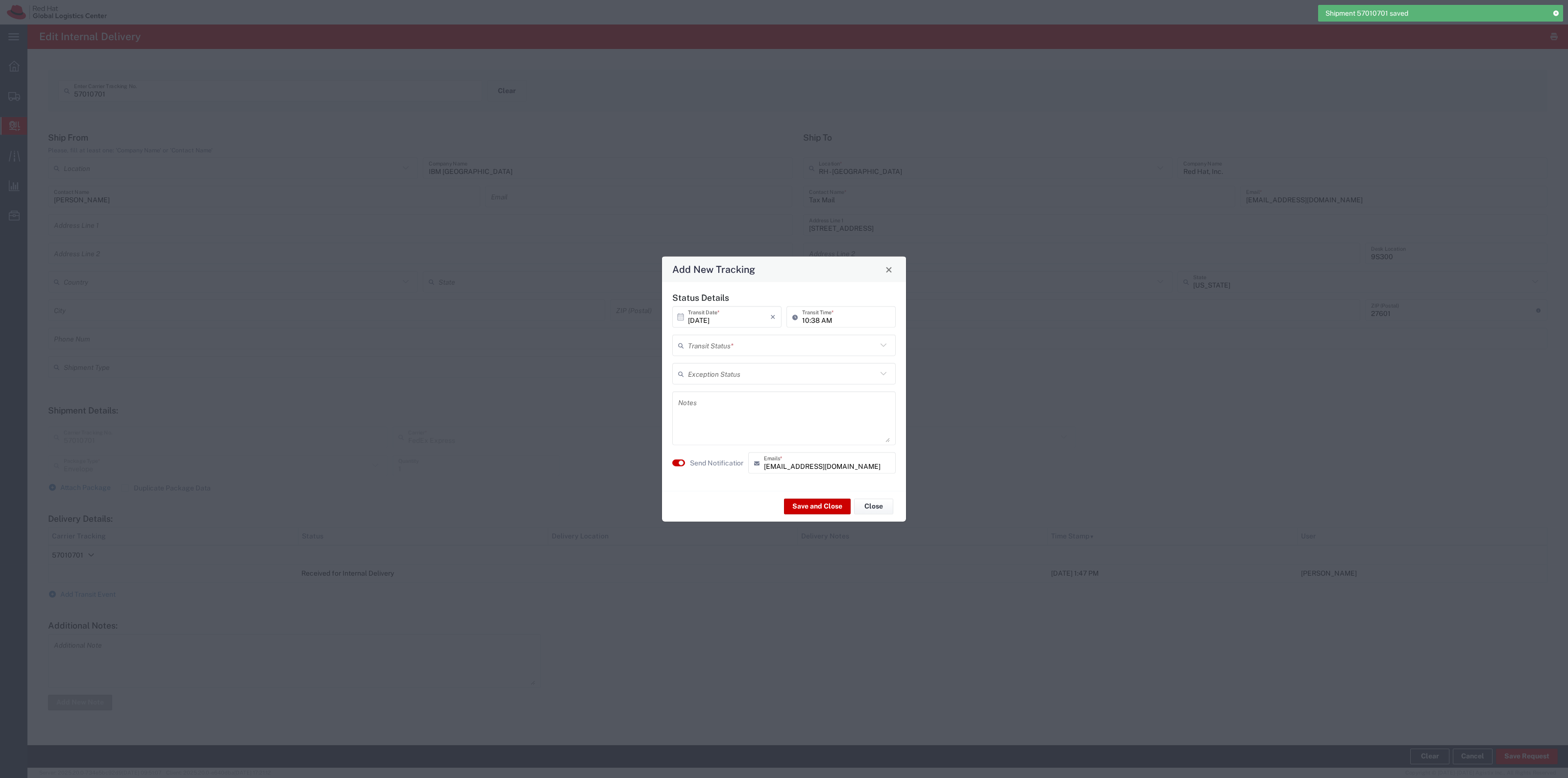
click at [746, 352] on input "text" at bounding box center [782, 345] width 189 height 17
drag, startPoint x: 740, startPoint y: 363, endPoint x: 719, endPoint y: 423, distance: 63.6
click at [740, 364] on span "Delivery Confirmation" at bounding box center [784, 366] width 222 height 15
type input "Delivery Confirmation"
click at [712, 460] on label "Send Notification" at bounding box center [717, 463] width 55 height 10
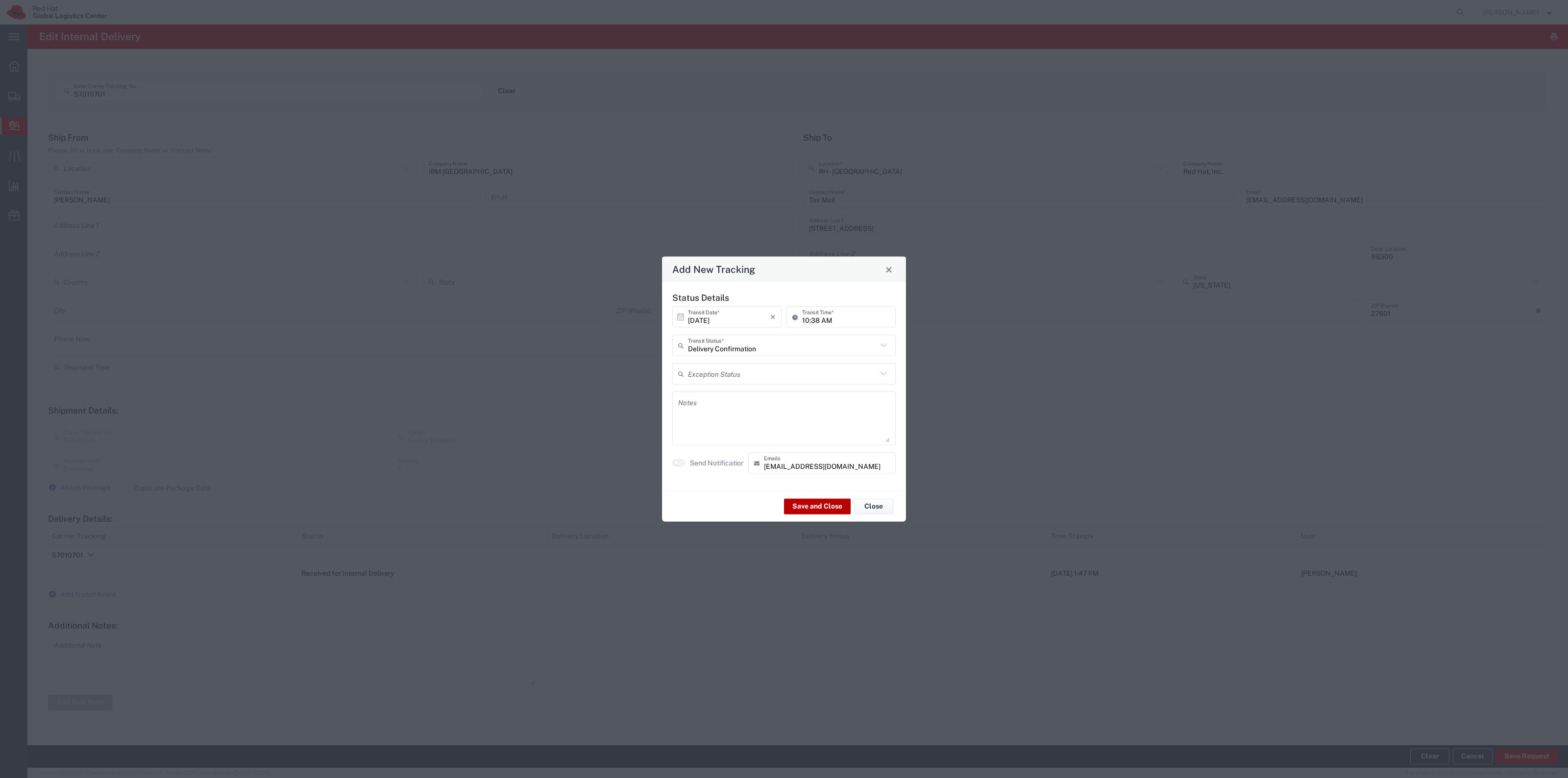
click at [813, 493] on button "Save and Close" at bounding box center [817, 506] width 66 height 16
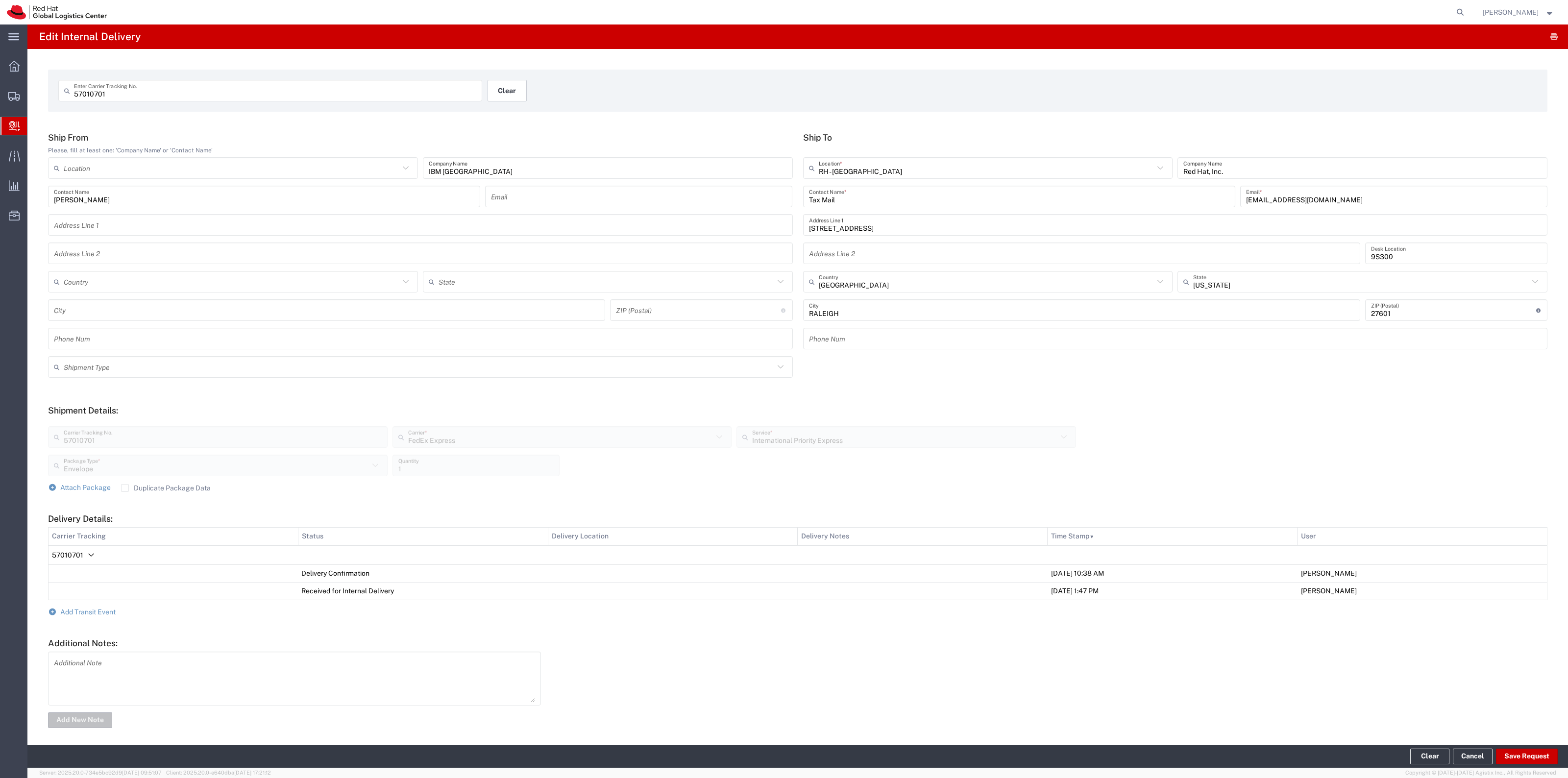
click at [506, 91] on button "Clear" at bounding box center [507, 90] width 39 height 21
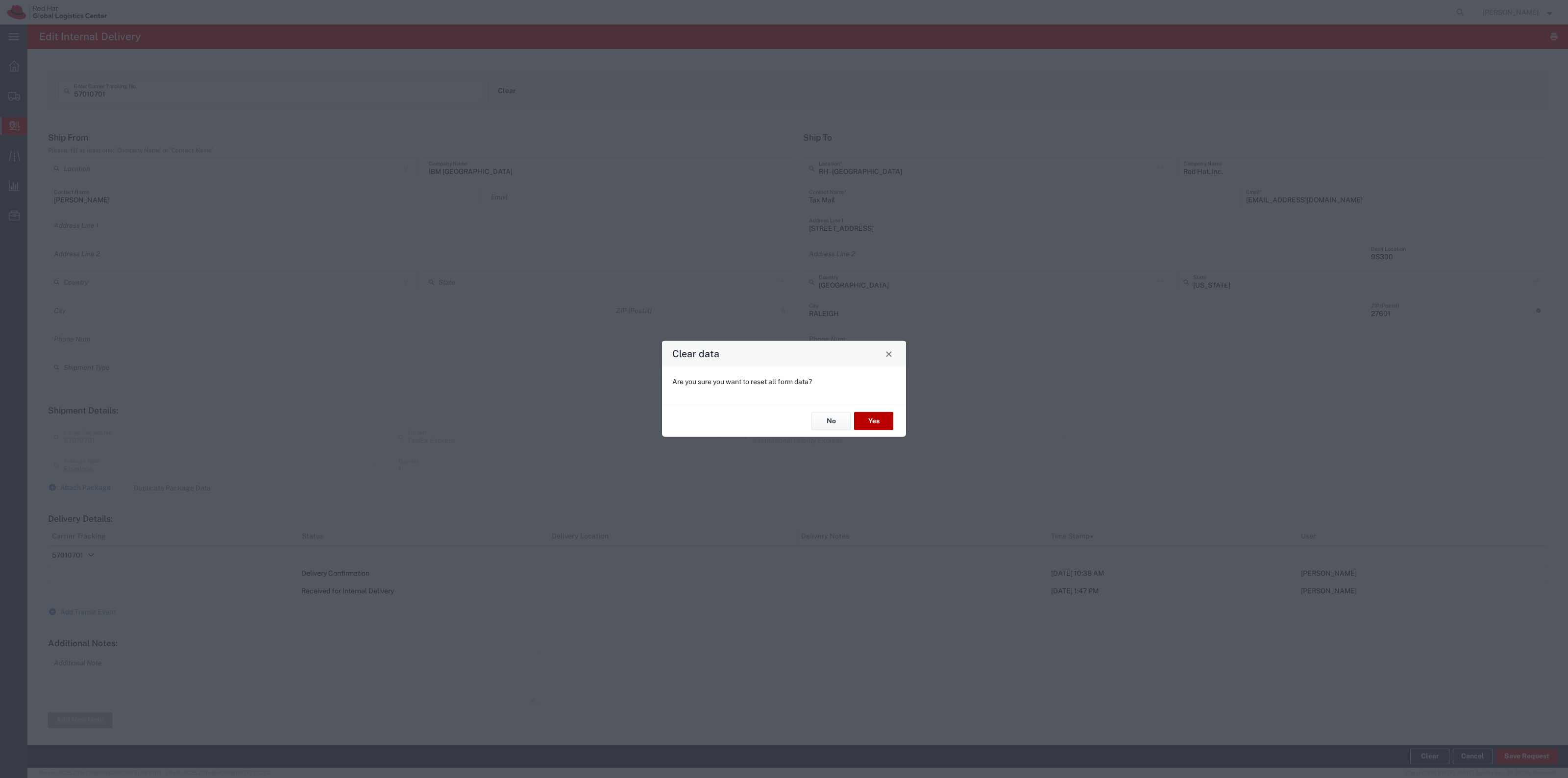
drag, startPoint x: 897, startPoint y: 423, endPoint x: 884, endPoint y: 423, distance: 13.0
click at [897, 423] on div "No Yes" at bounding box center [784, 421] width 244 height 33
click at [884, 423] on button "Yes" at bounding box center [873, 421] width 39 height 18
